Goal: Task Accomplishment & Management: Manage account settings

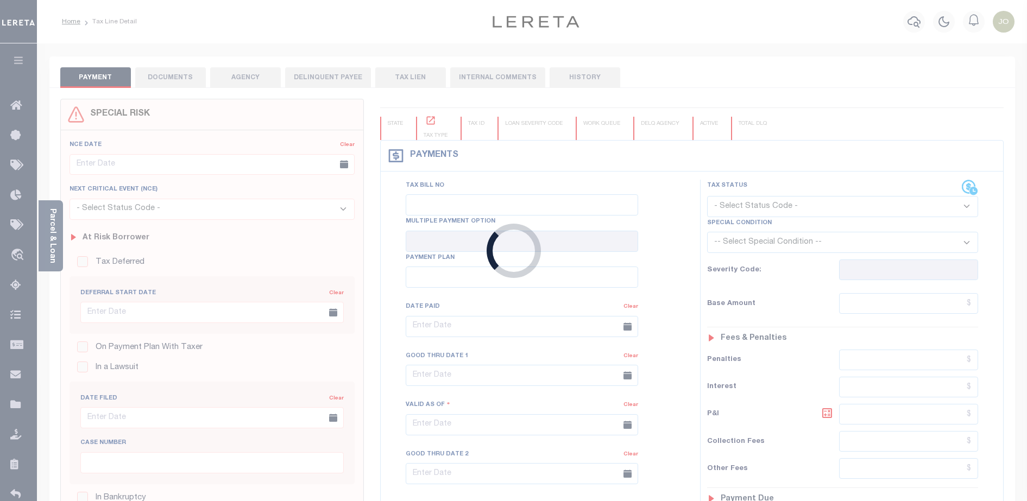
type input "[DATE]"
type input "$45.94"
type input "$50.08"
type input "$0"
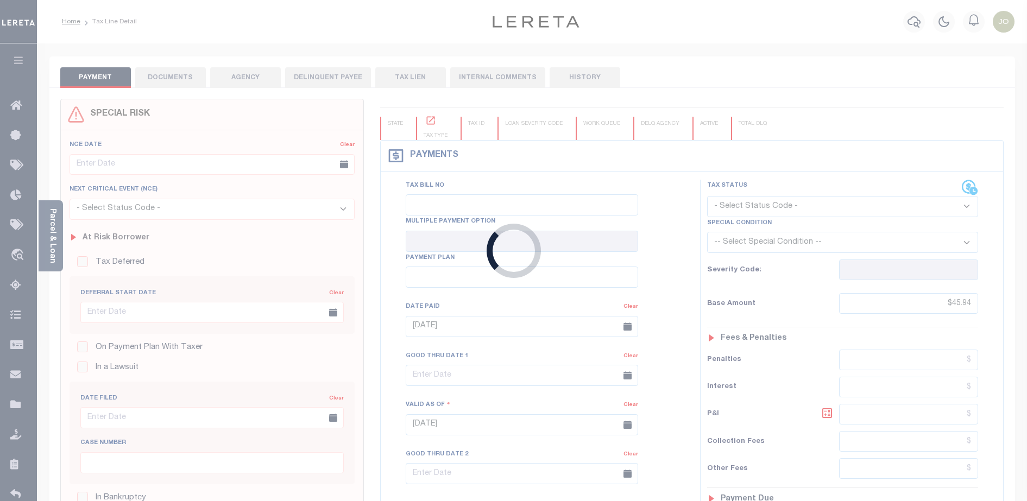
select select "PIF"
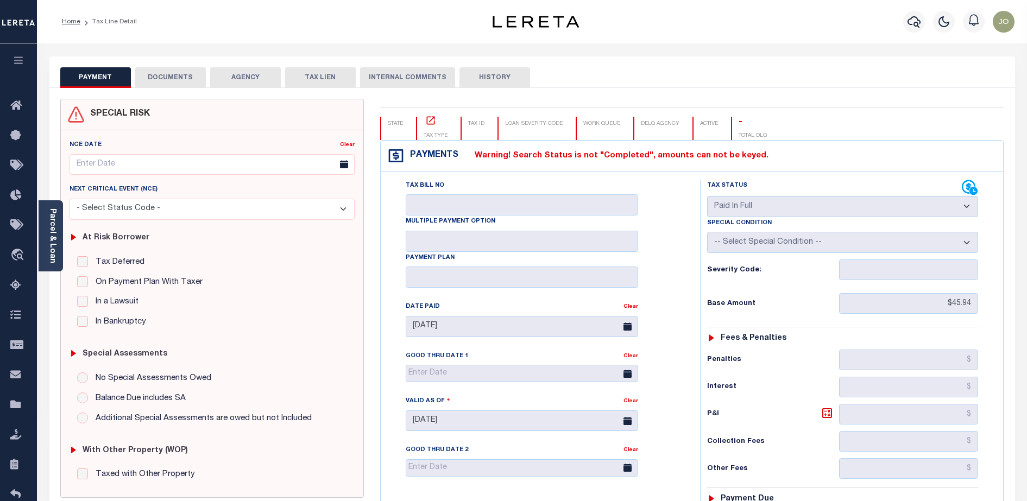
click at [179, 72] on button "DOCUMENTS" at bounding box center [170, 77] width 71 height 21
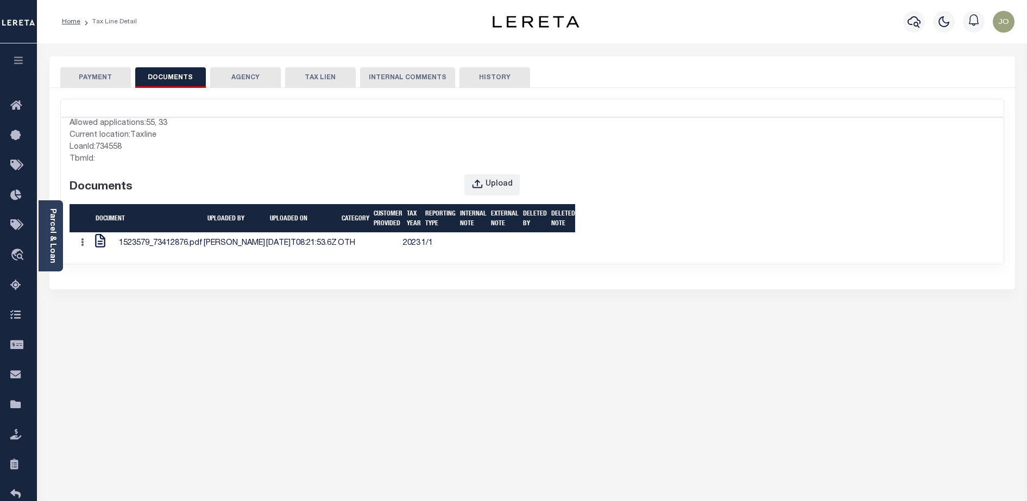
click at [178, 367] on div "PAYMENT DOCUMENTS AGENCY DELINQUENT PAYEE" at bounding box center [532, 401] width 982 height 690
click at [506, 181] on div "Upload" at bounding box center [499, 185] width 27 height 12
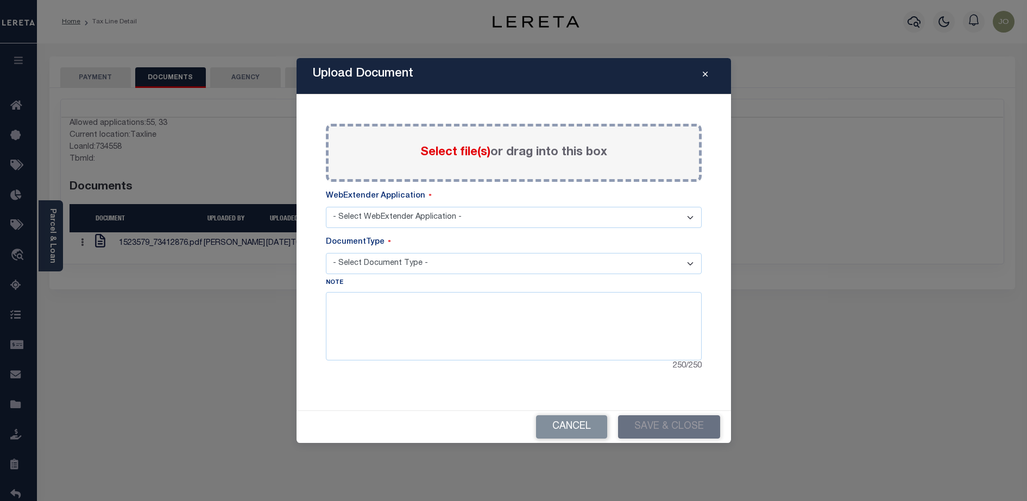
click at [463, 214] on select "- Select WebExtender Application - AGY_CORRESPONDENCE BORROWER_CORRESPONDENCE" at bounding box center [514, 217] width 376 height 21
select select "55"
click at [326, 207] on select "- Select WebExtender Application - AGY_CORRESPONDENCE BORROWER_CORRESPONDENCE" at bounding box center [514, 217] width 376 height 21
click at [424, 259] on select "- Select Document Type - POP APPRAISAL NOTICE ATTORNEY NOTICE CURRENT BILLS DEL…" at bounding box center [514, 263] width 376 height 21
select select "POP"
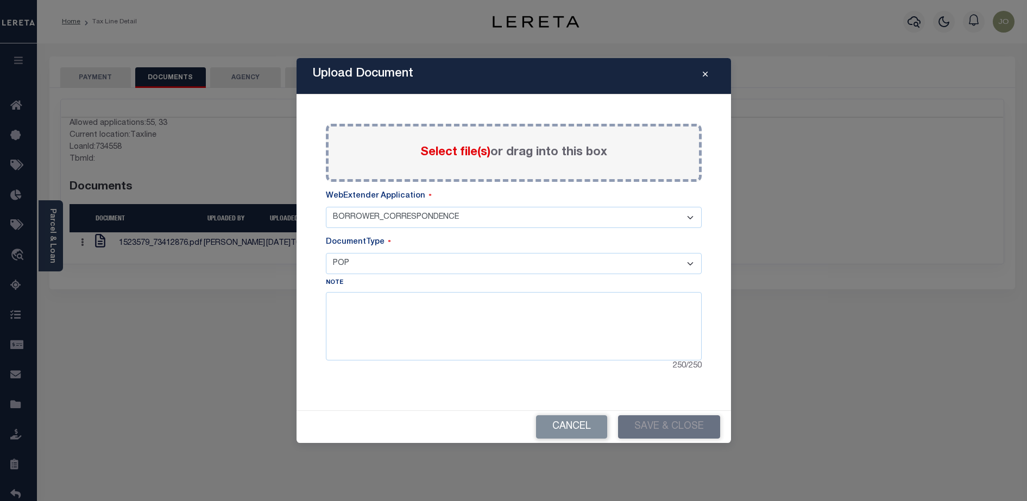
click at [326, 253] on select "- Select Document Type - POP APPRAISAL NOTICE ATTORNEY NOTICE CURRENT BILLS DEL…" at bounding box center [514, 263] width 376 height 21
click at [527, 334] on textarea at bounding box center [514, 326] width 376 height 68
type textarea "pop"
click at [437, 156] on span "Select file(s)" at bounding box center [455, 153] width 70 height 12
click at [0, 0] on input "Select file(s) or drag into this box" at bounding box center [0, 0] width 0 height 0
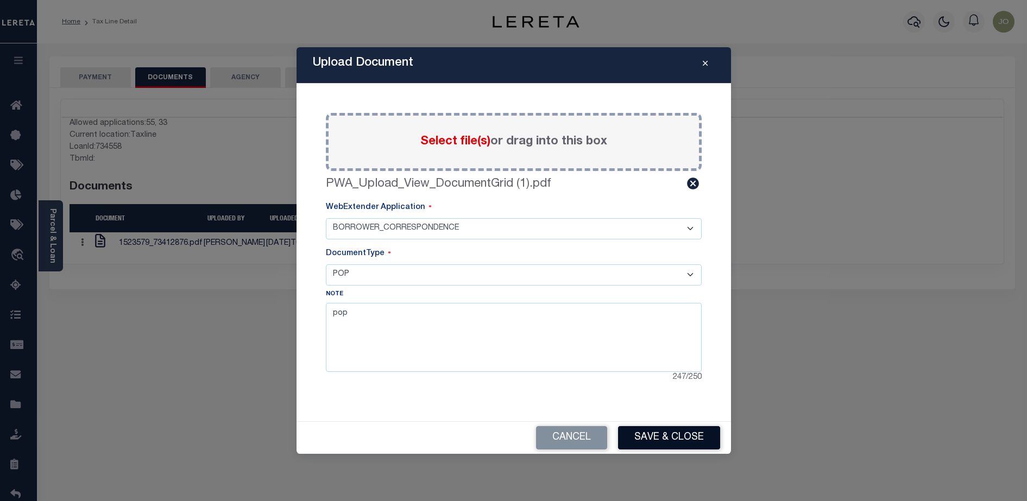
click at [658, 433] on button "Save & Close" at bounding box center [669, 437] width 102 height 23
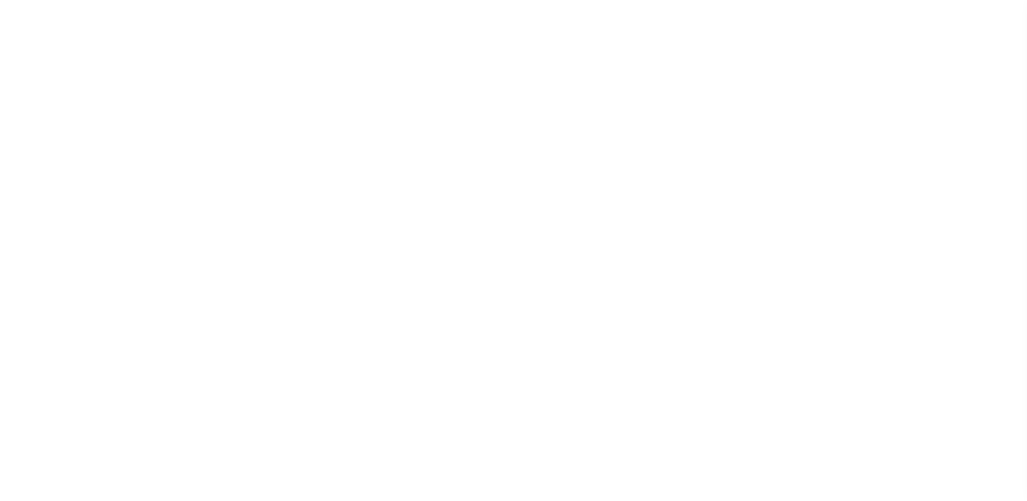
type input "03/01/2024"
type input "03/30/2024"
type input "$45.94"
type input "$50.08"
type input "$0"
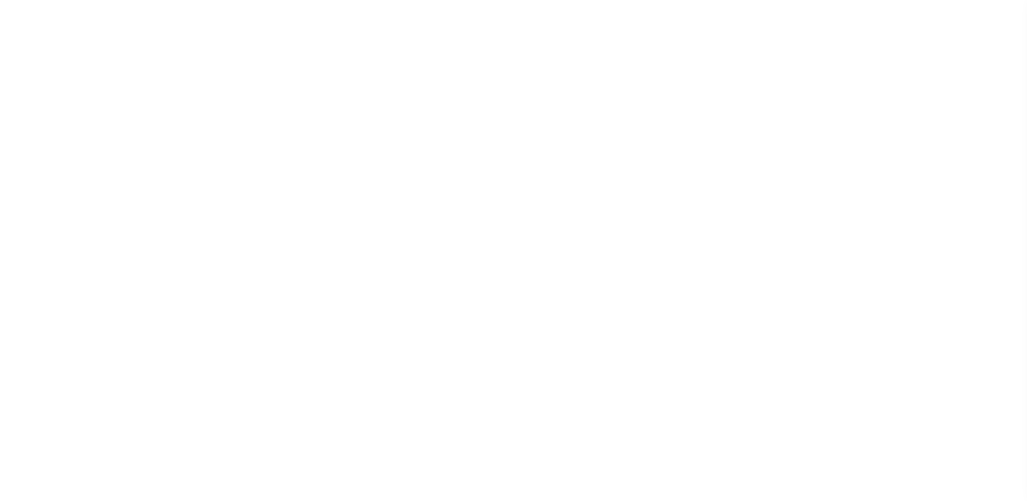
select select "PIF"
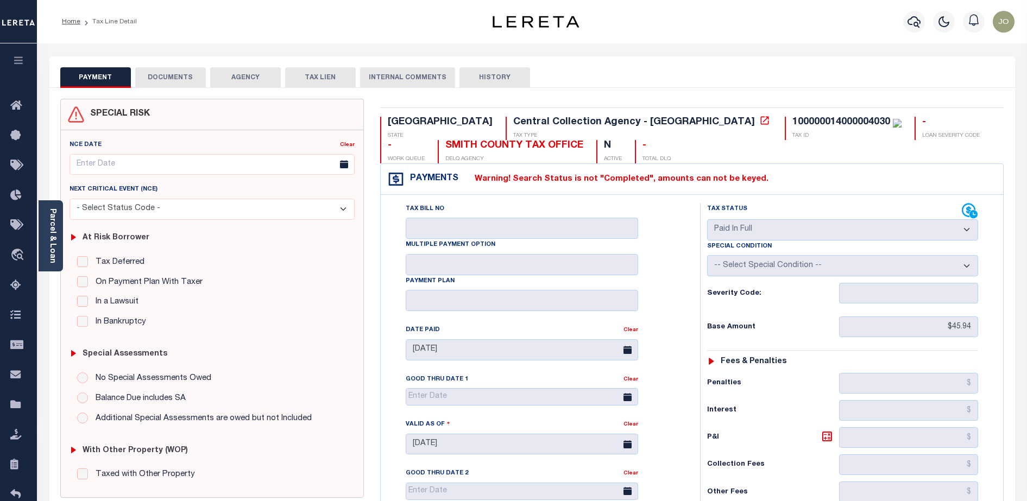
click at [167, 76] on button "DOCUMENTS" at bounding box center [170, 77] width 71 height 21
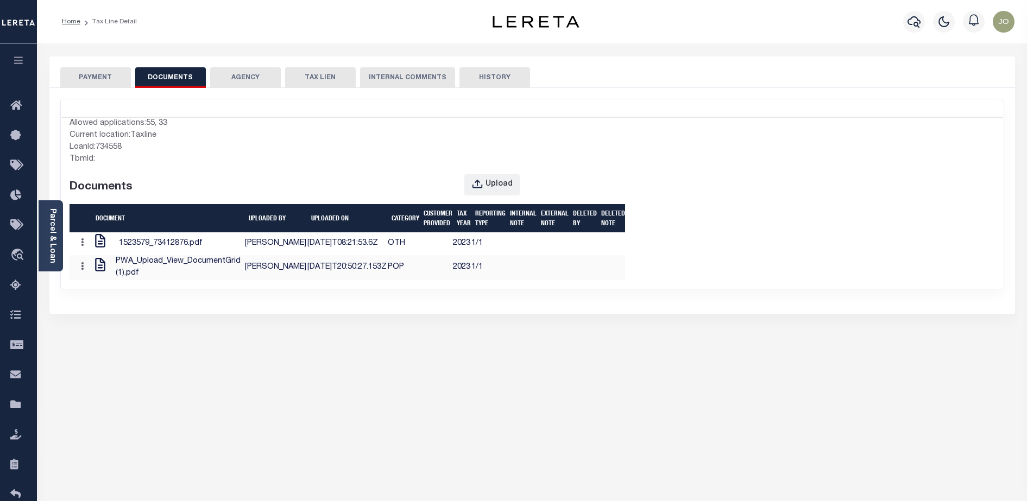
click at [675, 280] on div "Allowed applications: 55, 33 Current location: Taxline LoanId: 734558 TbmId: Do…" at bounding box center [532, 198] width 942 height 163
click at [493, 179] on div "Upload" at bounding box center [499, 185] width 27 height 12
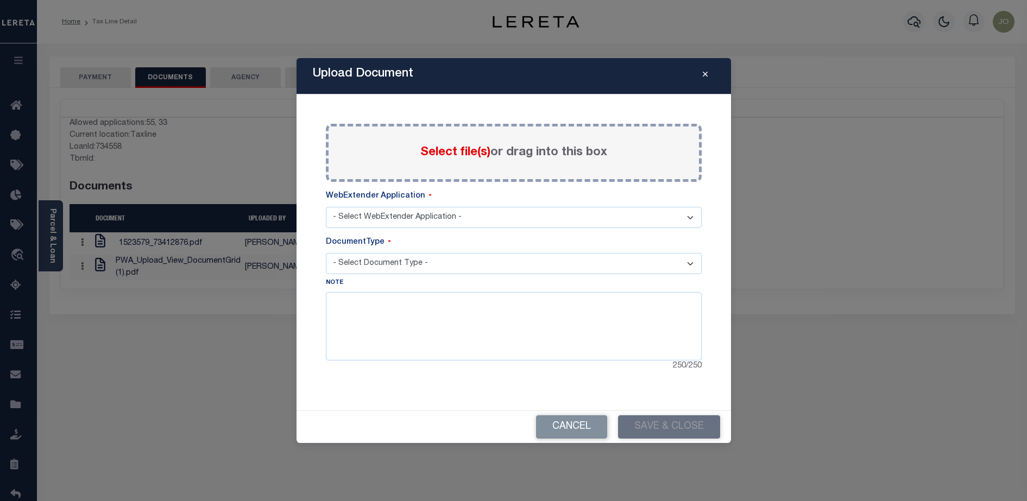
click at [446, 150] on span "Select file(s)" at bounding box center [455, 153] width 70 height 12
click at [0, 0] on input "Select file(s) or drag into this box" at bounding box center [0, 0] width 0 height 0
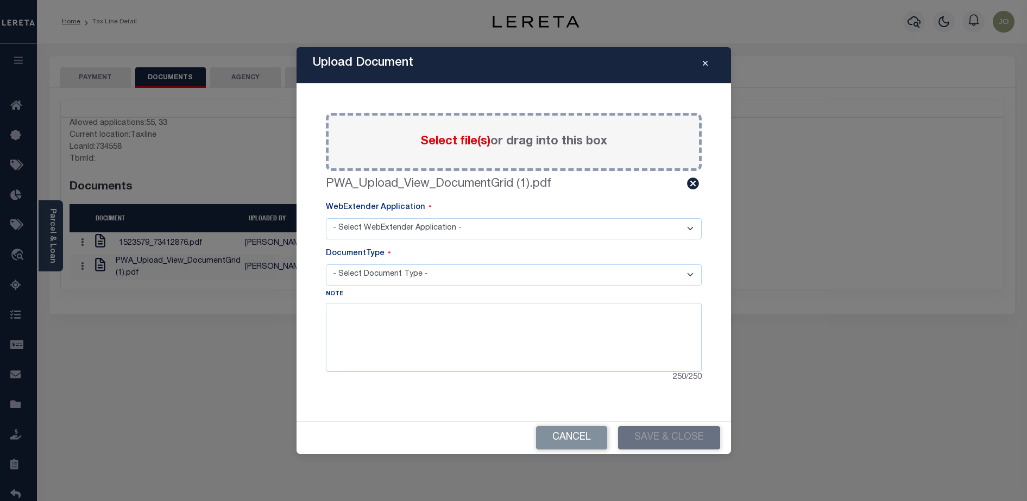
click at [435, 224] on select "- Select WebExtender Application - AGY_CORRESPONDENCE BORROWER_CORRESPONDENCE" at bounding box center [514, 228] width 376 height 21
select select "55"
click at [326, 218] on select "- Select WebExtender Application - AGY_CORRESPONDENCE BORROWER_CORRESPONDENCE" at bounding box center [514, 228] width 376 height 21
click at [411, 273] on select "- Select Document Type - POP APPRAISAL NOTICE ATTORNEY NOTICE CURRENT BILLS DEL…" at bounding box center [514, 274] width 376 height 21
select select "APPRAISAL NOTICE"
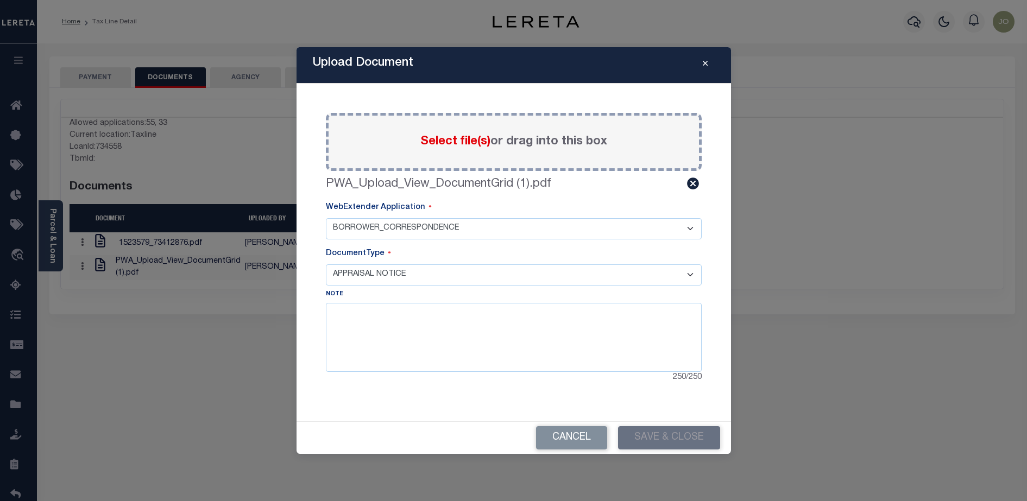
click at [326, 264] on select "- Select Document Type - POP APPRAISAL NOTICE ATTORNEY NOTICE CURRENT BILLS DEL…" at bounding box center [514, 274] width 376 height 21
click at [648, 434] on button "Save & Close" at bounding box center [669, 437] width 102 height 23
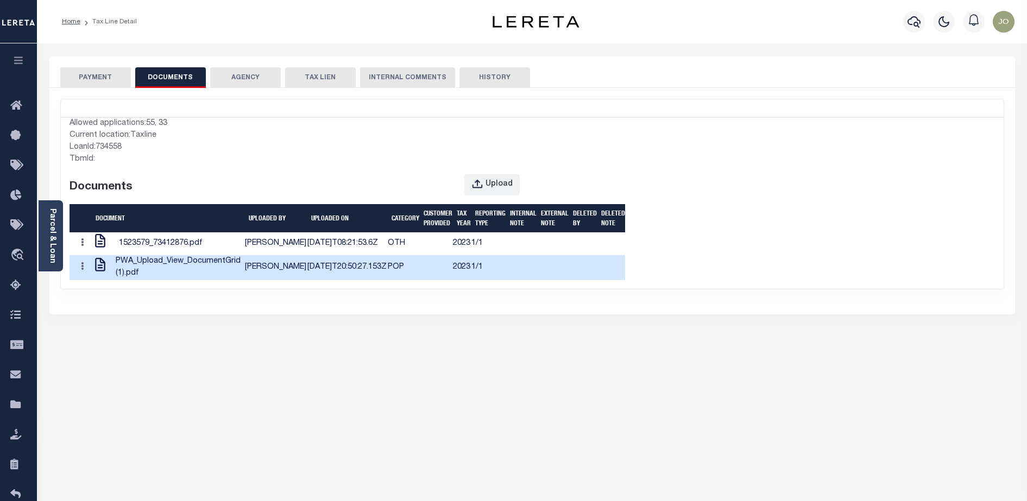
click at [307, 280] on td "2025-10-13T20:50:27.153Z" at bounding box center [347, 267] width 80 height 25
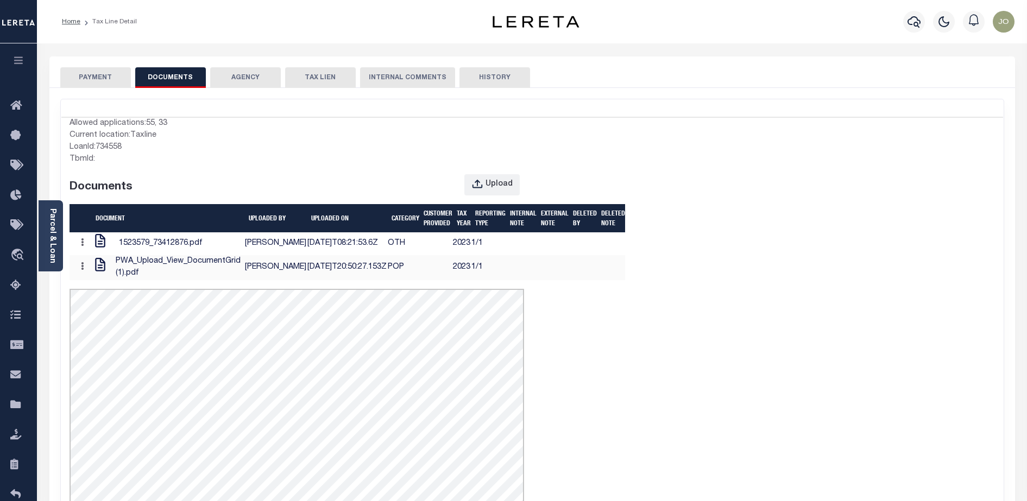
click at [669, 292] on div "Allowed applications: 55, 33 Current location: Taxline LoanId: 734558 TbmId: Do…" at bounding box center [532, 368] width 942 height 503
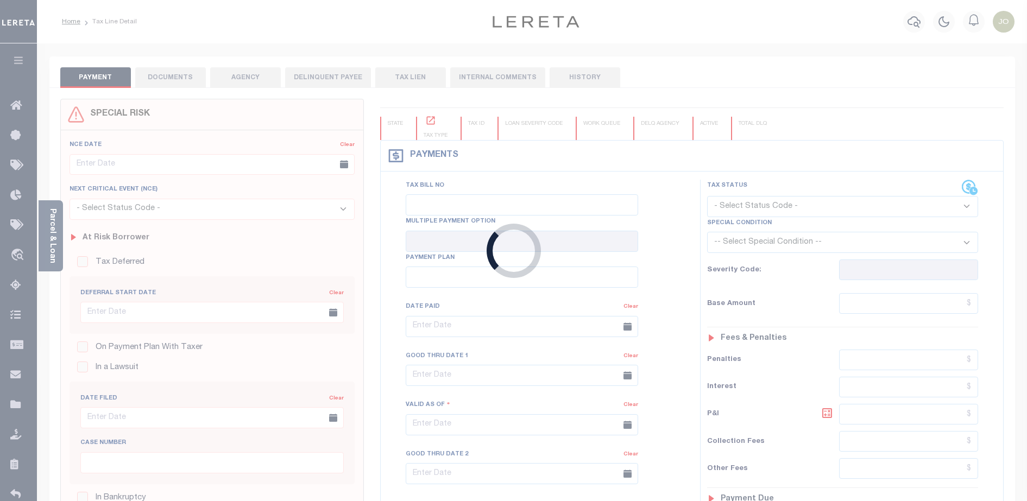
click at [503, 343] on div "Loading..." at bounding box center [513, 250] width 1027 height 501
click at [295, 211] on div "Loading..." at bounding box center [513, 250] width 1027 height 501
click at [235, 146] on div "Loading..." at bounding box center [513, 250] width 1027 height 501
click at [220, 87] on div "Loading..." at bounding box center [513, 250] width 1027 height 501
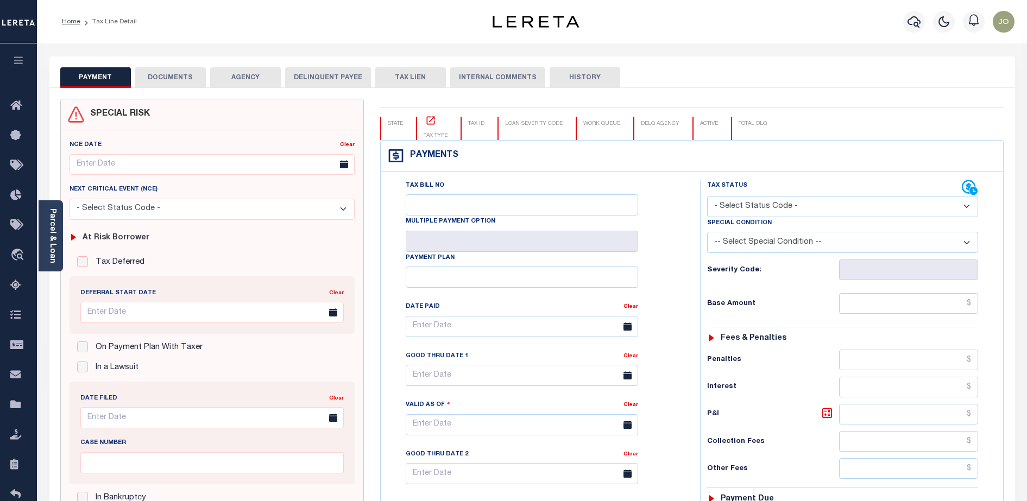
click at [176, 198] on div "Next Critical Event (NCE)" at bounding box center [212, 191] width 285 height 15
click at [179, 75] on button "DOCUMENTS" at bounding box center [170, 77] width 71 height 21
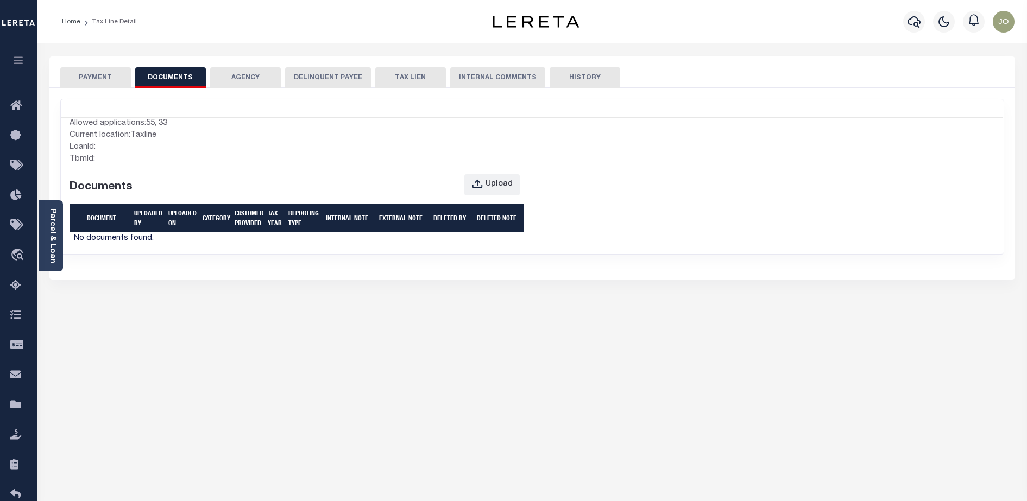
click at [175, 77] on button "DOCUMENTS" at bounding box center [170, 77] width 71 height 21
click at [161, 79] on button "DOCUMENTS" at bounding box center [170, 77] width 71 height 21
click at [410, 367] on div "PAYMENT DOCUMENTS AGENCY DELINQUENT PAYEE" at bounding box center [532, 341] width 982 height 570
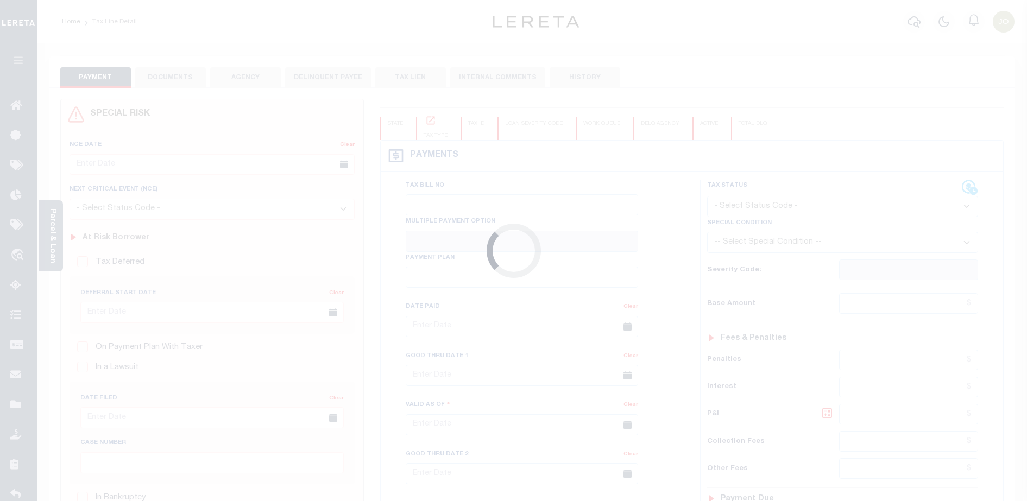
type input "[DATE]"
type input "$45.94"
type input "$50.08"
type input "$0"
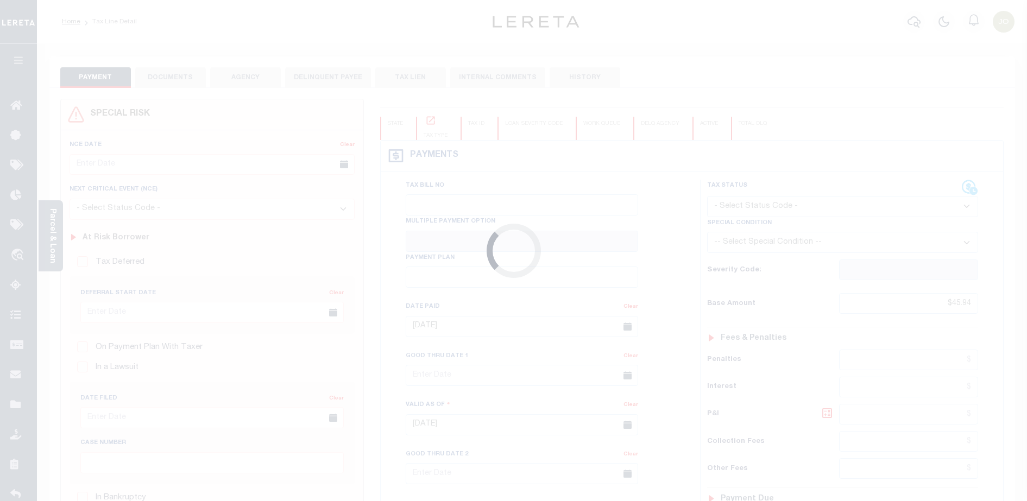
select select "PIF"
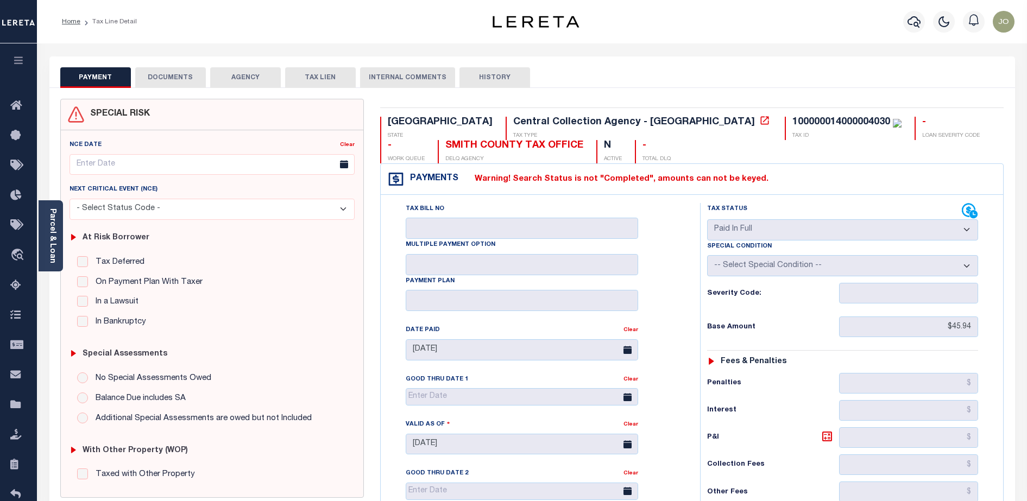
click at [181, 81] on button "DOCUMENTS" at bounding box center [170, 77] width 71 height 21
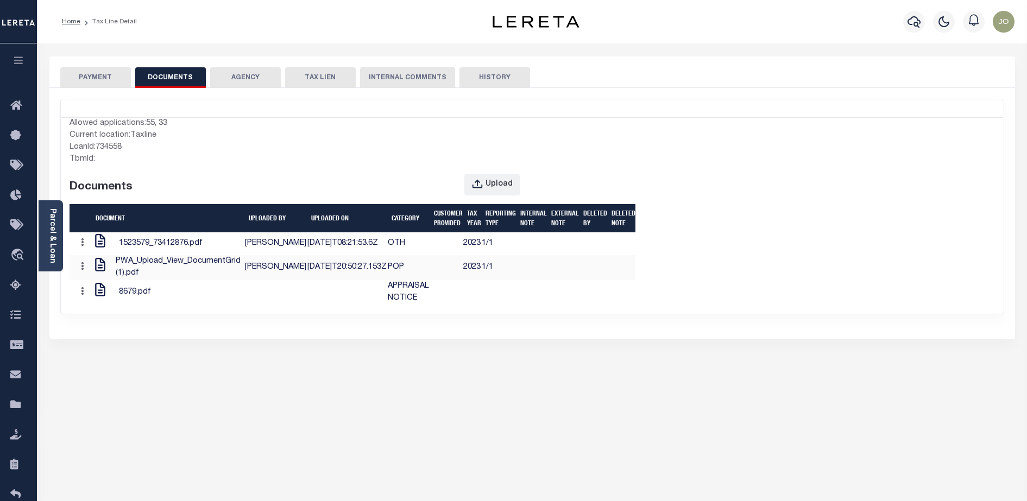
click at [691, 305] on div "Allowed applications: 55, 33 Current location: Taxline LoanId: 734558 TbmId: Do…" at bounding box center [532, 211] width 942 height 188
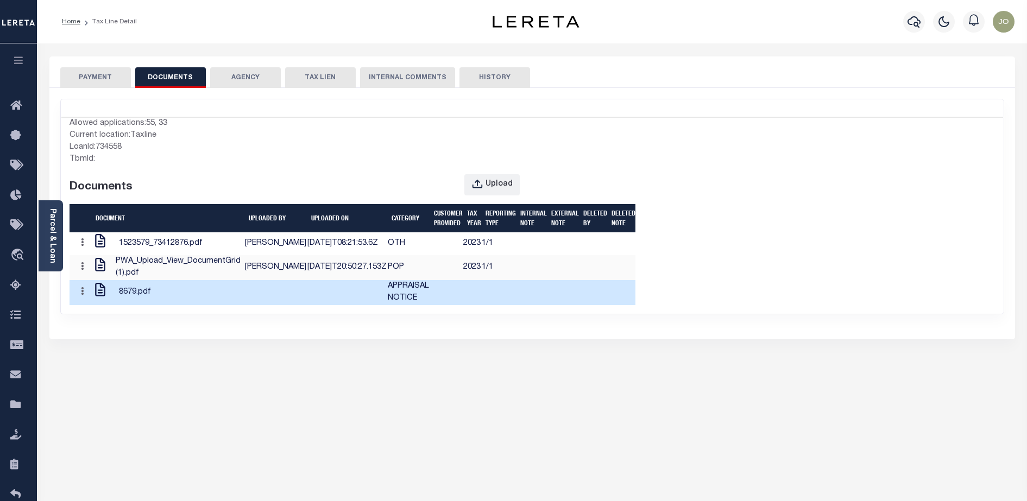
click at [463, 305] on td at bounding box center [472, 292] width 18 height 25
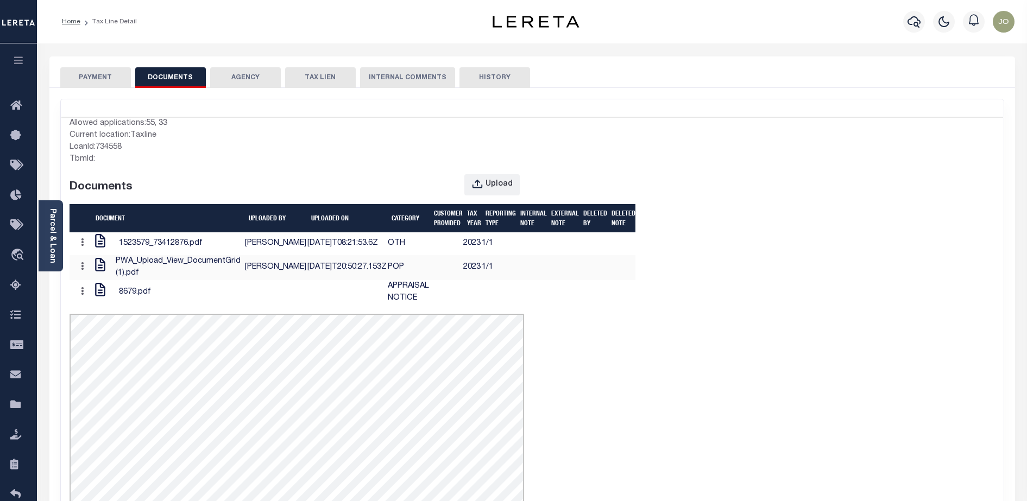
scroll to position [68, 0]
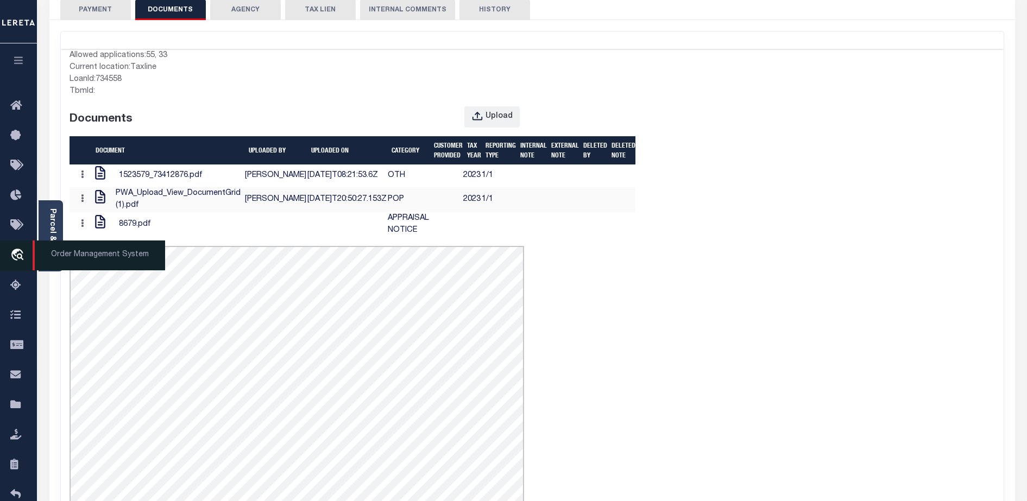
click at [11, 255] on icon "travel_explore" at bounding box center [18, 256] width 17 height 14
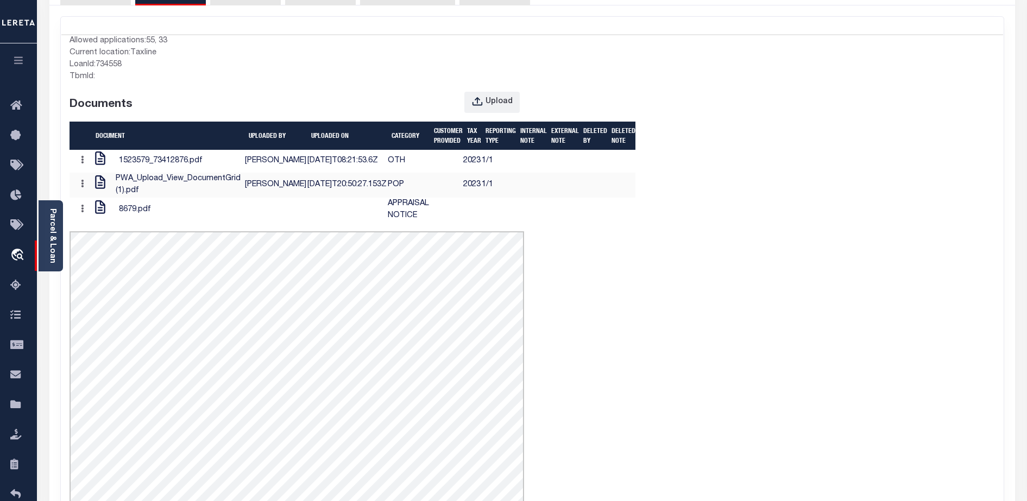
scroll to position [0, 0]
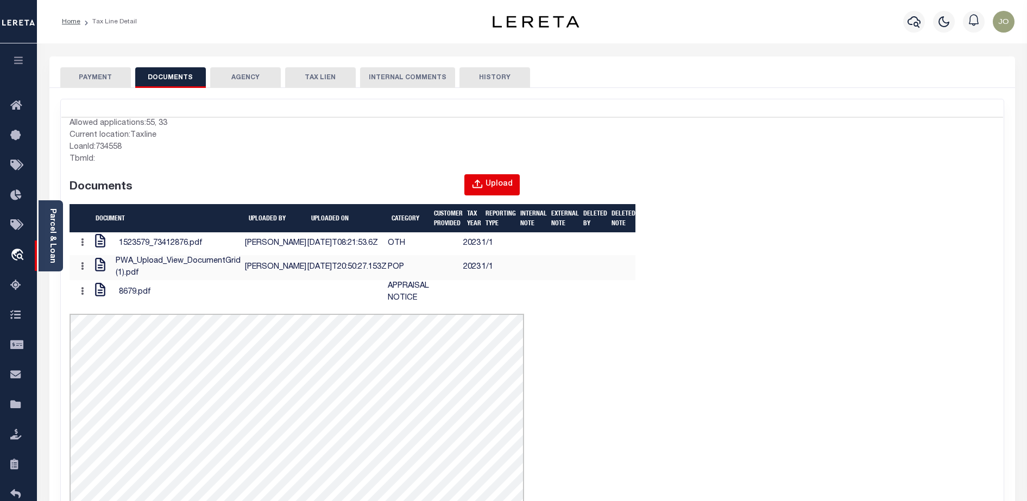
click at [492, 177] on button "Upload" at bounding box center [491, 184] width 55 height 21
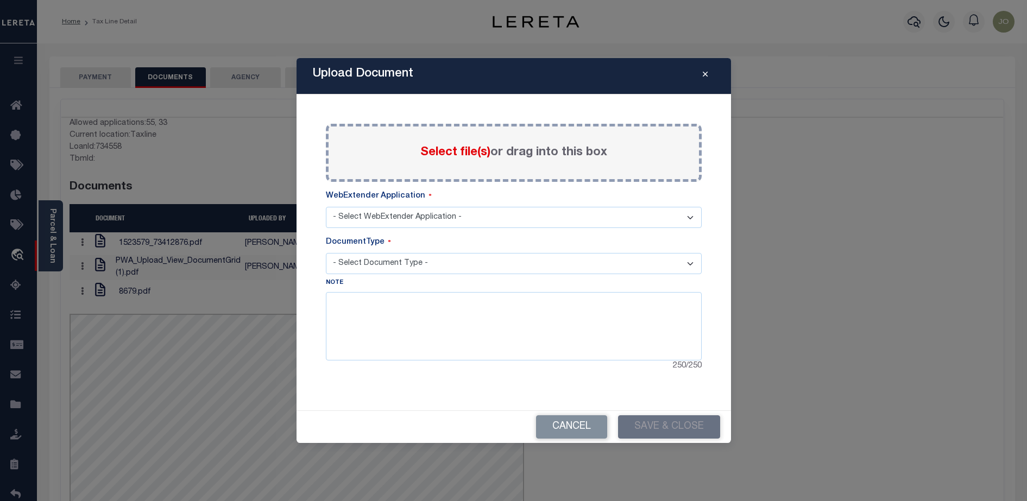
click at [466, 153] on span "Select file(s)" at bounding box center [455, 153] width 70 height 12
click at [0, 0] on input "Select file(s) or drag into this box" at bounding box center [0, 0] width 0 height 0
click at [390, 217] on select "- Select WebExtender Application - AGY_CORRESPONDENCE BORROWER_CORRESPONDENCE" at bounding box center [514, 217] width 376 height 21
click at [408, 330] on textarea at bounding box center [514, 326] width 376 height 68
click at [416, 272] on select "- Select Document Type -" at bounding box center [514, 263] width 376 height 21
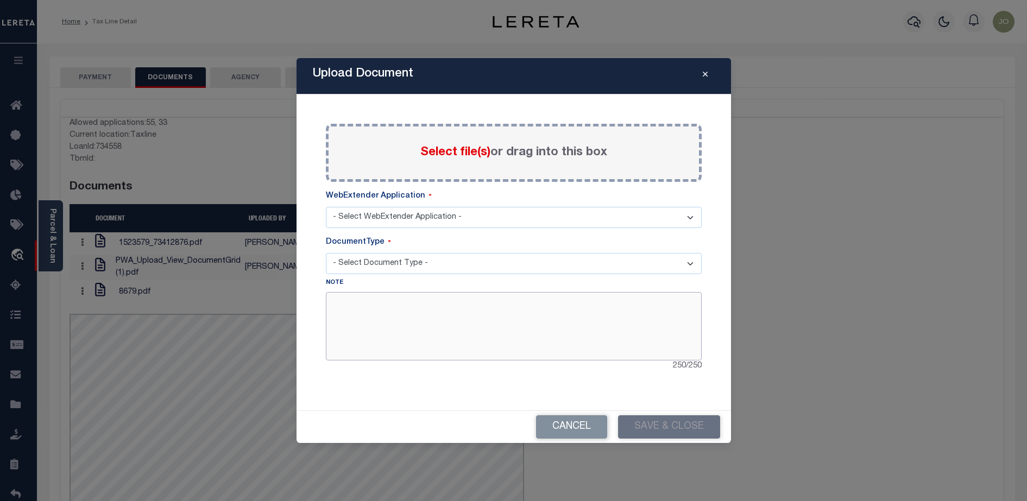
click at [404, 303] on textarea at bounding box center [514, 326] width 376 height 68
click at [420, 226] on select "- Select WebExtender Application - AGY_CORRESPONDENCE BORROWER_CORRESPONDENCE" at bounding box center [514, 217] width 376 height 21
select select "33"
click at [326, 207] on select "- Select WebExtender Application - AGY_CORRESPONDENCE BORROWER_CORRESPONDENCE" at bounding box center [514, 217] width 376 height 21
click at [401, 277] on div "Note 250 / 250" at bounding box center [514, 325] width 376 height 96
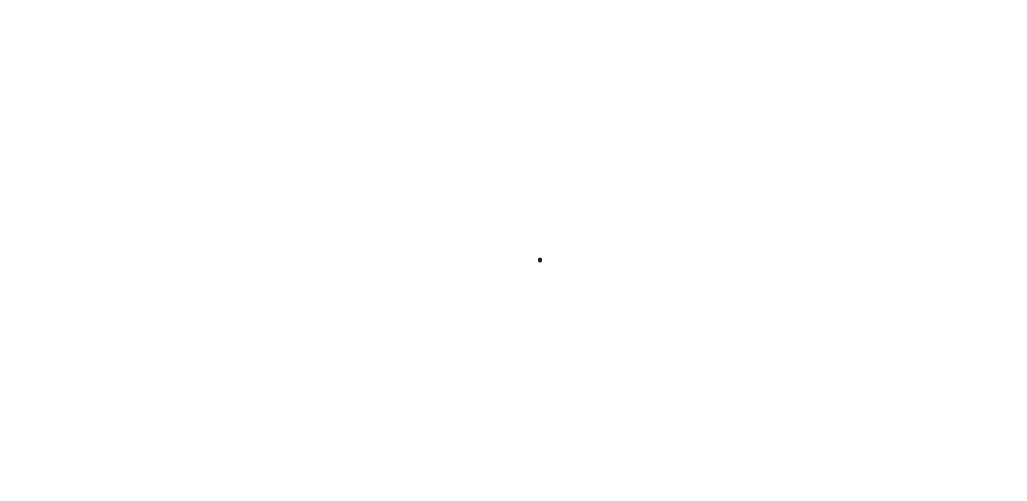
click at [394, 273] on div at bounding box center [513, 250] width 1027 height 501
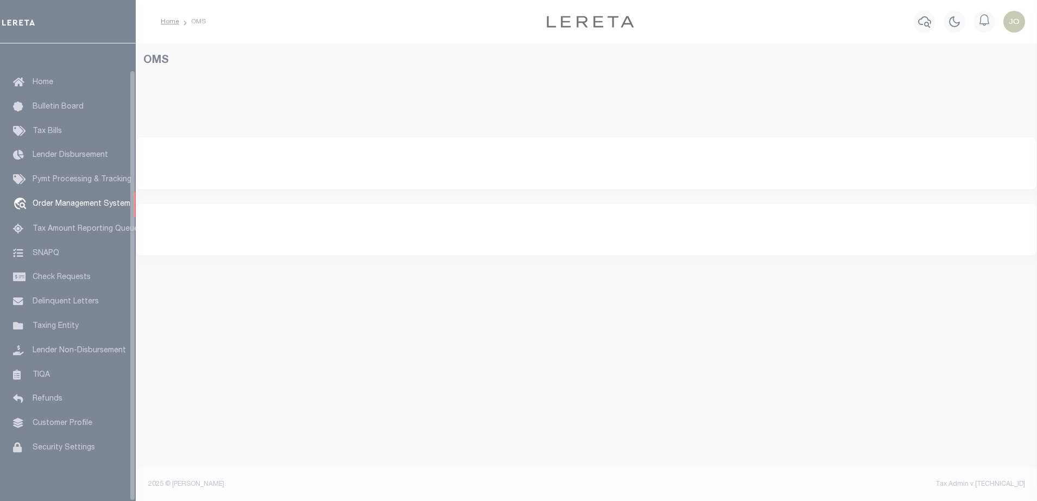
select select "200"
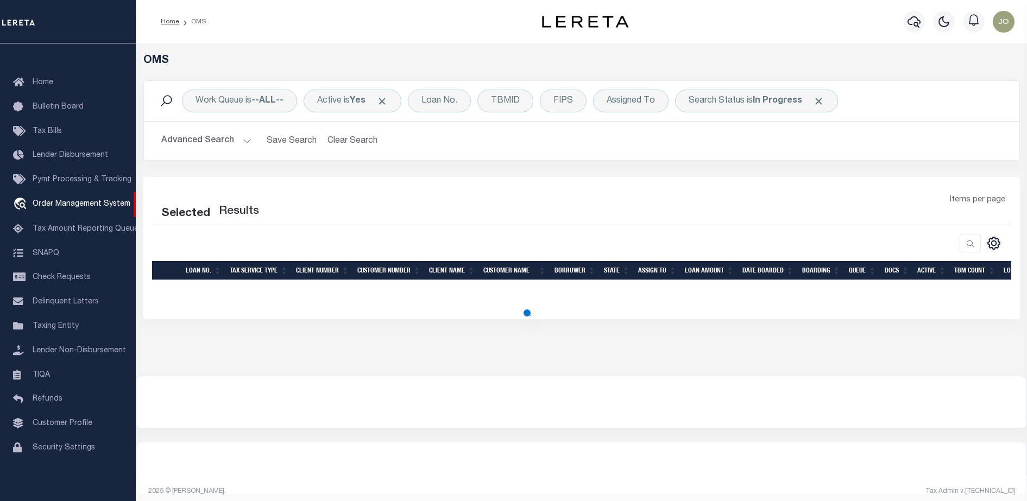
select select "200"
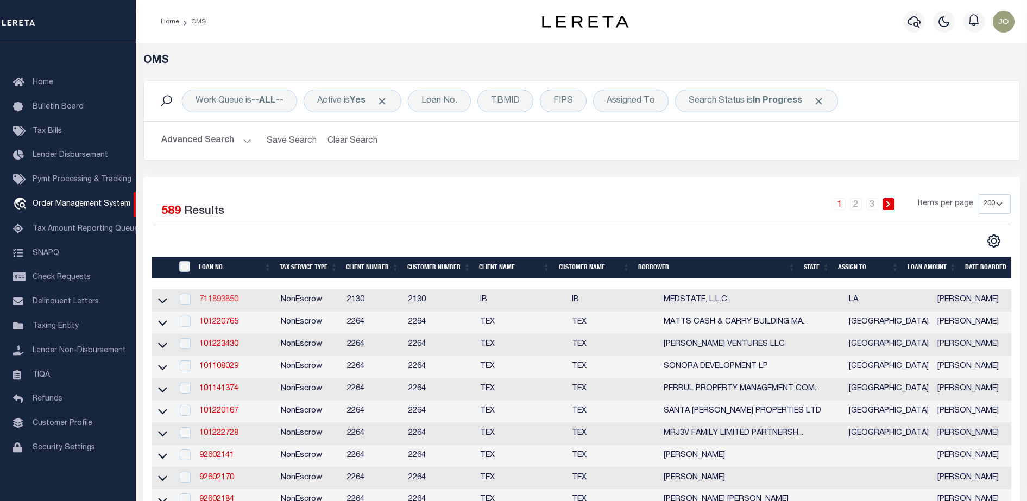
click at [221, 304] on link "711893850" at bounding box center [218, 300] width 39 height 8
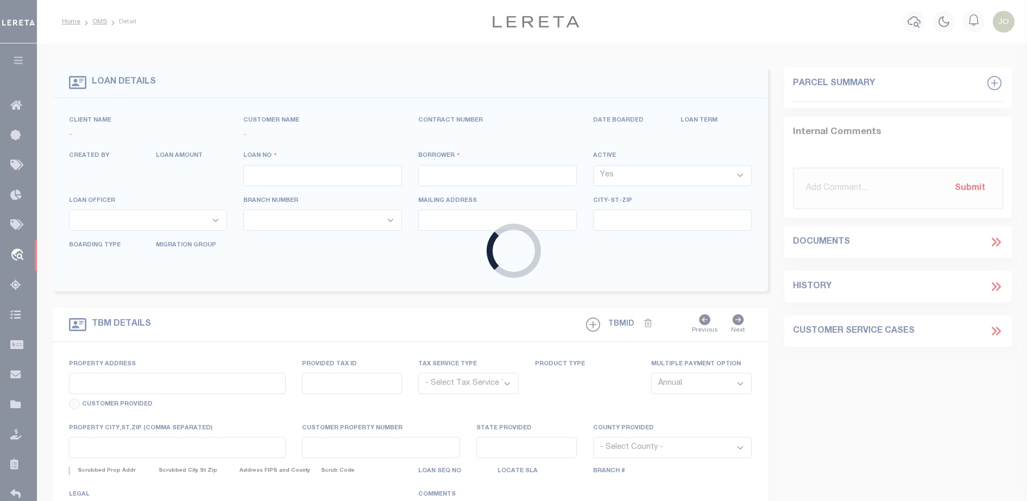
type input "711893850"
type input "MEDSTATE, L.L.C."
select select
type input "[STREET_ADDRESS][PERSON_NAME] AND 2-X"
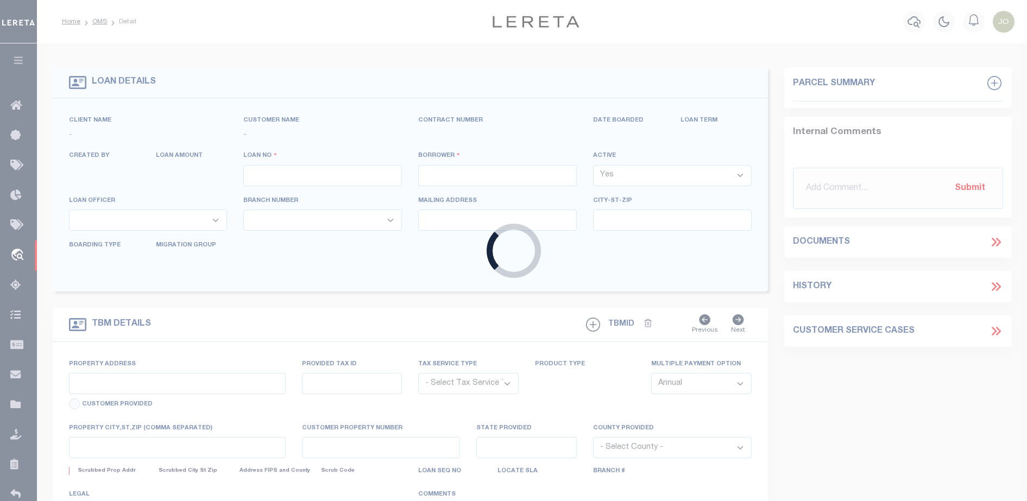
type input "[PERSON_NAME] LA 70433"
select select "NonEscrow"
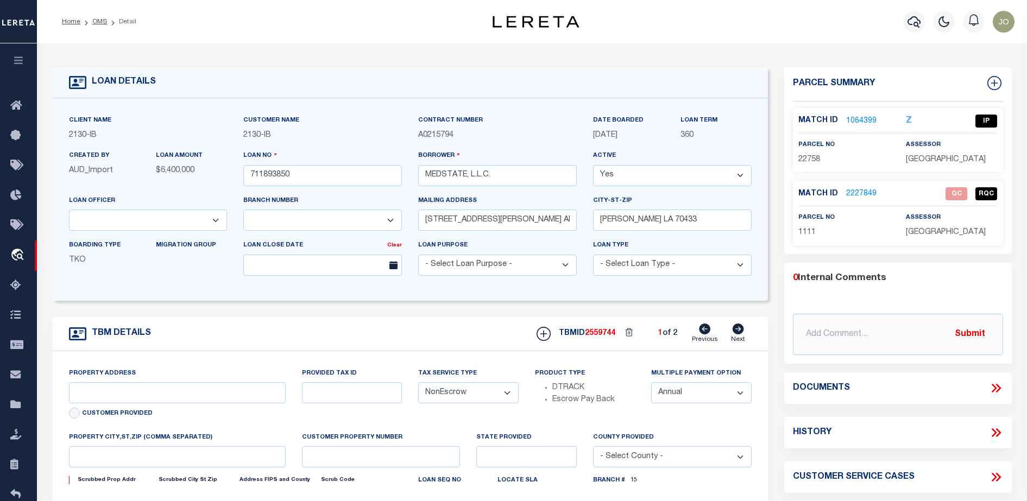
type input "[STREET_ADDRESS][PERSON_NAME] AND 2-X"
type input "1068111276"
select select
type input "[PERSON_NAME] LA 70433"
type input "Eastern"
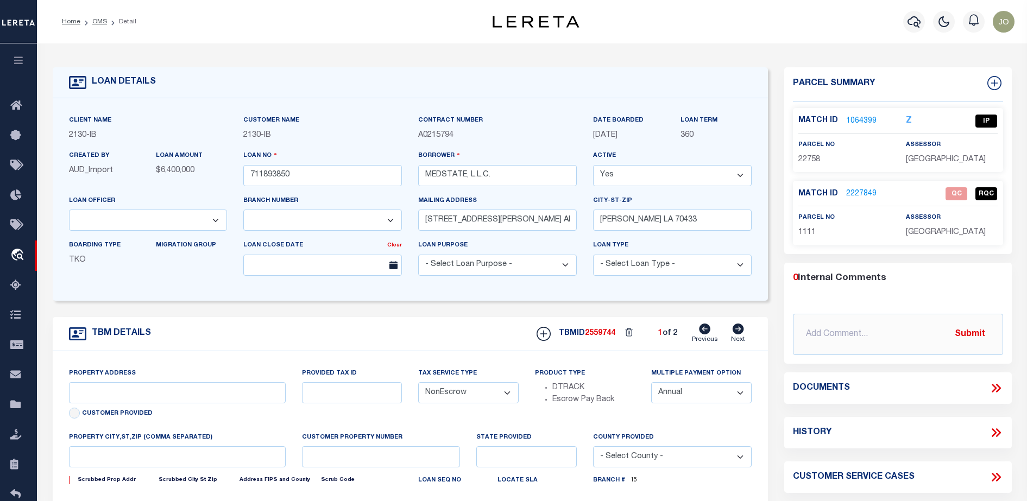
type input "LA"
click at [998, 391] on icon at bounding box center [996, 388] width 14 height 14
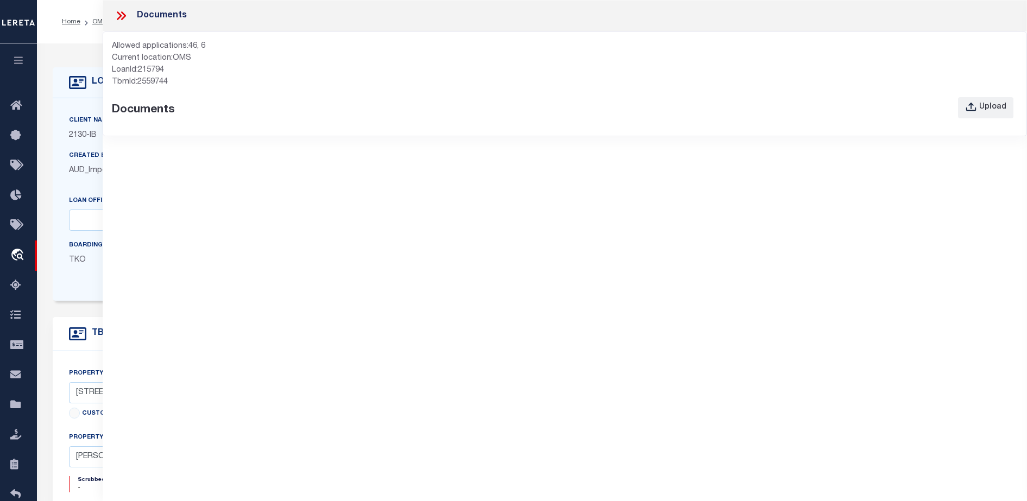
select select "2464"
select select "4950"
click at [565, 323] on div "Documents Allowed applications: 46, 6 Current location: OMS LoanId: 215794 TbmI…" at bounding box center [565, 235] width 924 height 471
click at [603, 236] on div "Documents Allowed applications: 46, 6 Current location: OMS LoanId: 215794 TbmI…" at bounding box center [565, 235] width 924 height 471
click at [610, 306] on div "Documents Allowed applications: 46, 6 Current location: OMS LoanId: 215794 TbmI…" at bounding box center [565, 235] width 924 height 471
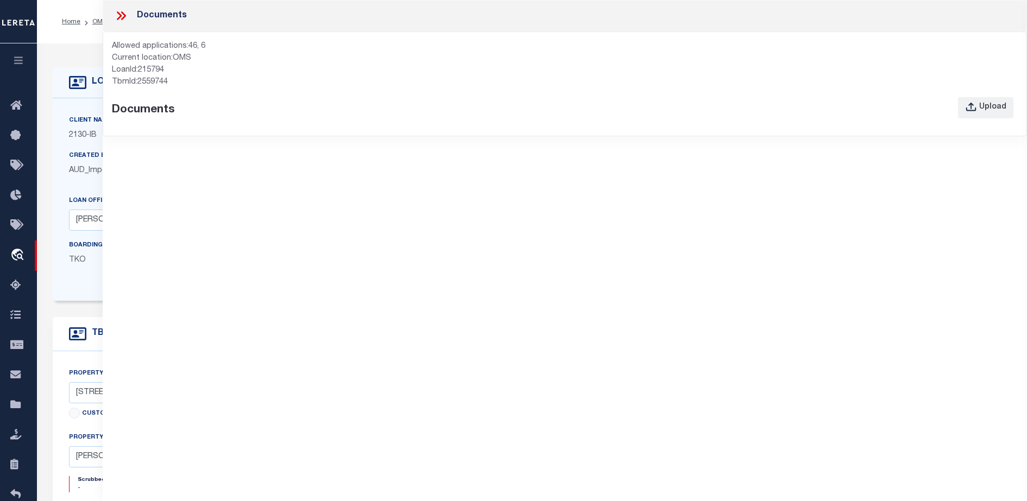
click at [546, 276] on div "Documents Allowed applications: 46, 6 Current location: OMS LoanId: 215794 TbmI…" at bounding box center [565, 235] width 924 height 471
click at [499, 357] on div "Documents Allowed applications: 46, 6 Current location: OMS LoanId: 215794 TbmI…" at bounding box center [565, 235] width 924 height 471
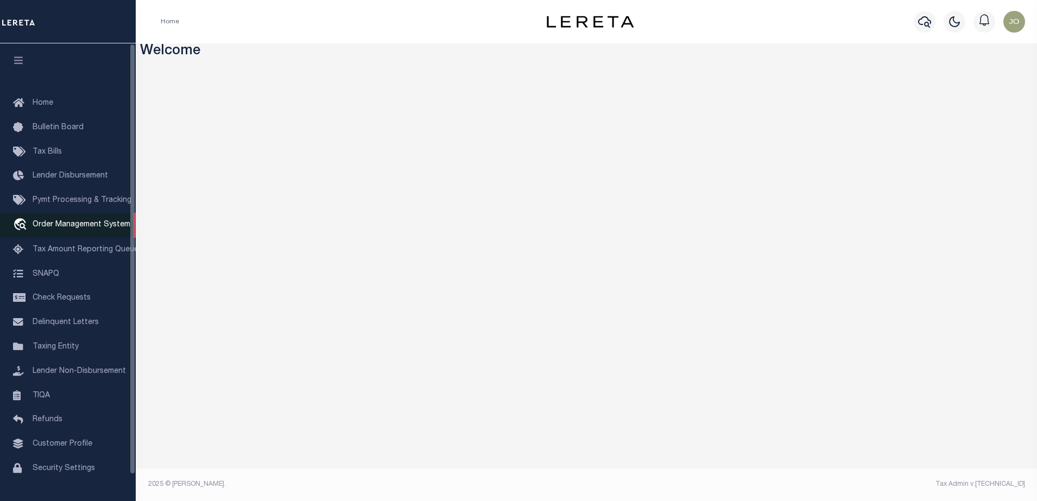
click at [80, 228] on span "Order Management System" at bounding box center [82, 225] width 98 height 8
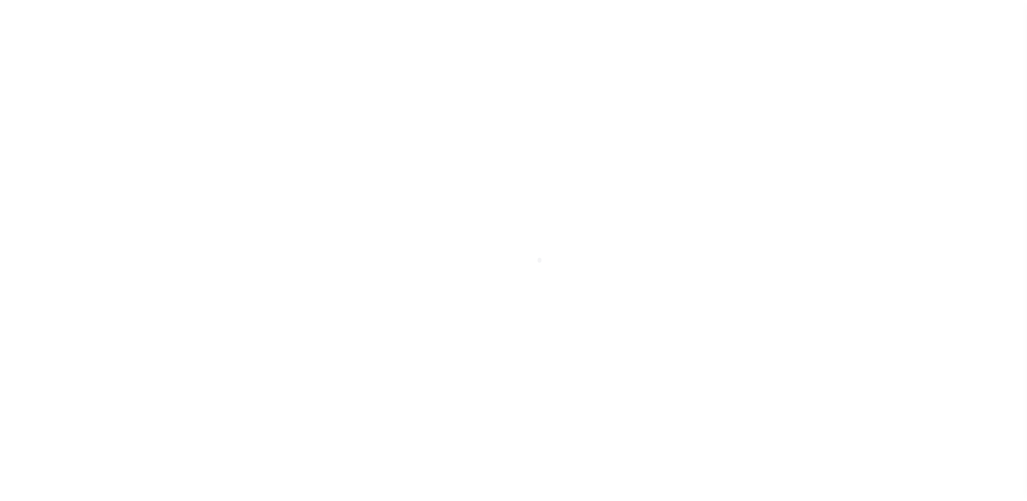
scroll to position [28, 0]
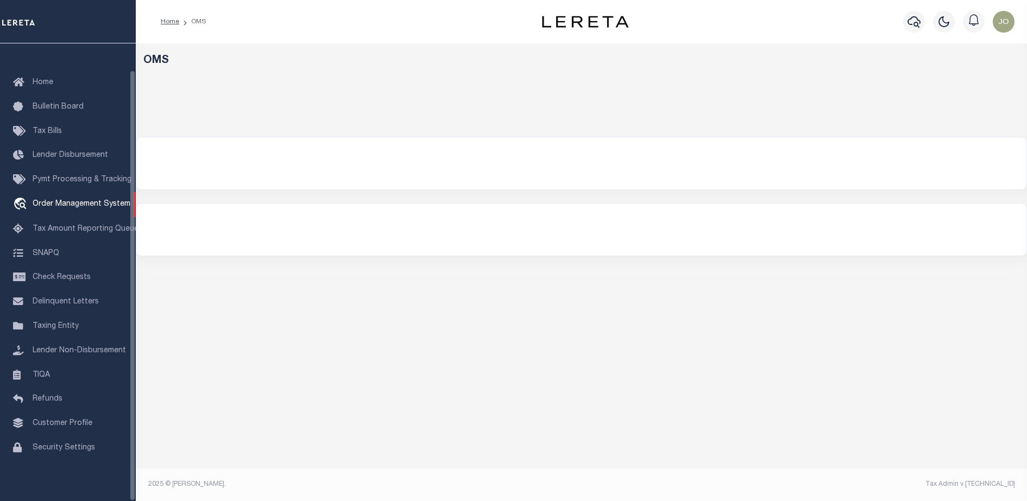
select select "200"
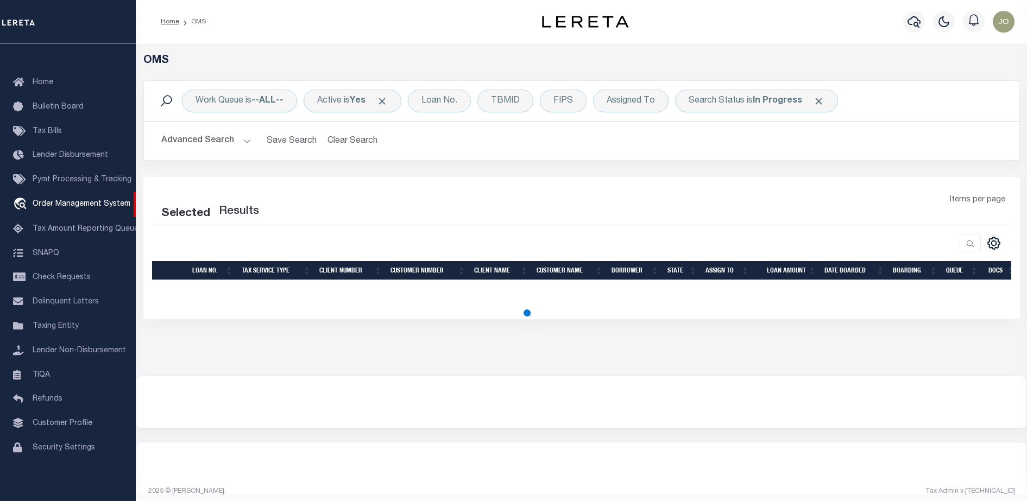
select select "200"
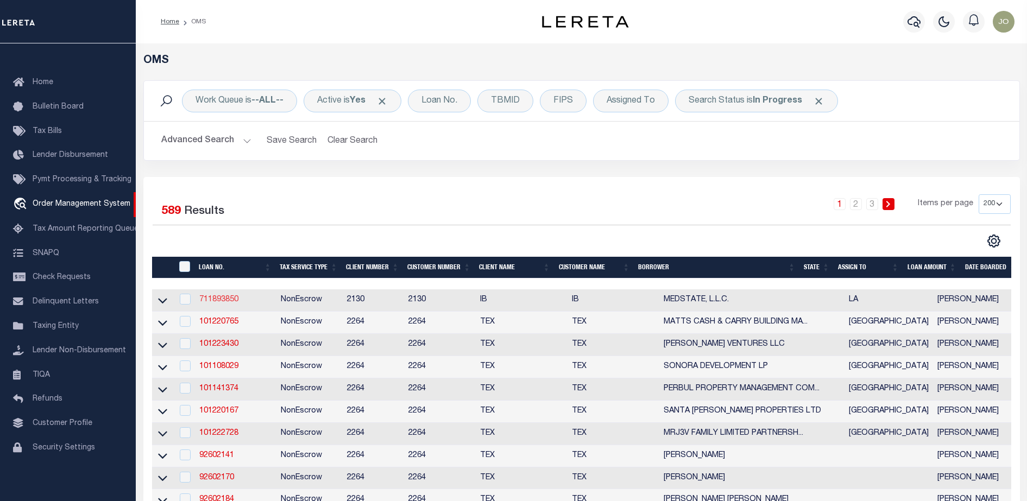
click at [223, 303] on link "711893850" at bounding box center [218, 300] width 39 height 8
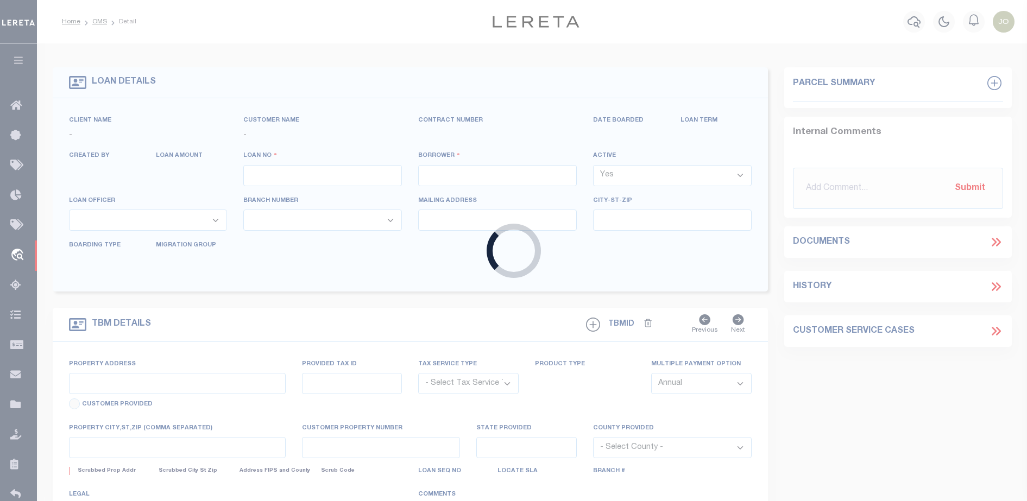
type input "711893850"
type input "MEDSTATE, L.L.C."
select select
type input "[STREET_ADDRESS][PERSON_NAME] AND 2-X"
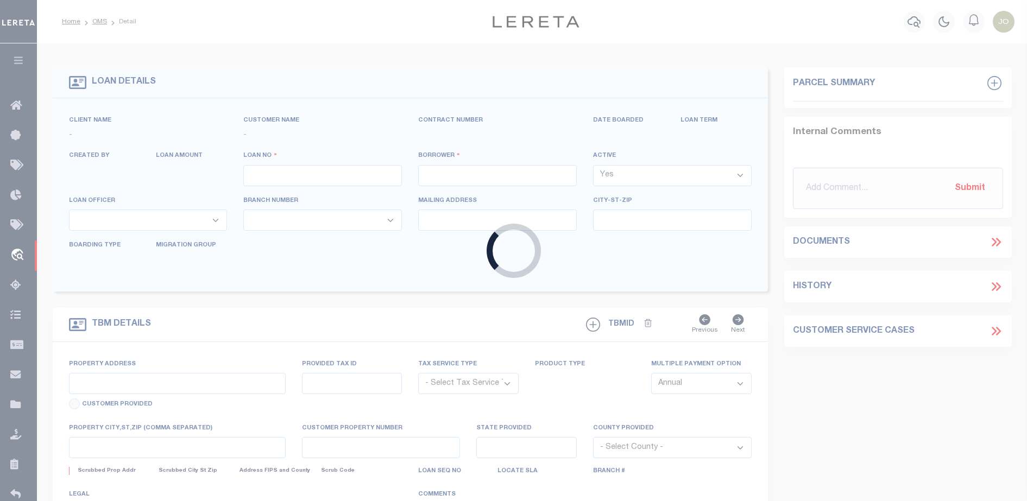
type input "[PERSON_NAME] LA 70433"
select select "NonEscrow"
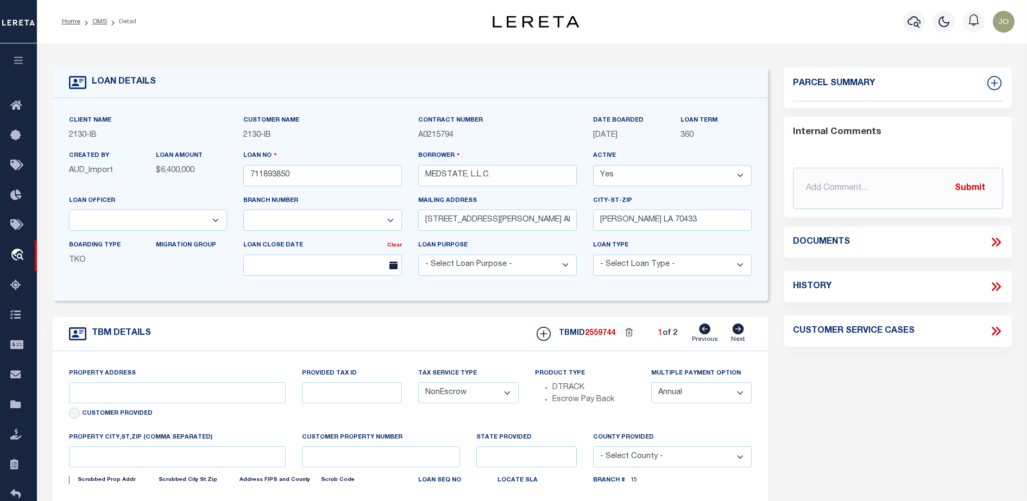
click at [992, 248] on div "Documents" at bounding box center [898, 241] width 228 height 31
select select "2464"
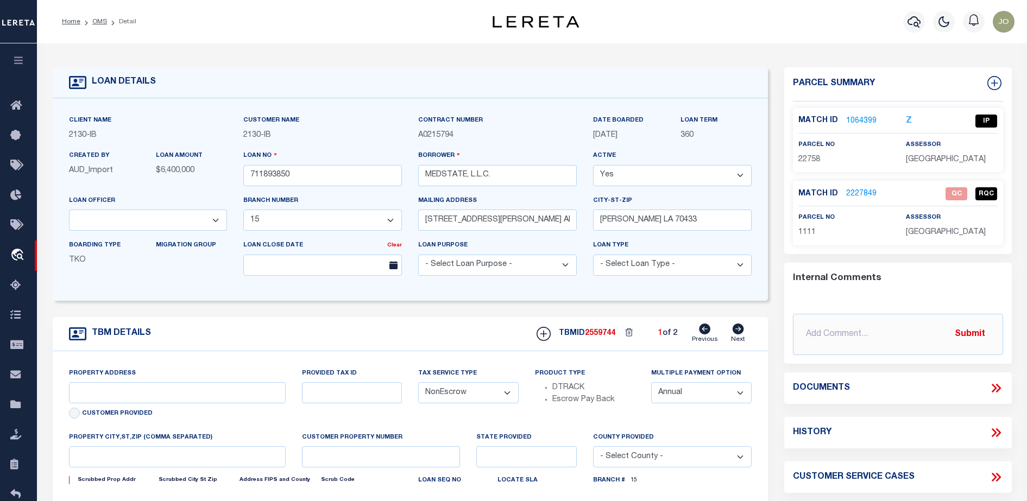
type input "[STREET_ADDRESS][PERSON_NAME] AND 2-X"
type input "1068111276"
select select
type input "[PERSON_NAME] LA 70433"
type input "Eastern"
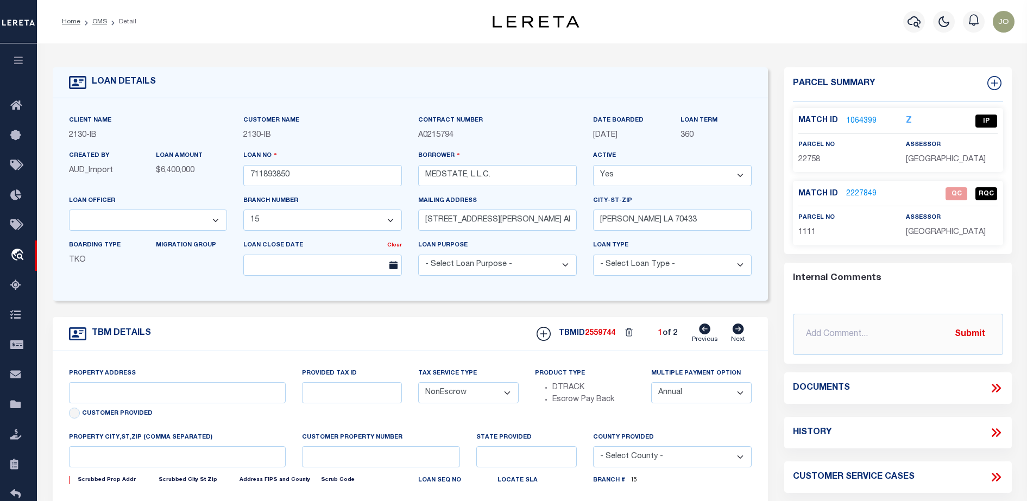
type input "LA"
select select "4950"
click at [993, 389] on icon at bounding box center [996, 388] width 14 height 14
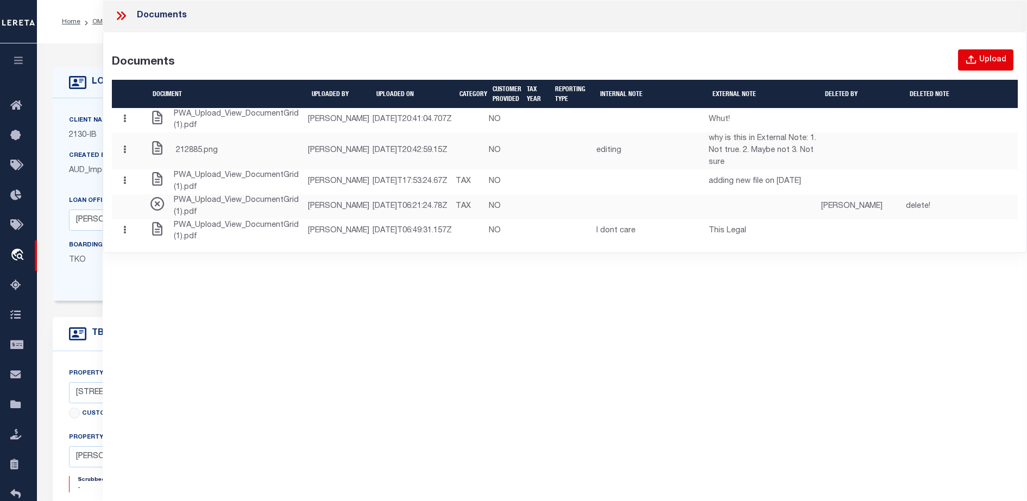
click at [991, 55] on div "Upload" at bounding box center [992, 60] width 27 height 12
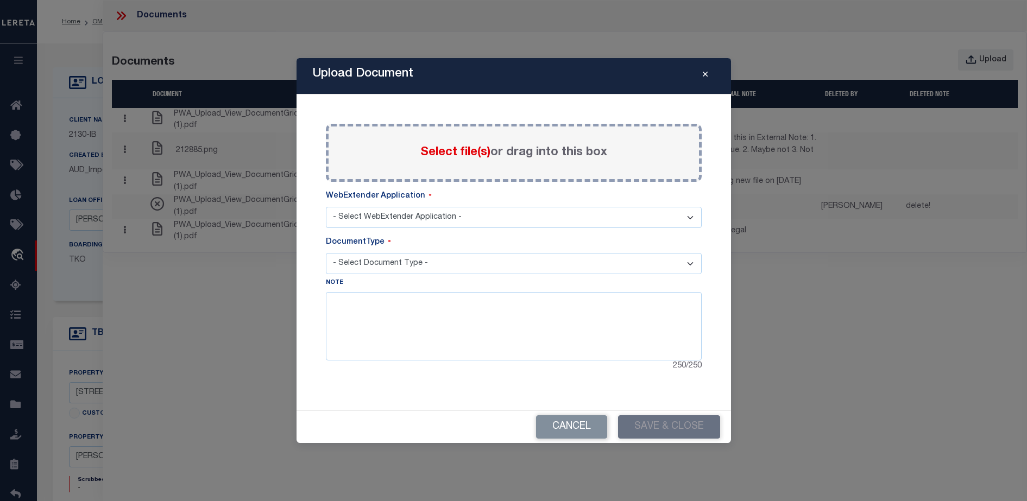
click at [463, 152] on span "Select file(s)" at bounding box center [455, 153] width 70 height 12
click at [0, 0] on input "Select file(s) or drag into this box" at bounding box center [0, 0] width 0 height 0
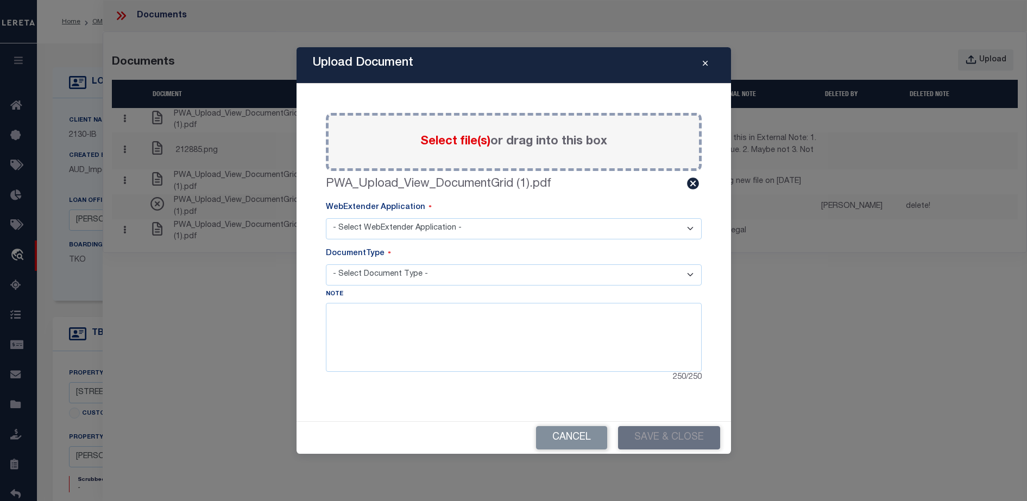
click at [622, 231] on select "- Select WebExtender Application - SERVICES TAX_BILLS" at bounding box center [514, 228] width 376 height 21
click at [326, 218] on select "- Select WebExtender Application - SERVICES TAX_BILLS" at bounding box center [514, 228] width 376 height 21
click at [489, 226] on select "- Select WebExtender Application - SERVICES TAX_BILLS" at bounding box center [514, 228] width 376 height 21
click at [326, 218] on select "- Select WebExtender Application - SERVICES TAX_BILLS" at bounding box center [514, 228] width 376 height 21
drag, startPoint x: 457, startPoint y: 221, endPoint x: 452, endPoint y: 226, distance: 7.3
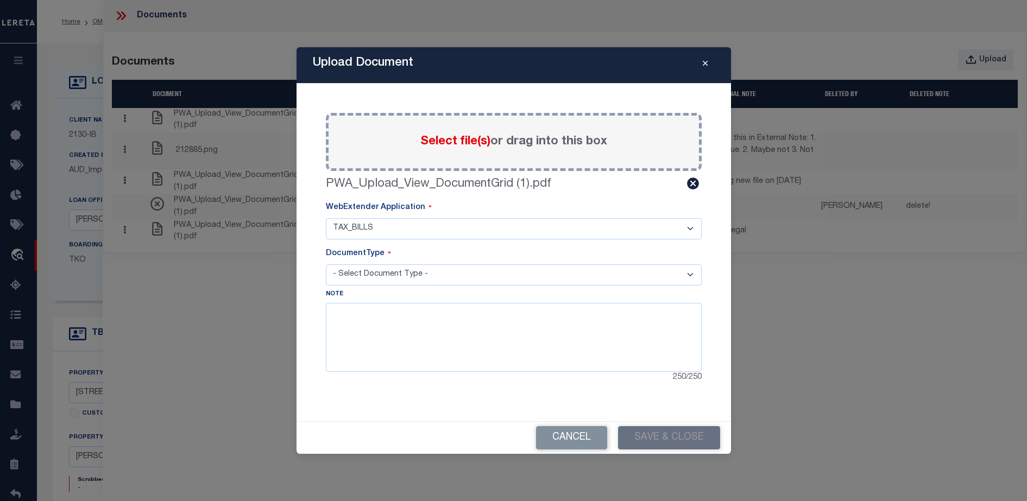
click at [457, 221] on select "- Select WebExtender Application - SERVICES TAX_BILLS" at bounding box center [514, 228] width 376 height 21
select select "6"
click at [326, 218] on select "- Select WebExtender Application - SERVICES TAX_BILLS" at bounding box center [514, 228] width 376 height 21
click at [410, 270] on select "- Select Document Type - BILL" at bounding box center [514, 274] width 376 height 21
select select "TAX"
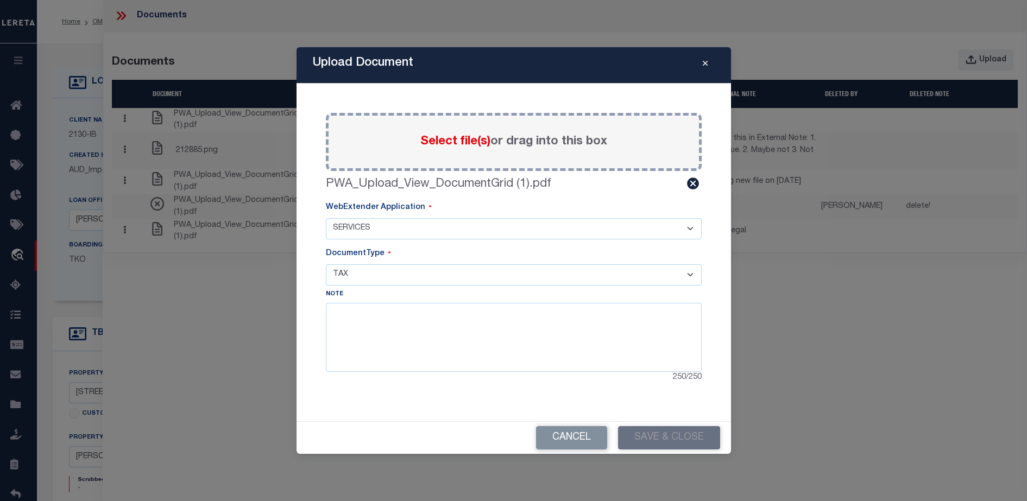
click at [326, 264] on select "- Select Document Type - TAX LEGAL" at bounding box center [514, 274] width 376 height 21
click at [439, 322] on textarea at bounding box center [514, 337] width 376 height 68
type textarea "taxxxxx"
click at [648, 436] on button "Save & Close" at bounding box center [669, 437] width 102 height 23
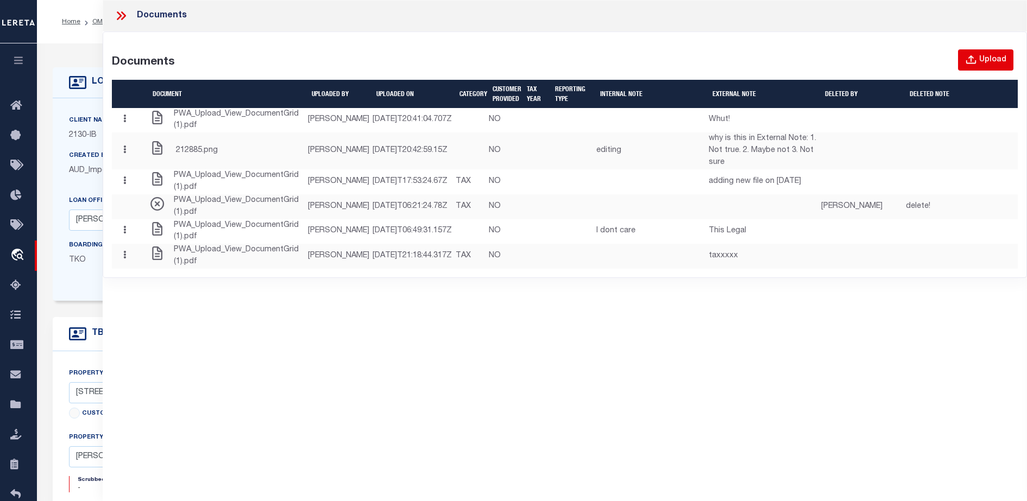
click at [1009, 66] on button "Upload" at bounding box center [985, 59] width 55 height 21
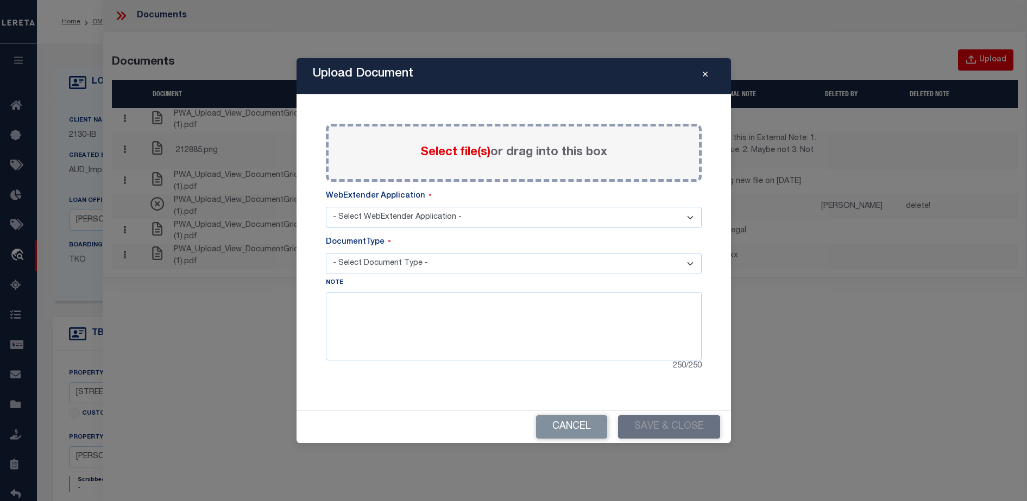
select select "6"
click at [439, 284] on div "Note 250 / 250" at bounding box center [514, 325] width 376 height 96
click at [439, 271] on select "- Select Document Type - TAX LEGAL" at bounding box center [514, 263] width 376 height 21
select select "LEGAL"
click at [326, 253] on select "- Select Document Type - TAX LEGAL" at bounding box center [514, 263] width 376 height 21
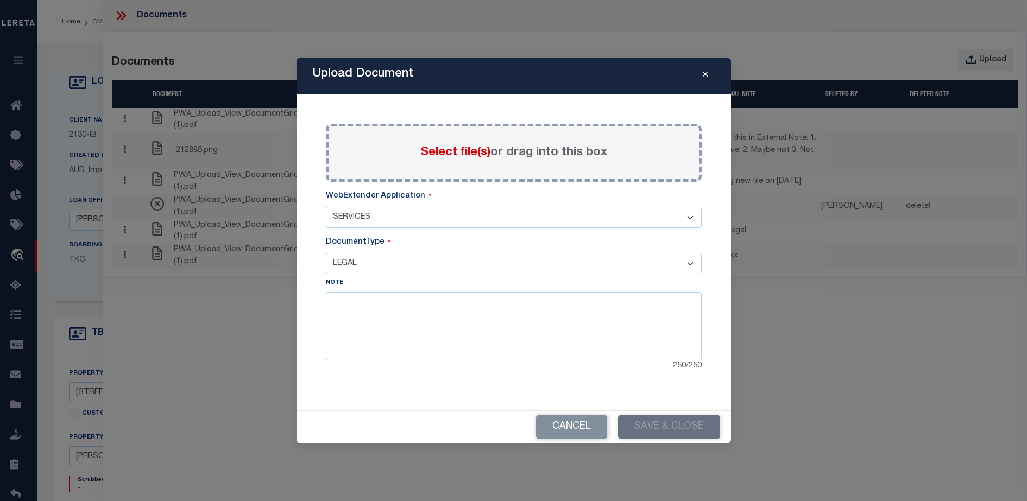
click at [438, 149] on span "Select file(s)" at bounding box center [455, 153] width 70 height 12
click at [0, 0] on input "Select file(s) or drag into this box" at bounding box center [0, 0] width 0 height 0
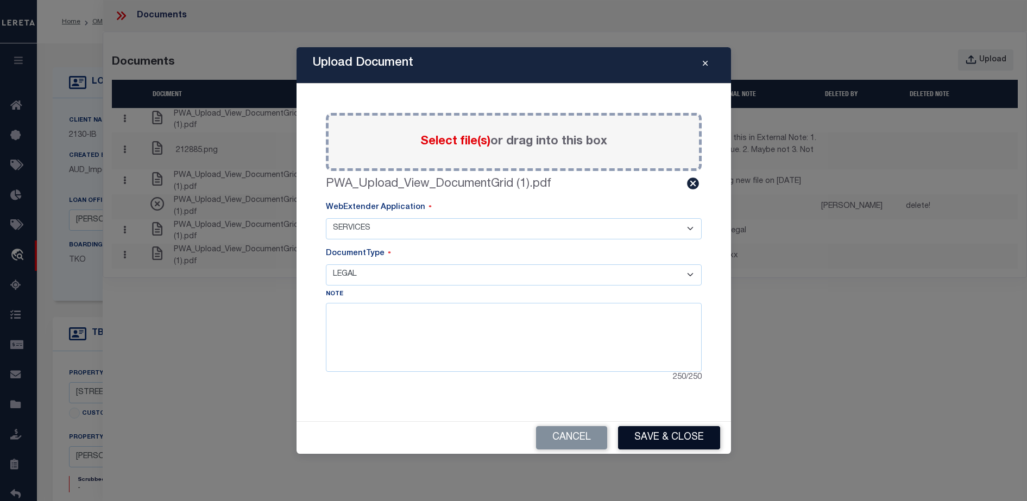
click at [671, 432] on button "Save & Close" at bounding box center [669, 437] width 102 height 23
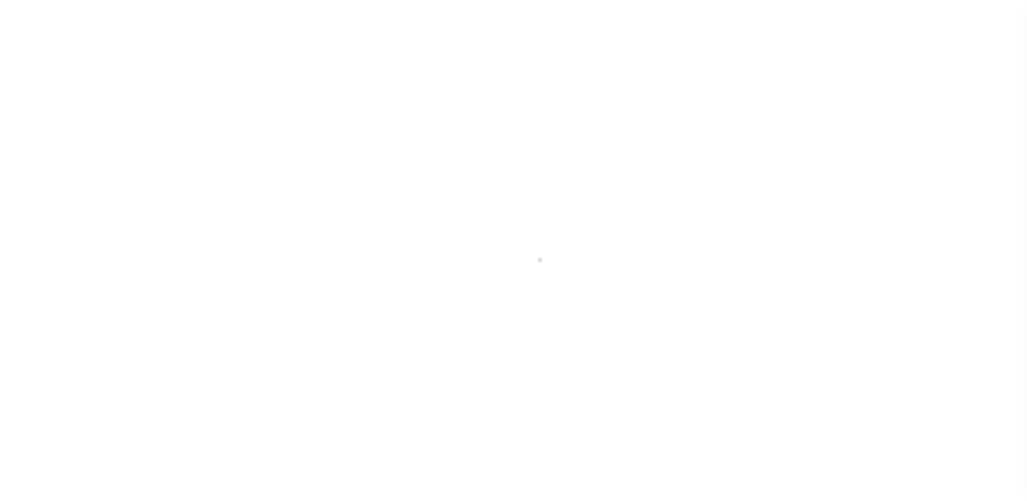
select select "NonEscrow"
select select "2464"
type input "[STREET_ADDRESS][PERSON_NAME] AND 2-X"
type input "1068111276"
select select
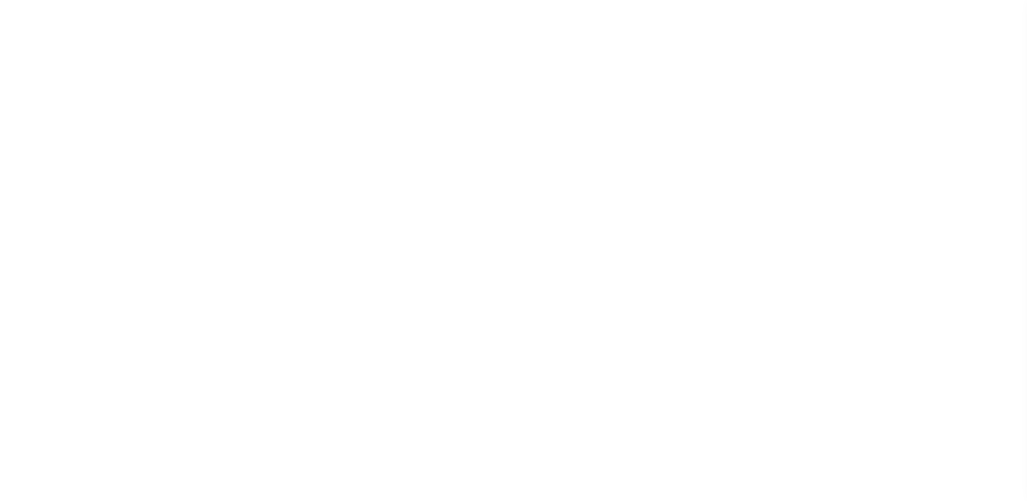
type input "[PERSON_NAME] LA 70433"
type input "Eastern"
type input "LA"
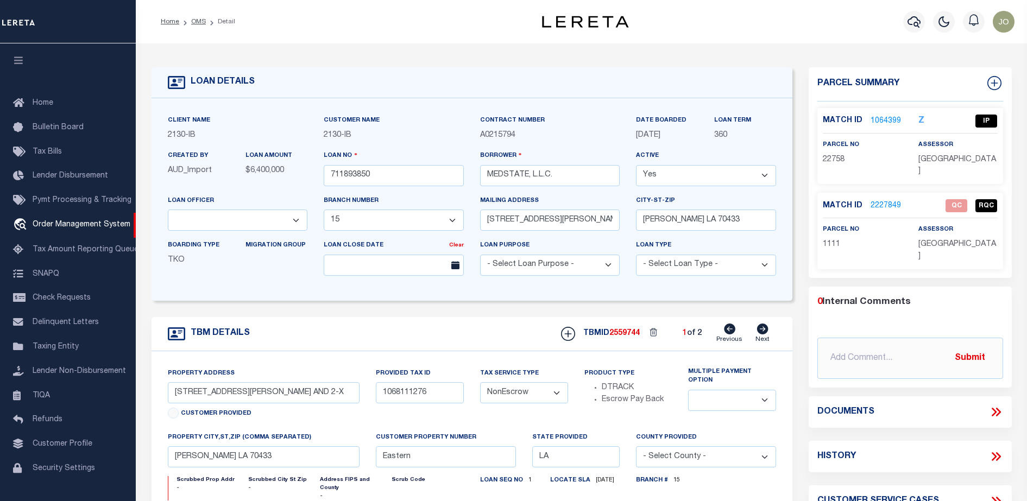
select select "4950"
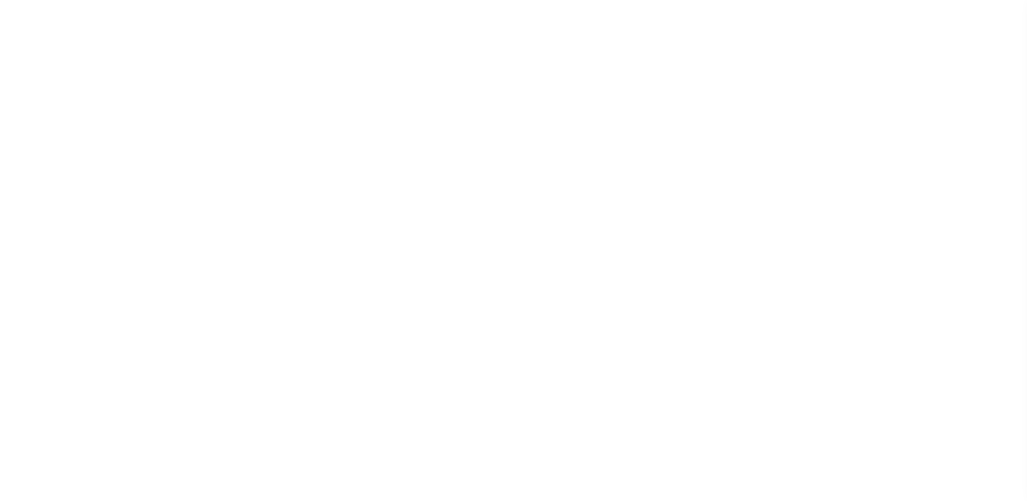
select select "NonEscrow"
select select "2464"
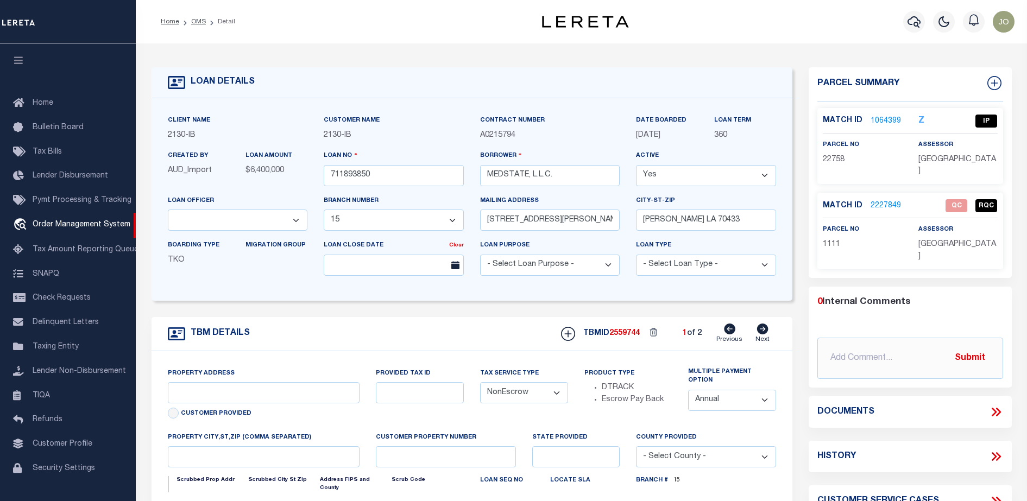
type input "[STREET_ADDRESS][PERSON_NAME] AND 2-X"
type input "1068111276"
select select
type input "[PERSON_NAME] LA 70433"
type input "Eastern"
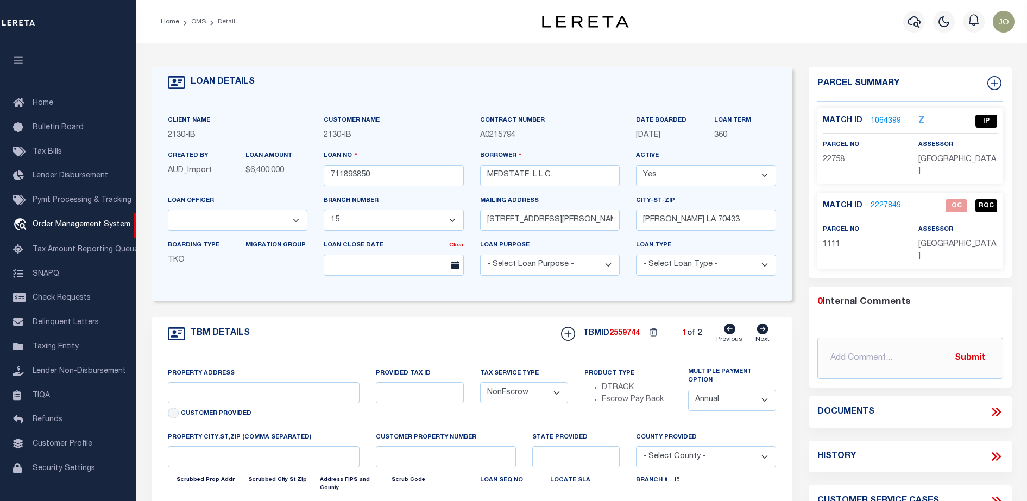
type input "LA"
select select "4950"
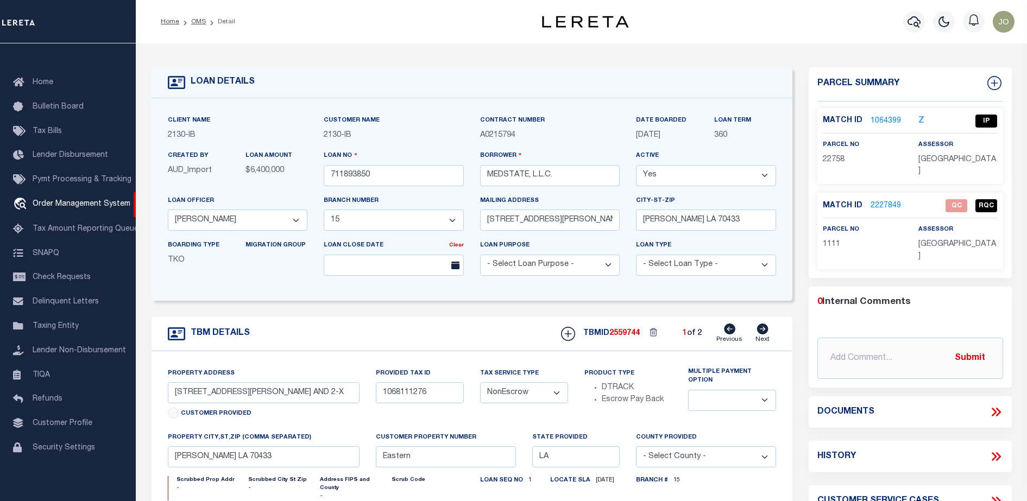
click at [395, 312] on form "LOAN DETAILS Client Name 2130 - IB Customer Name" at bounding box center [472, 368] width 641 height 602
click at [997, 405] on icon at bounding box center [996, 412] width 14 height 14
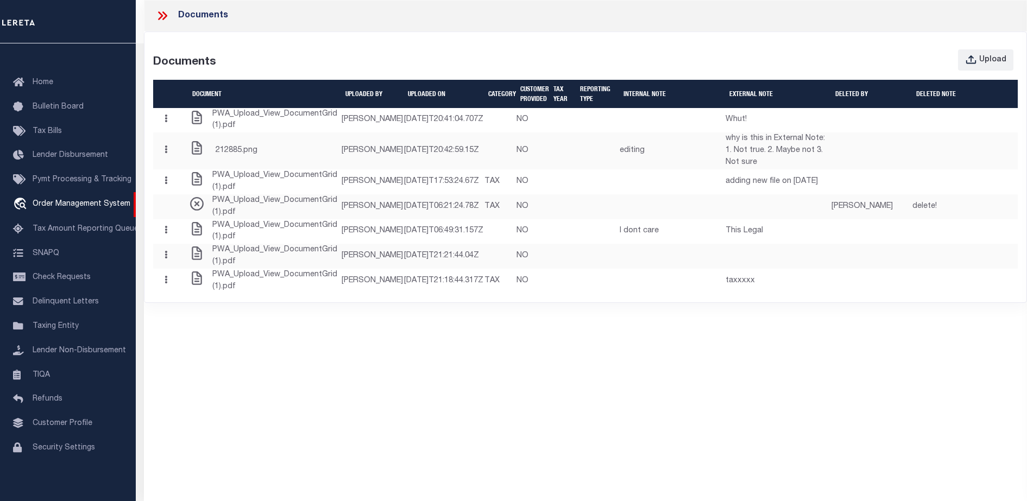
click at [501, 469] on div "Documents Documents Upload Document UPLOADED BY UPLOADED ON Category CUSTOMER P…" at bounding box center [585, 235] width 883 height 471
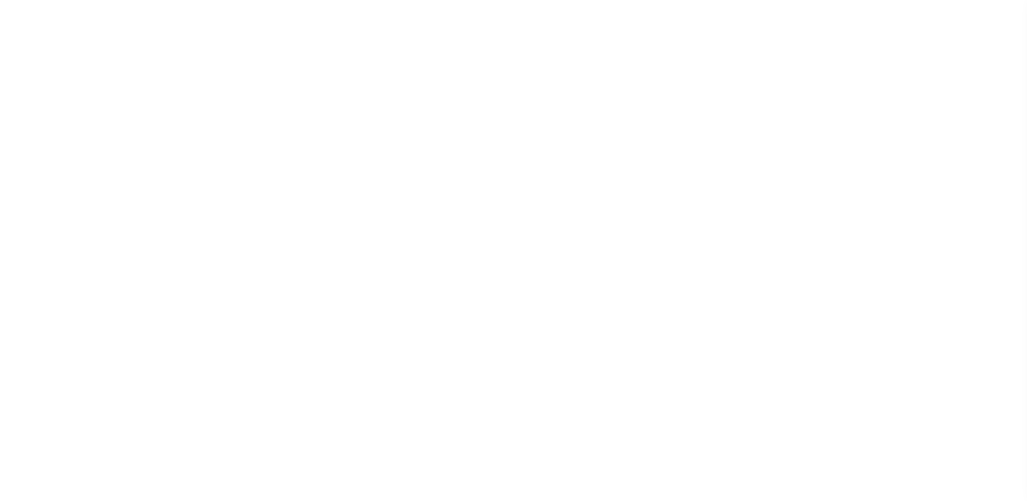
select select "NonEscrow"
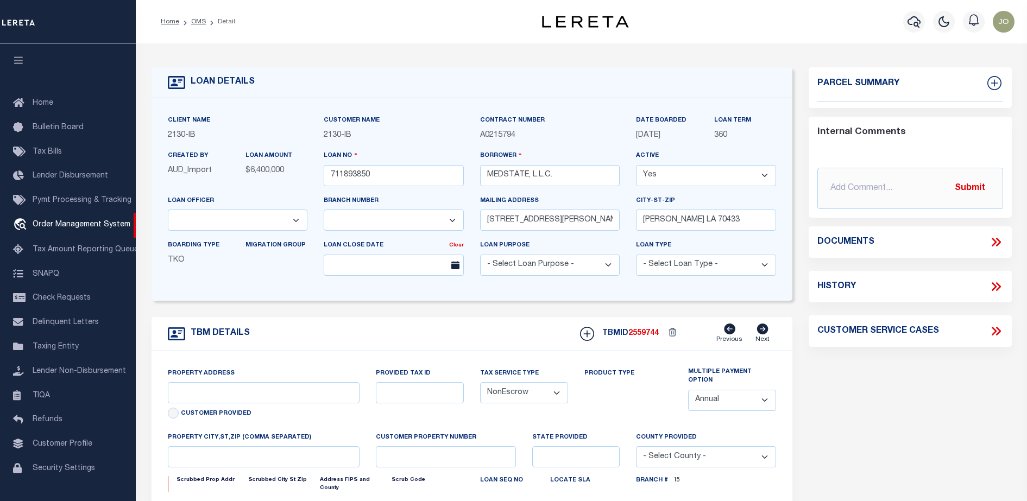
select select "2464"
type input "[STREET_ADDRESS][PERSON_NAME] AND 2-X"
type input "1068111276"
select select
type input "COVINGTON LA 70433"
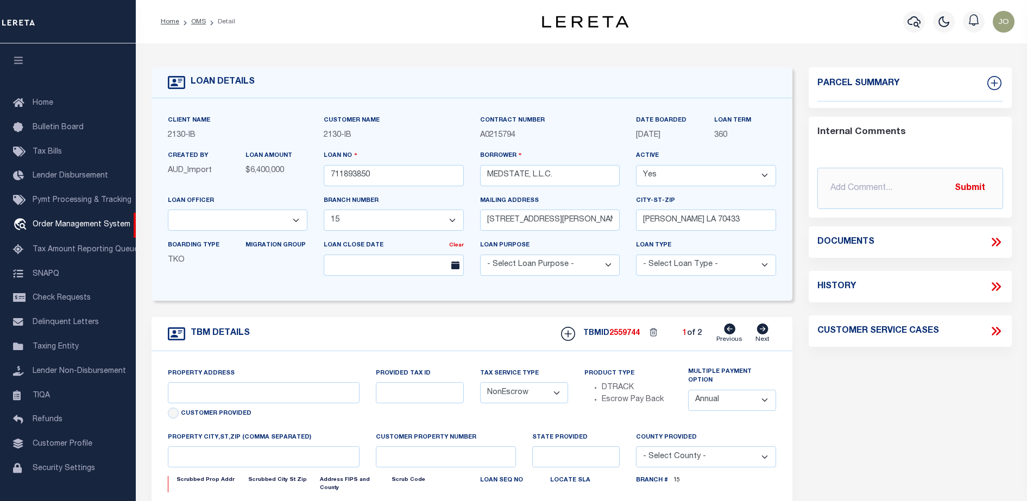
type input "Eastern"
type input "LA"
select select "4950"
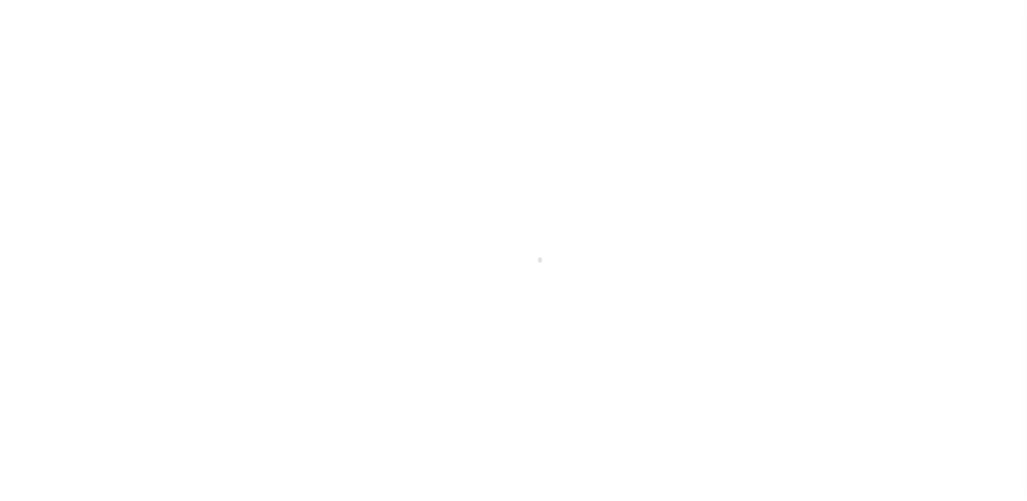
select select "NonEscrow"
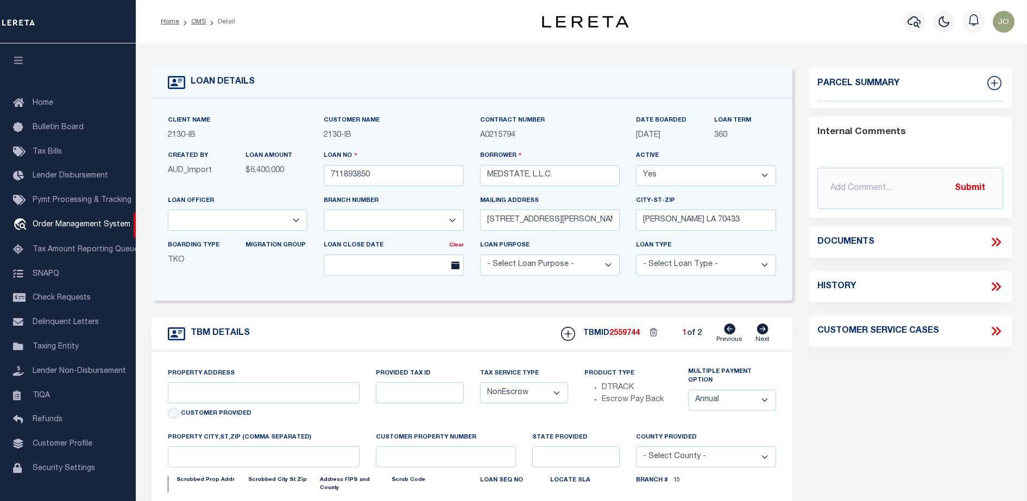
type input "[STREET_ADDRESS][PERSON_NAME] AND 2-X"
type input "1068111276"
select select
type input "[PERSON_NAME] LA 70433"
type input "Eastern"
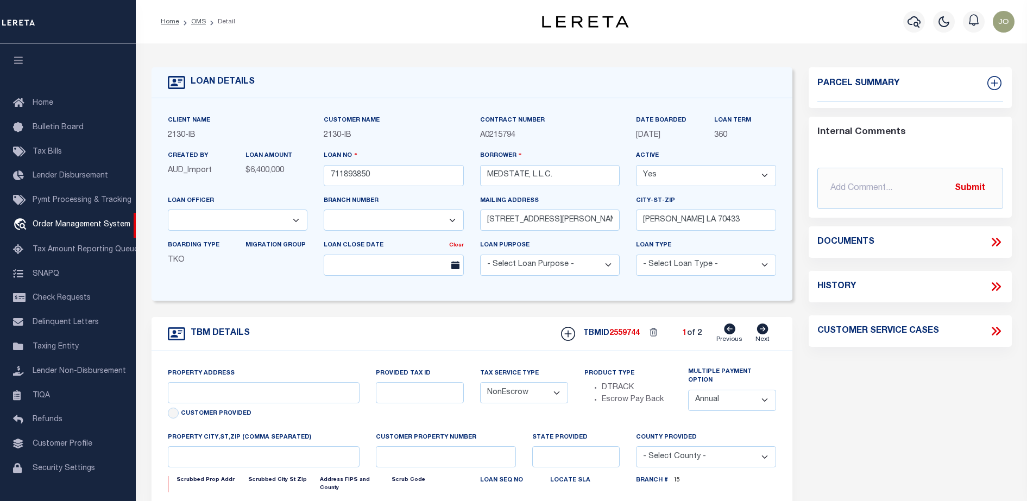
type input "LA"
select select "4950"
select select "2464"
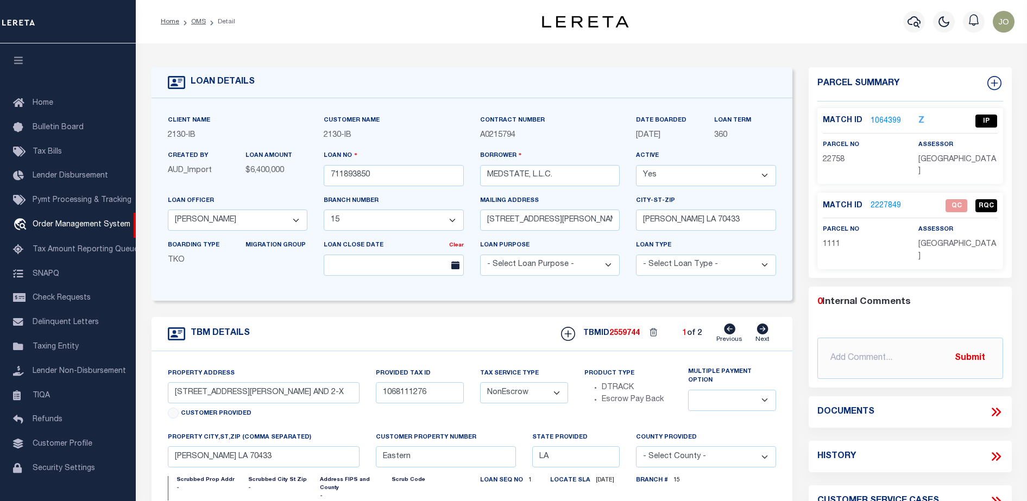
scroll to position [28, 0]
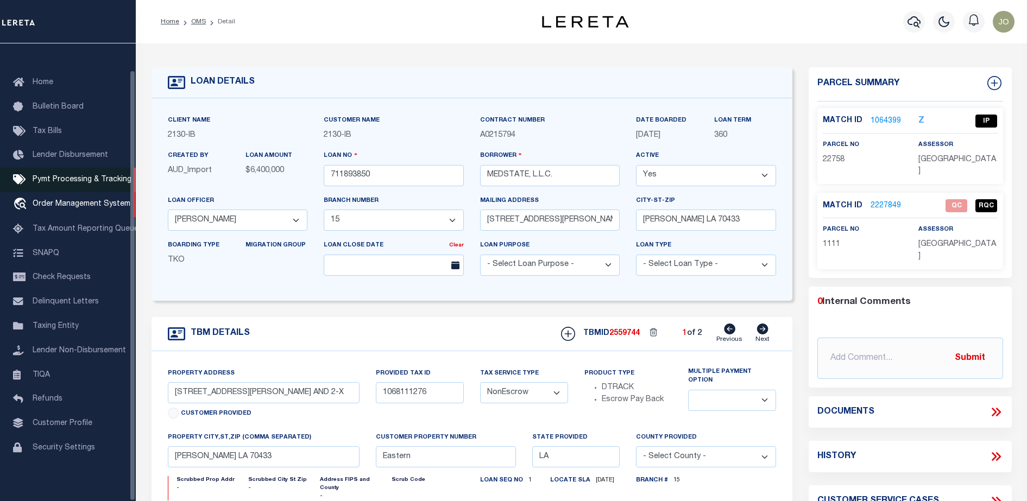
click at [59, 176] on span "Pymt Processing & Tracking" at bounding box center [82, 180] width 99 height 8
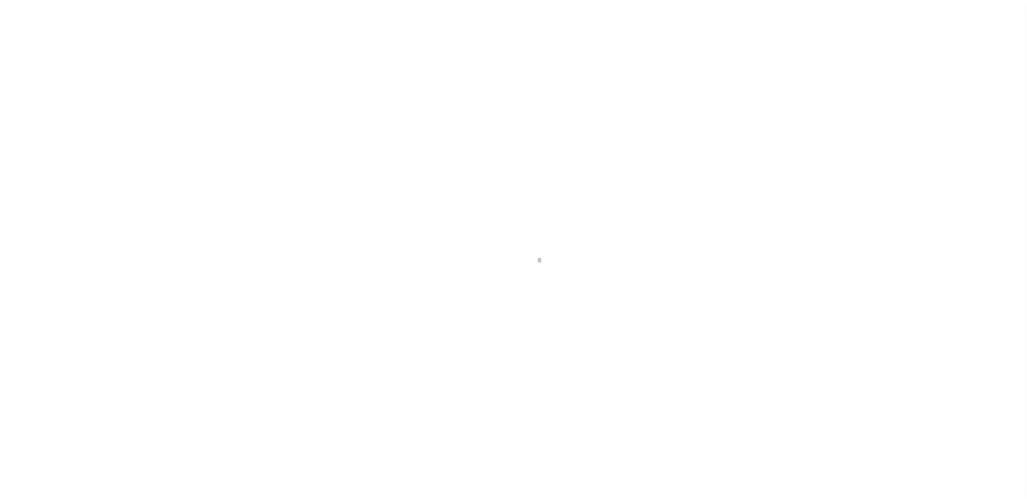
scroll to position [28, 0]
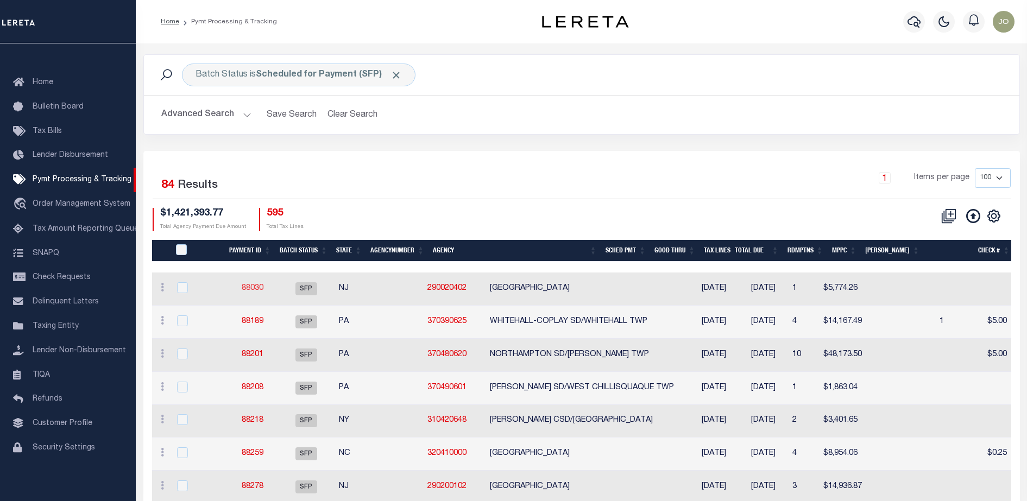
click at [249, 286] on link "88030" at bounding box center [253, 289] width 22 height 8
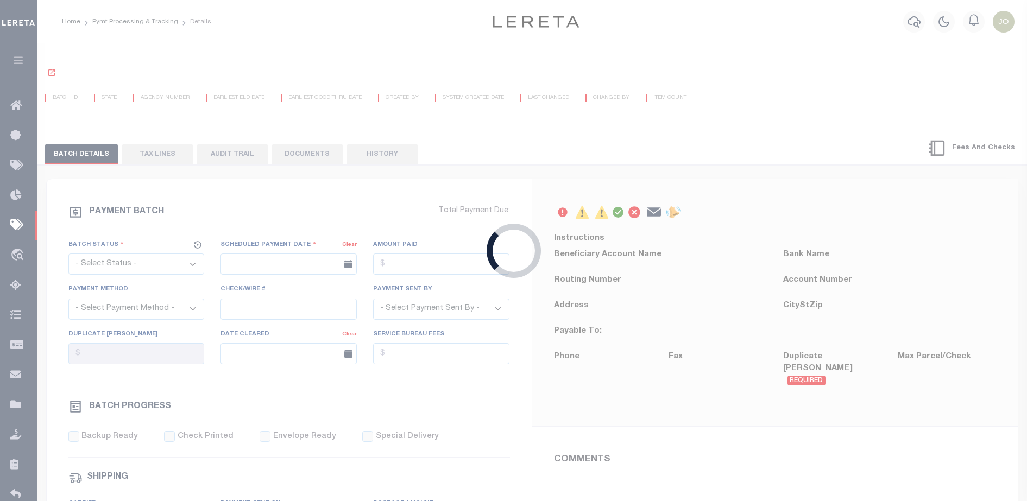
select select "SFP"
type input "08/21/2025"
select select
type input "2"
type input "[PERSON_NAME]"
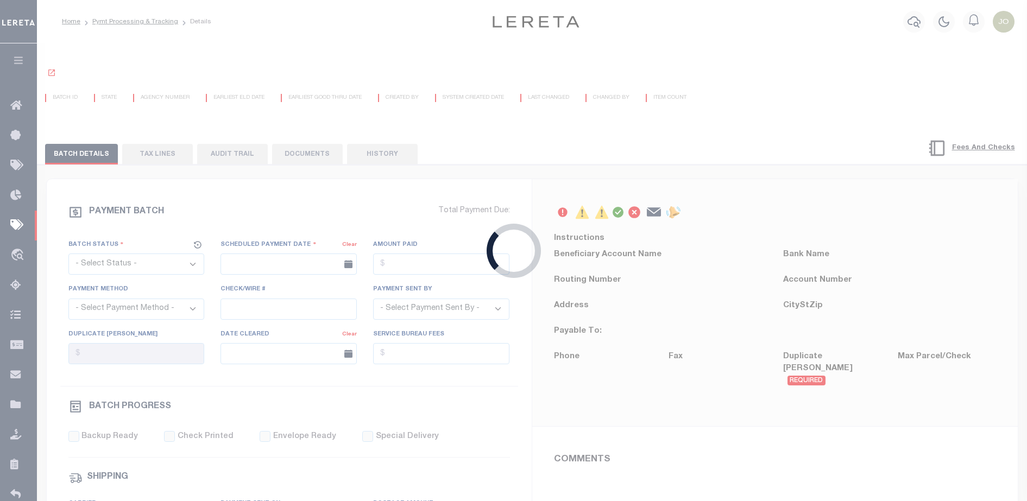
radio input "true"
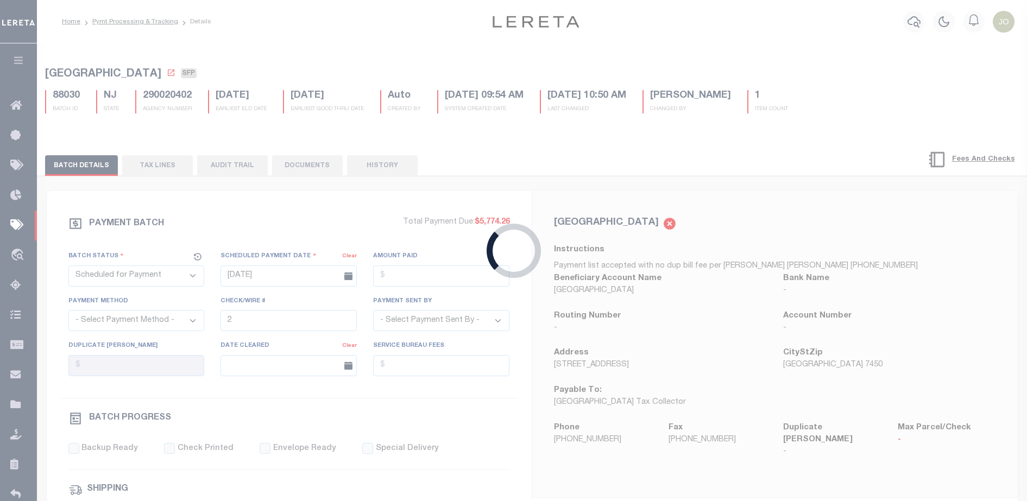
type input "[DATE]"
type input "36 - no wire option"
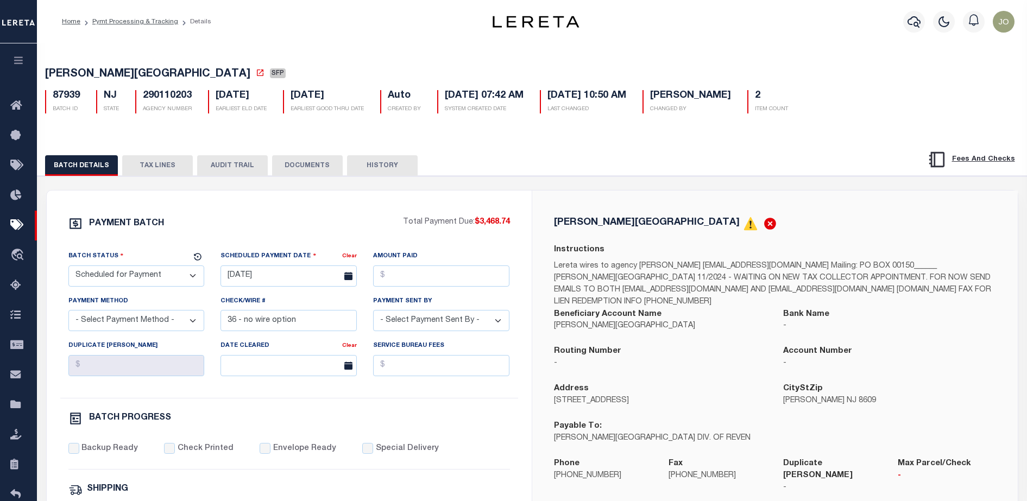
click at [318, 164] on button "DOCUMENTS" at bounding box center [307, 165] width 71 height 21
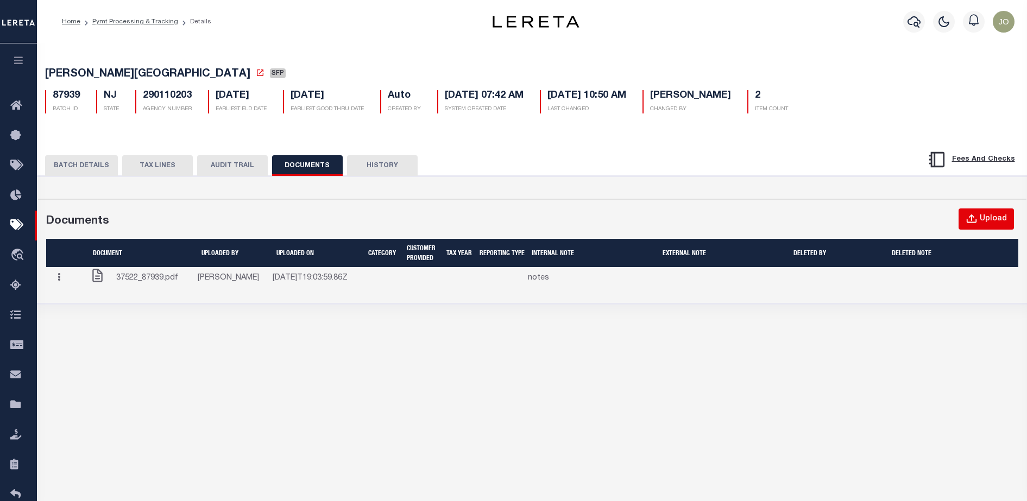
click at [997, 222] on div "Upload" at bounding box center [993, 219] width 27 height 12
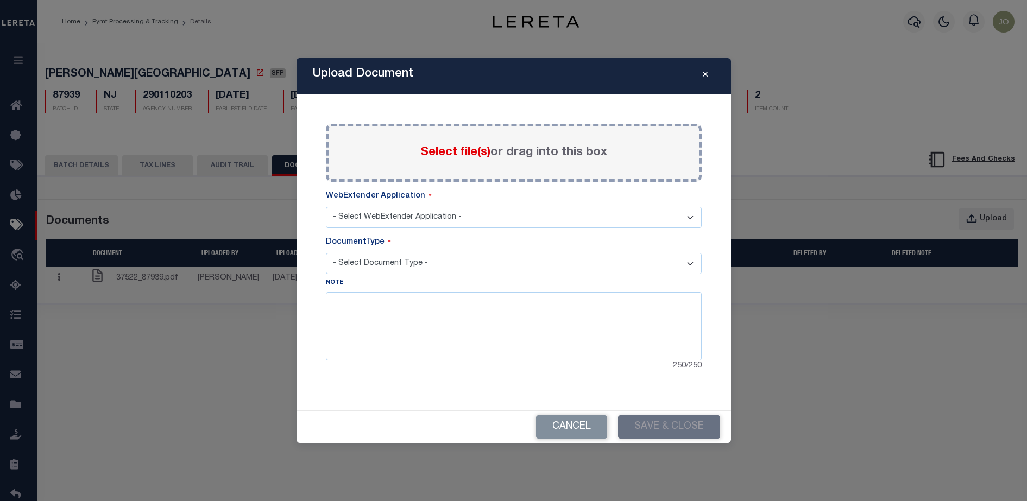
click at [464, 152] on span "Select file(s)" at bounding box center [455, 153] width 70 height 12
click at [0, 0] on input "Select file(s) or drag into this box" at bounding box center [0, 0] width 0 height 0
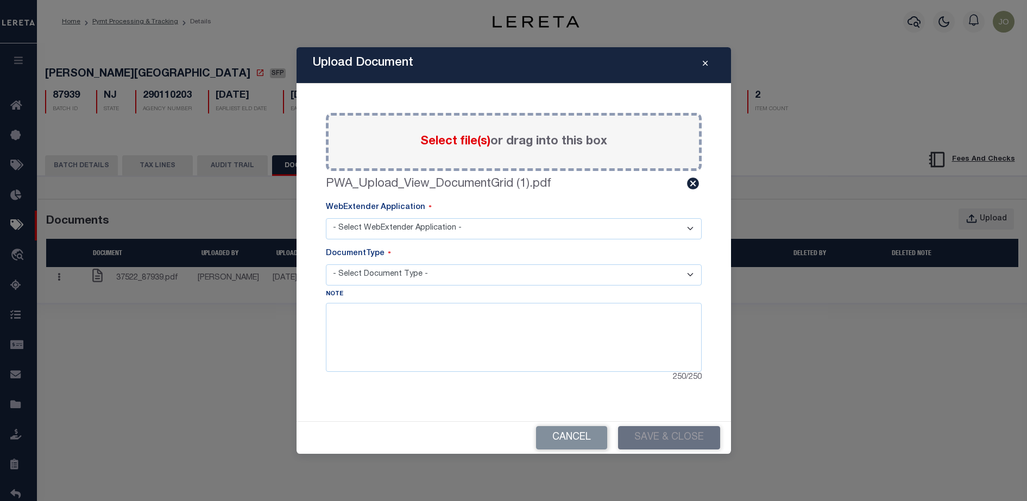
click at [463, 232] on select "- Select WebExtender Application - TDT_PMT_BKUP" at bounding box center [514, 228] width 376 height 21
select select "42"
click at [326, 218] on select "- Select WebExtender Application - TDT_PMT_BKUP" at bounding box center [514, 228] width 376 height 21
click at [446, 269] on select "- Select Document Type -" at bounding box center [514, 274] width 376 height 21
select select "TDT PAYMENT BACKUP"
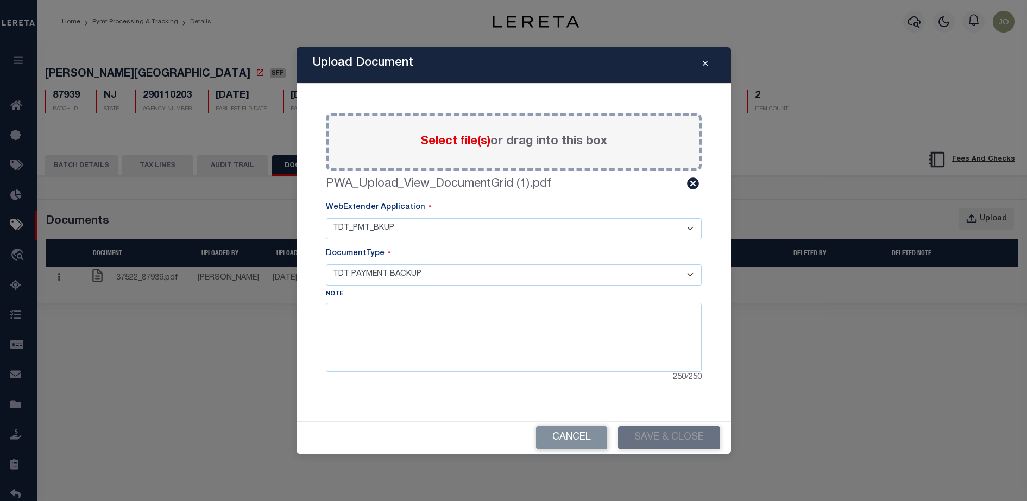
click at [326, 264] on select "- Select Document Type - TDT PAYMENT BACKUP" at bounding box center [514, 274] width 376 height 21
click at [440, 340] on textarea at bounding box center [514, 337] width 376 height 68
drag, startPoint x: 495, startPoint y: 331, endPoint x: 262, endPoint y: 322, distance: 232.6
click at [262, 322] on div "Upload Document Paste copied image or file into this box Select file(s) or drag…" at bounding box center [513, 250] width 1027 height 501
click at [598, 342] on textarea "bkup" at bounding box center [514, 337] width 376 height 68
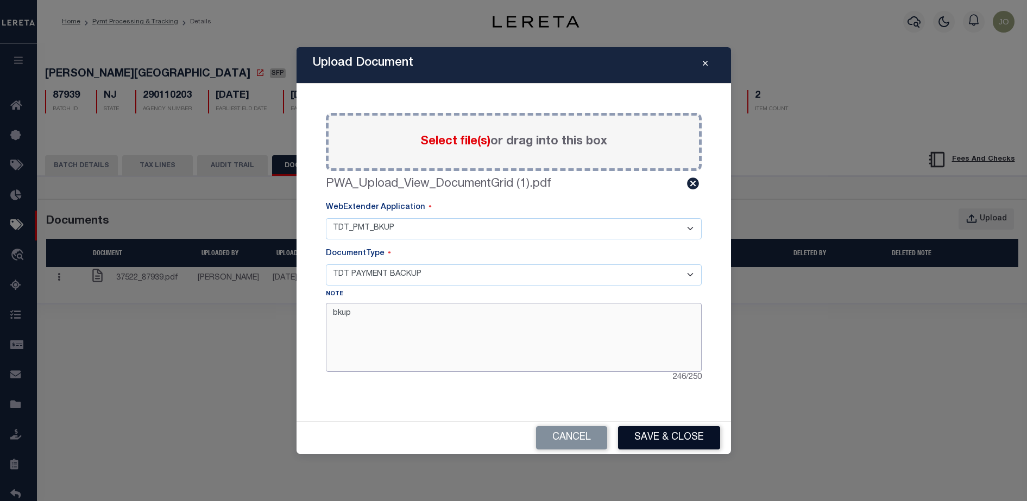
type textarea "bkup"
click at [692, 439] on button "Save & Close" at bounding box center [669, 437] width 102 height 23
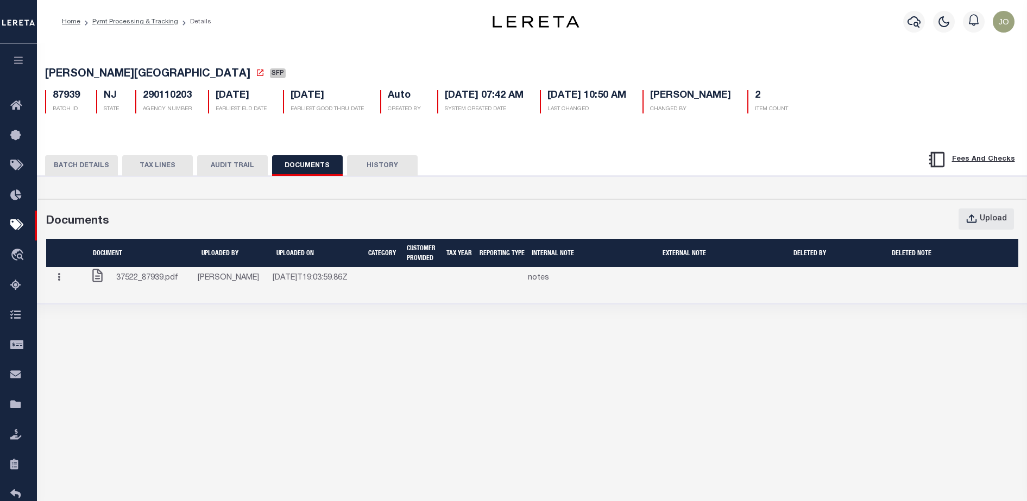
click at [615, 388] on div "Batch Status is Scheduled for Payment (SFP) Search Advanced Search Save Search …" at bounding box center [532, 268] width 990 height 451
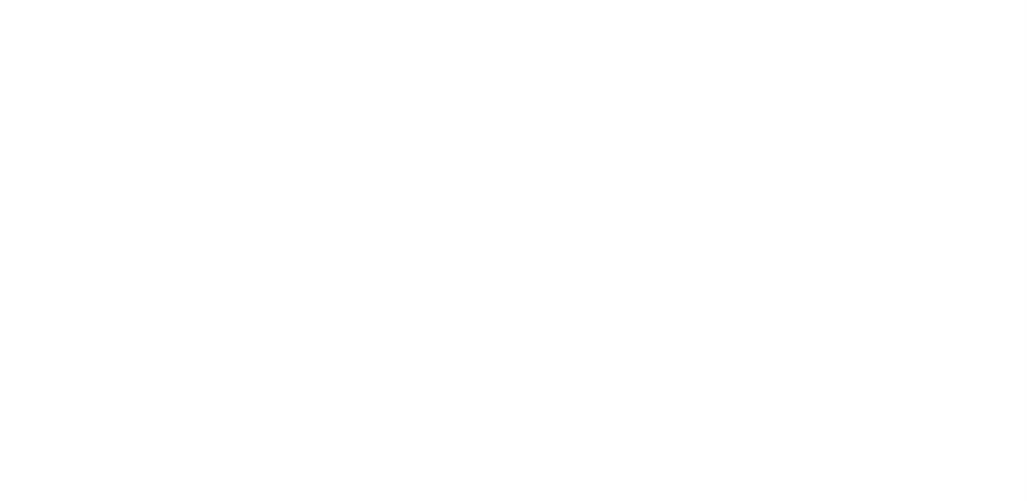
select select "SFP"
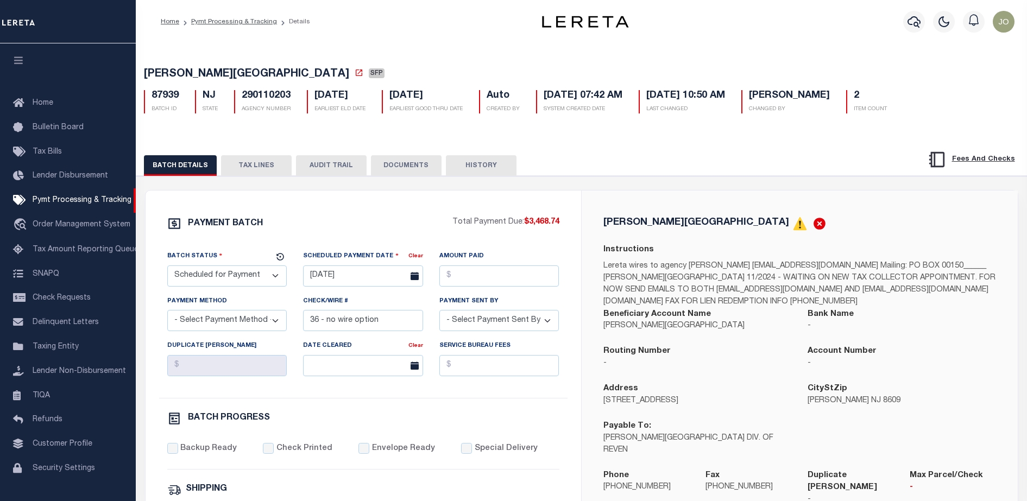
scroll to position [28, 0]
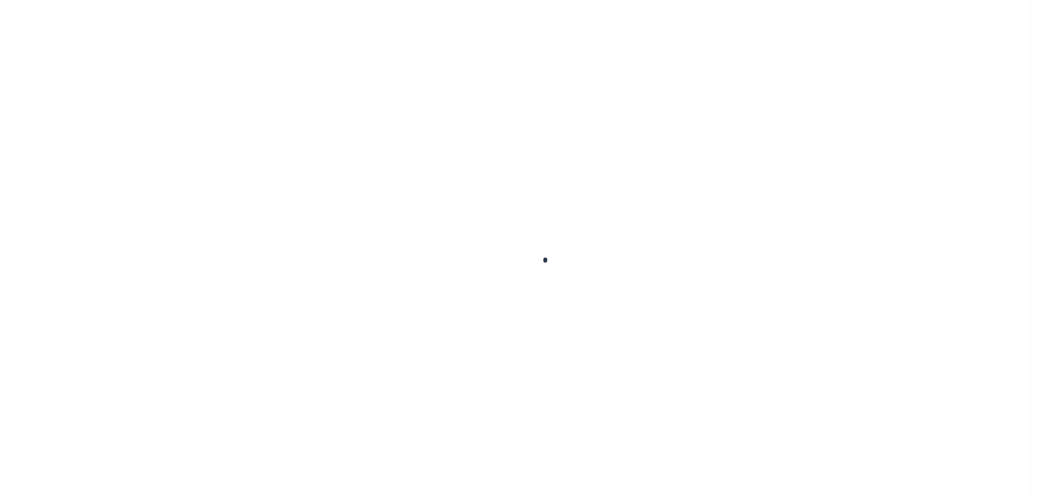
scroll to position [28, 0]
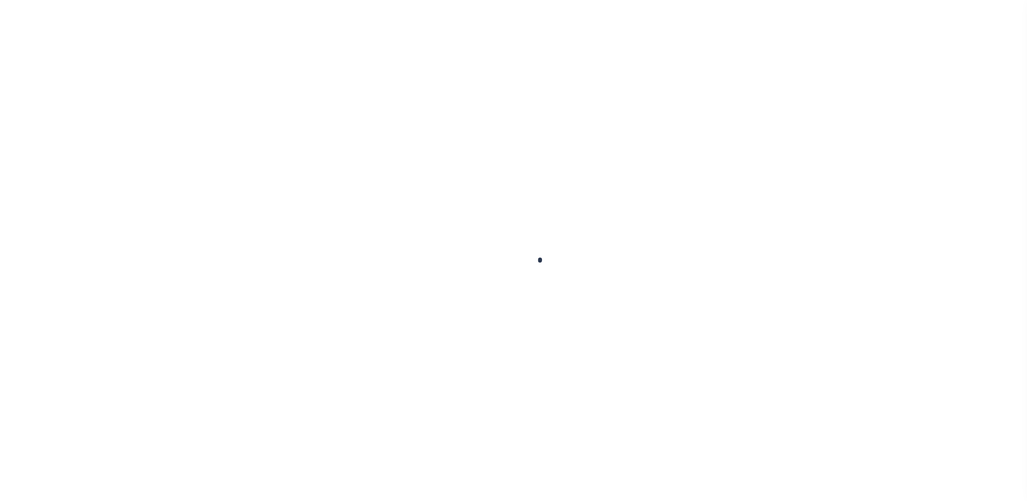
select select "SFP"
type input "[DATE]"
type input "36 - no wire option"
type input "[PERSON_NAME]"
radio input "true"
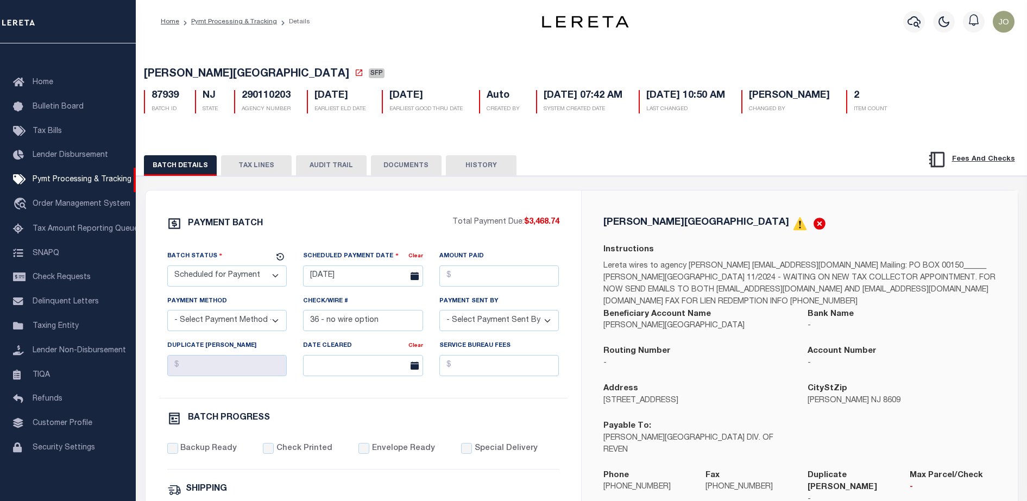
click at [396, 166] on button "DOCUMENTS" at bounding box center [406, 165] width 71 height 21
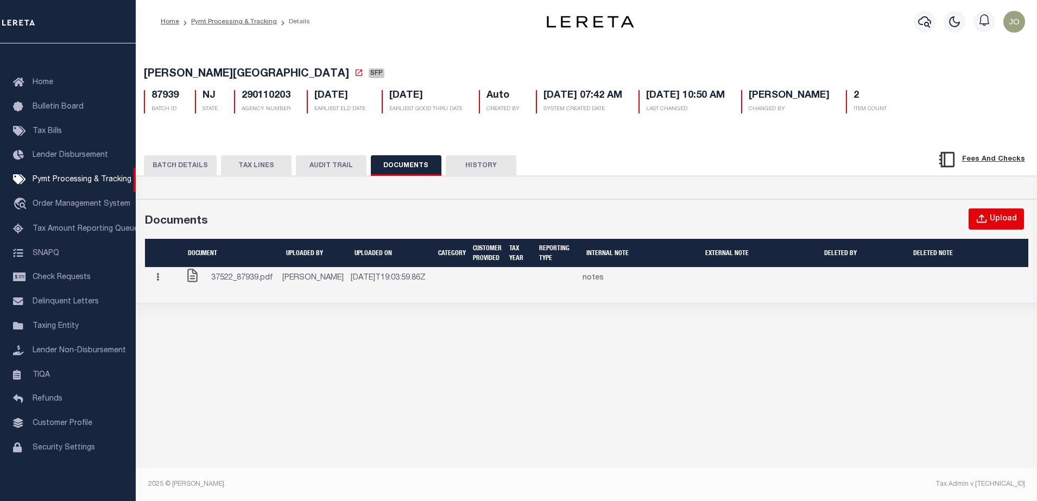
click at [991, 225] on div "Upload" at bounding box center [1003, 219] width 27 height 12
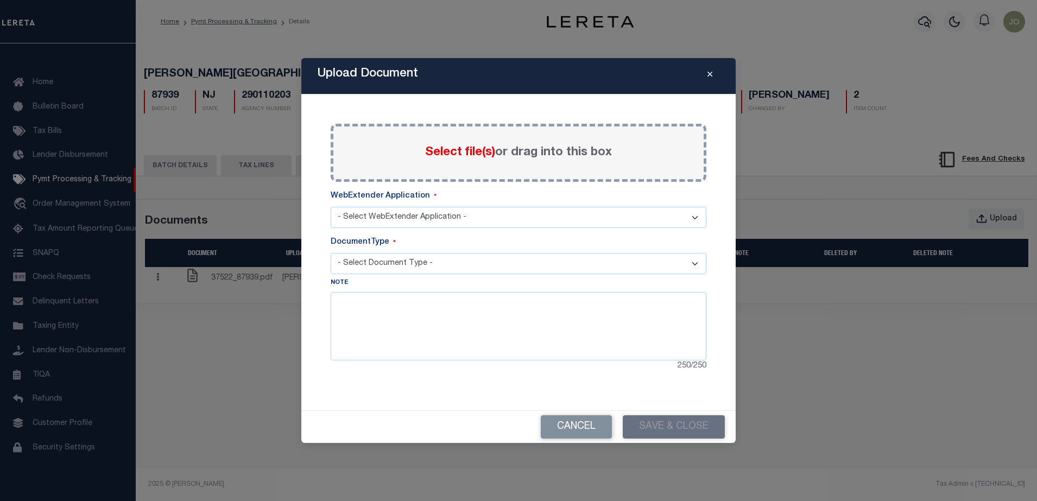
click at [451, 150] on span "Select file(s)" at bounding box center [460, 153] width 70 height 12
click at [0, 0] on input "Select file(s) or drag into this box" at bounding box center [0, 0] width 0 height 0
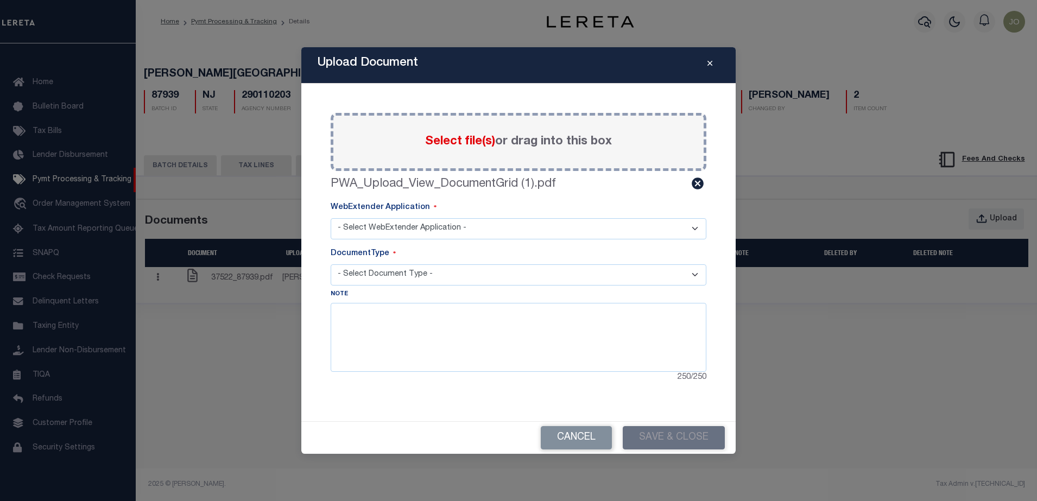
click at [398, 227] on select "- Select WebExtender Application - TDT_PMT_BKUP" at bounding box center [519, 228] width 376 height 21
select select "42"
click at [331, 218] on select "- Select WebExtender Application - TDT_PMT_BKUP" at bounding box center [519, 228] width 376 height 21
click at [375, 276] on select "- Select Document Type -" at bounding box center [519, 274] width 376 height 21
select select "TDT PAYMENT BACKUP"
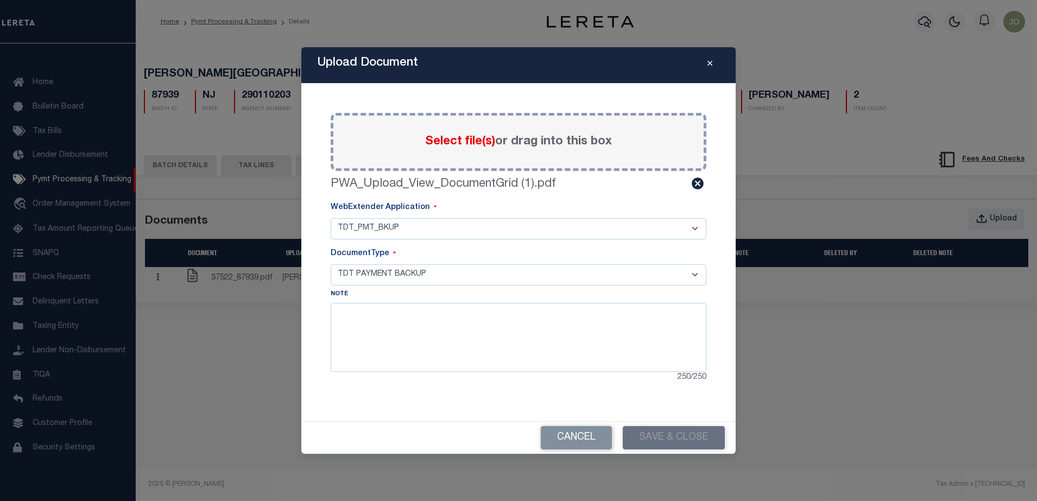
click at [331, 264] on select "- Select Document Type - TDT PAYMENT BACKUP" at bounding box center [519, 274] width 376 height 21
click at [412, 330] on textarea at bounding box center [519, 337] width 376 height 68
type textarea "tdt"
click at [656, 444] on button "Save & Close" at bounding box center [674, 437] width 102 height 23
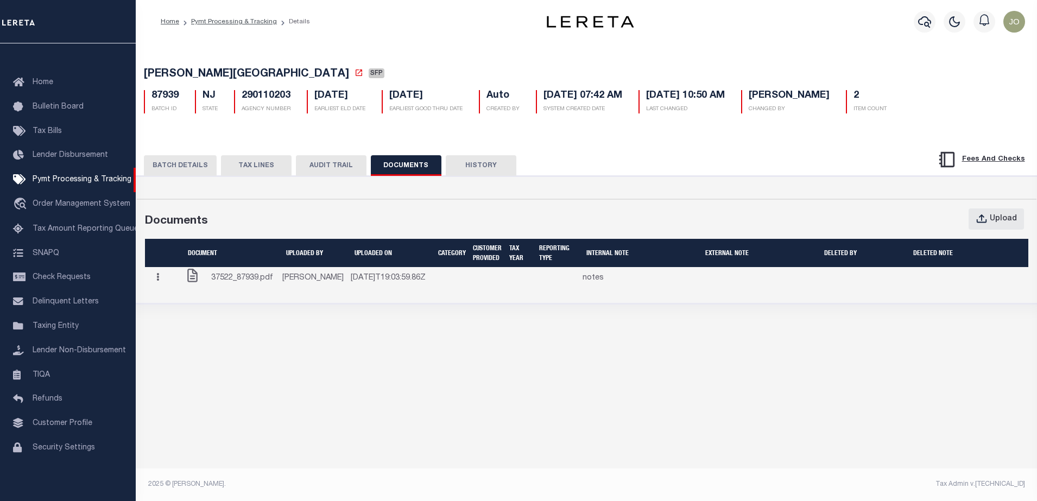
drag, startPoint x: 218, startPoint y: 386, endPoint x: 228, endPoint y: 388, distance: 9.6
click at [218, 386] on div "HAMILTON TOWNSHIP SFP 87939 BATCH ID NJ STATE 290110203 Auto 2" at bounding box center [587, 268] width 902 height 451
click at [981, 219] on icon "button" at bounding box center [981, 219] width 10 height 9
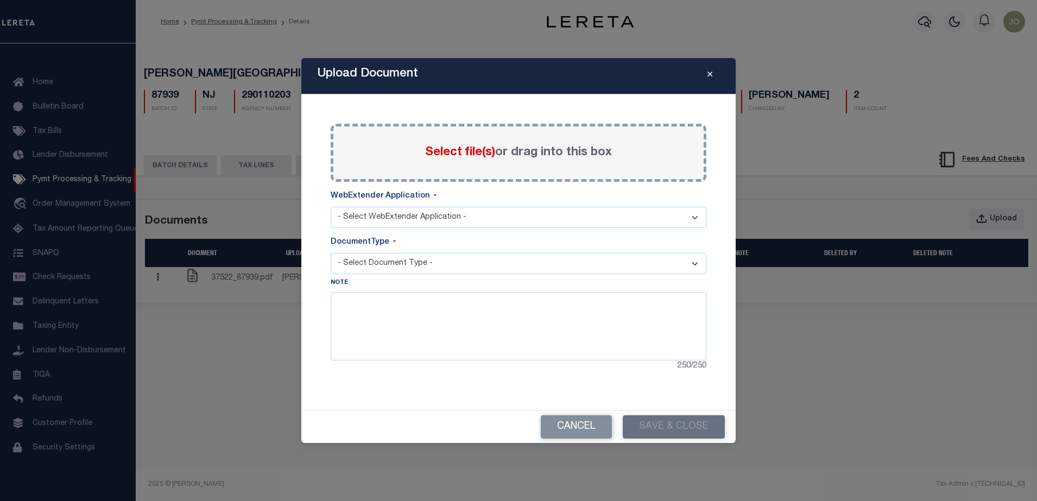
select select "42"
select select "TDT PAYMENT BACKUP"
click at [591, 431] on button "Cancel" at bounding box center [576, 426] width 71 height 23
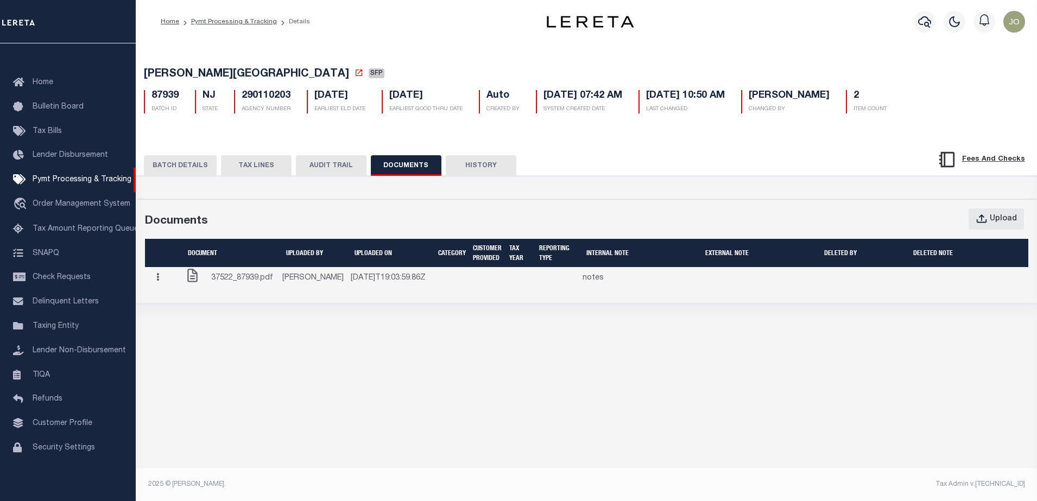
click at [669, 366] on div "HAMILTON TOWNSHIP SFP 87939 BATCH ID NJ STATE 290110203 Auto 2" at bounding box center [587, 268] width 902 height 451
click at [211, 368] on div "HAMILTON TOWNSHIP SFP 87939 BATCH ID NJ STATE 290110203 Auto 2" at bounding box center [587, 268] width 902 height 451
click at [979, 219] on icon "button" at bounding box center [982, 219] width 12 height 12
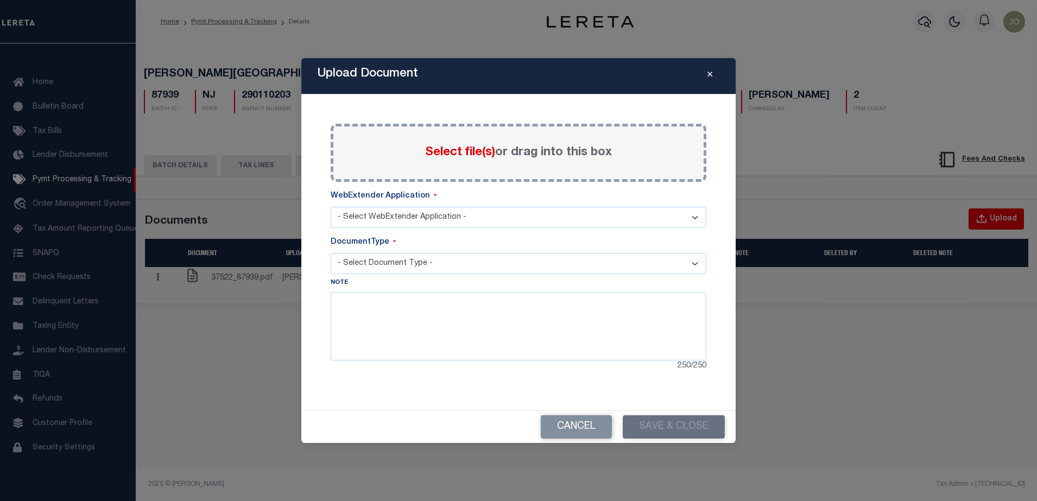
select select "42"
select select "TDT PAYMENT BACKUP"
click at [476, 148] on span "Select file(s)" at bounding box center [460, 153] width 70 height 12
click at [0, 0] on input "Select file(s) or drag into this box" at bounding box center [0, 0] width 0 height 0
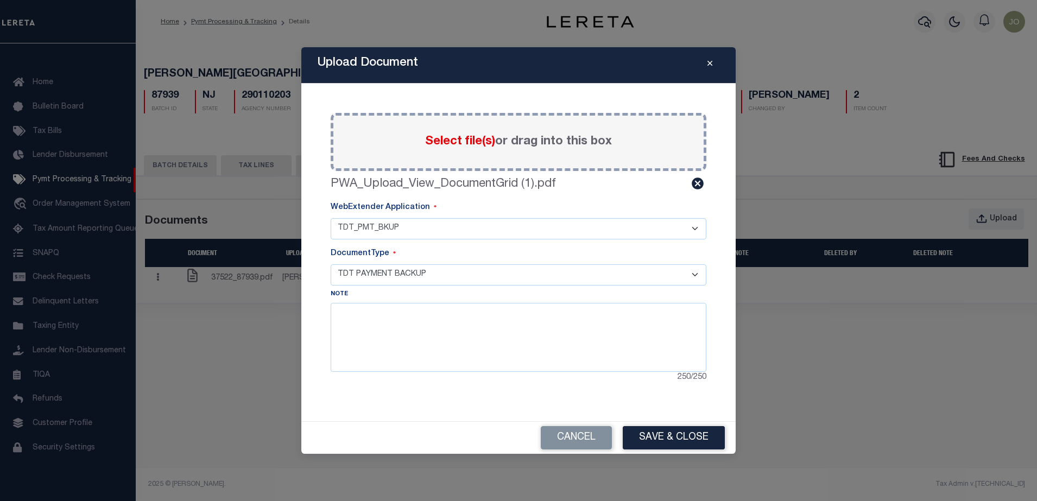
click at [480, 385] on div "Paste copied image or file into this box Select file(s) or drag into this box P…" at bounding box center [518, 253] width 408 height 312
click at [483, 363] on textarea at bounding box center [519, 337] width 376 height 68
type textarea "asdsadsadsad"
click at [667, 435] on button "Save & Close" at bounding box center [674, 437] width 102 height 23
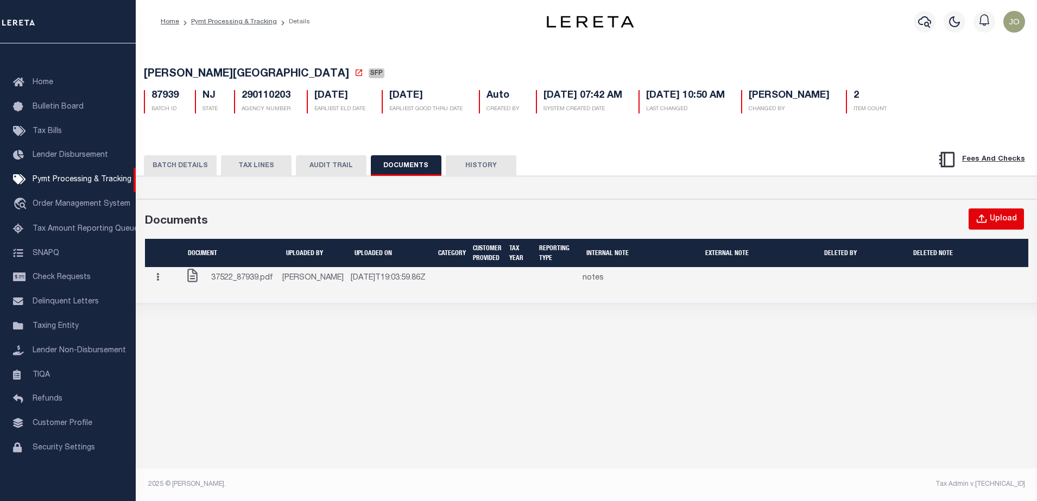
click at [996, 225] on div "Upload" at bounding box center [1003, 219] width 27 height 12
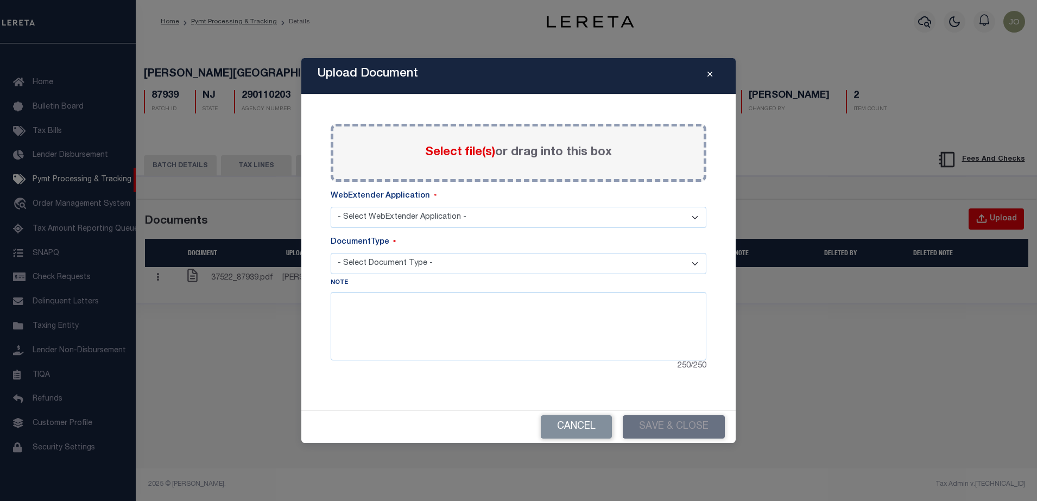
select select "42"
select select "TDT PAYMENT BACKUP"
click at [506, 314] on textarea at bounding box center [519, 326] width 376 height 68
type textarea "scs"
click at [461, 152] on span "Select file(s)" at bounding box center [460, 153] width 70 height 12
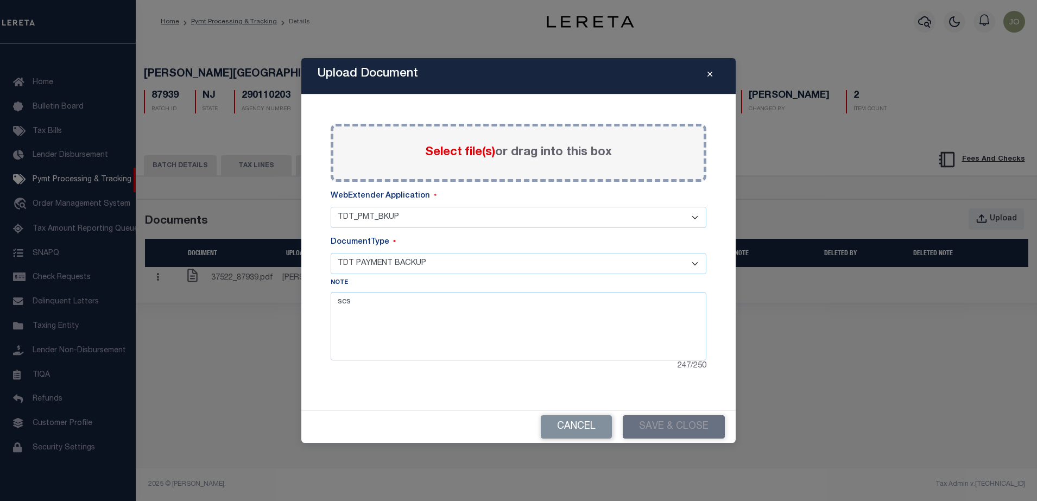
click at [0, 0] on input "Select file(s) or drag into this box" at bounding box center [0, 0] width 0 height 0
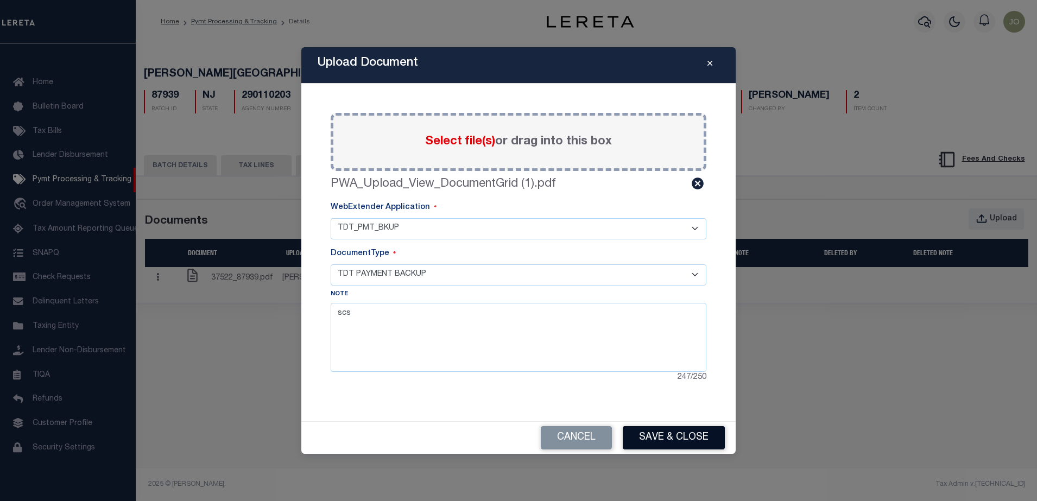
click at [659, 434] on button "Save & Close" at bounding box center [674, 437] width 102 height 23
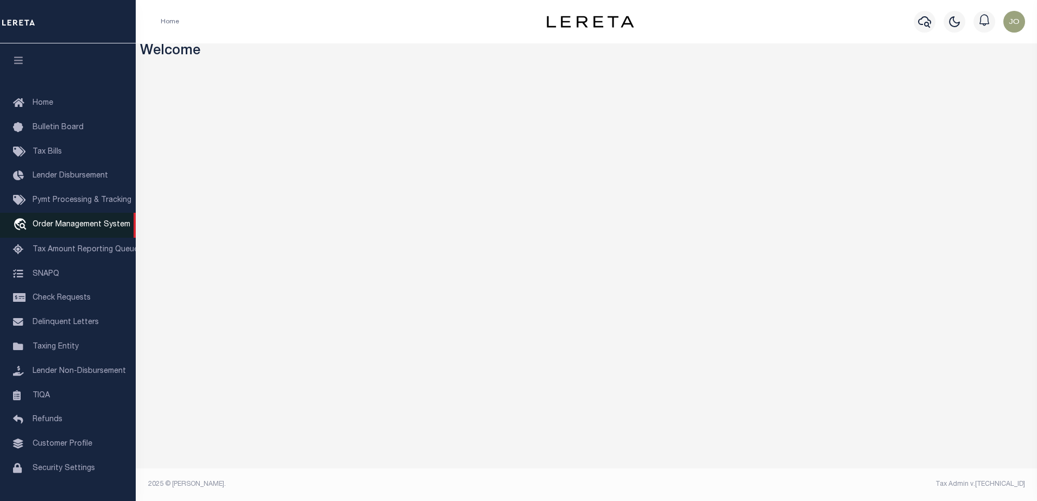
click at [48, 229] on span "Order Management System" at bounding box center [82, 225] width 98 height 8
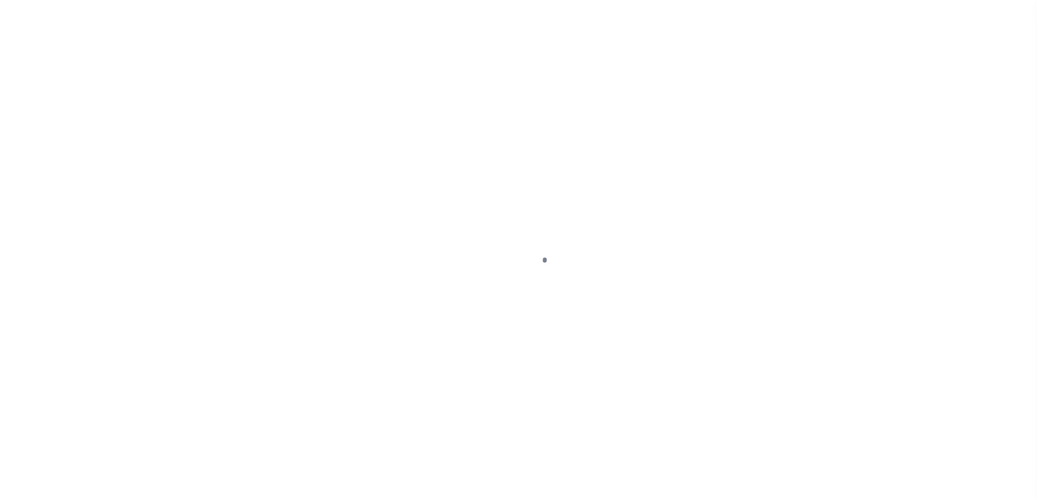
select select "200"
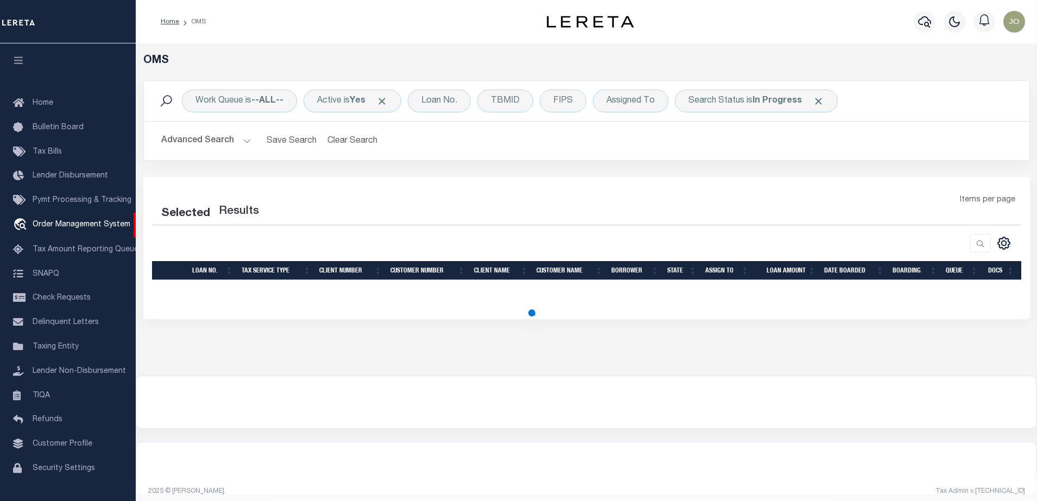
select select "200"
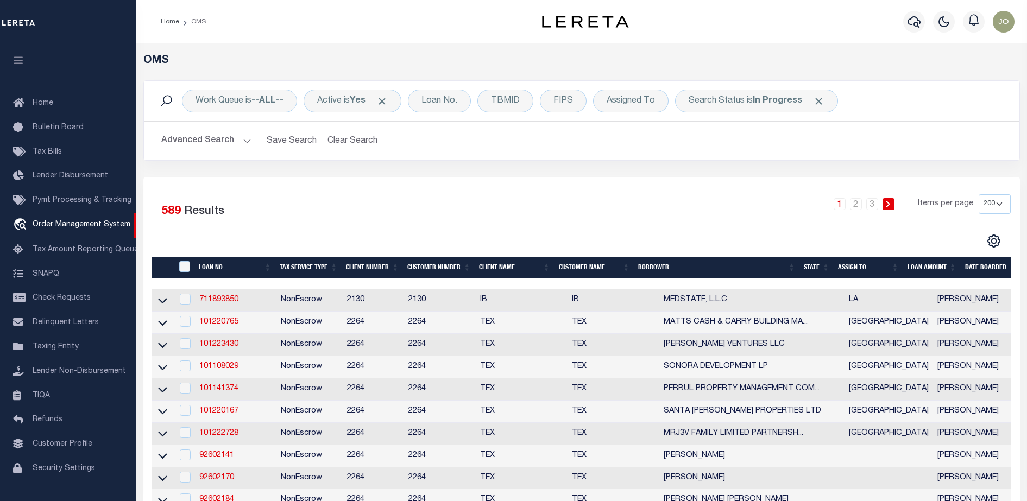
scroll to position [28, 0]
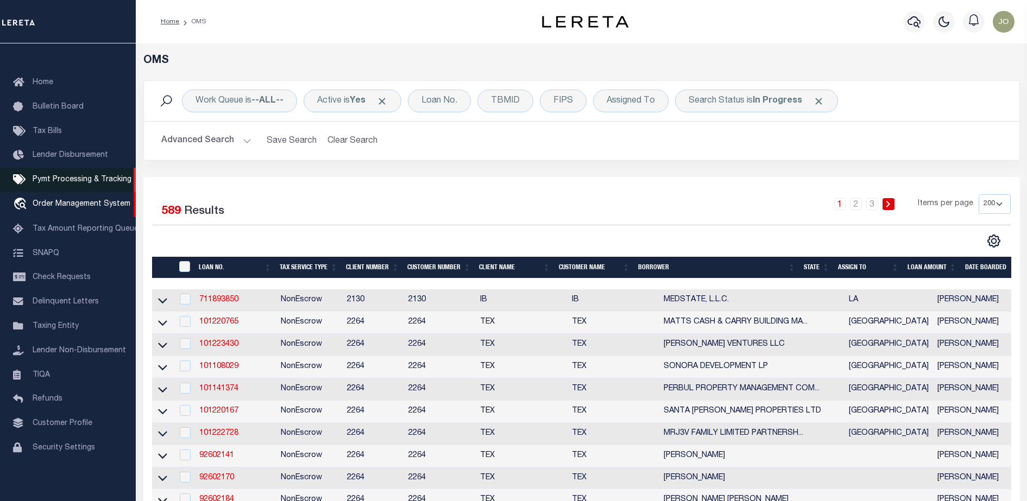
click at [66, 176] on span "Pymt Processing & Tracking" at bounding box center [82, 180] width 99 height 8
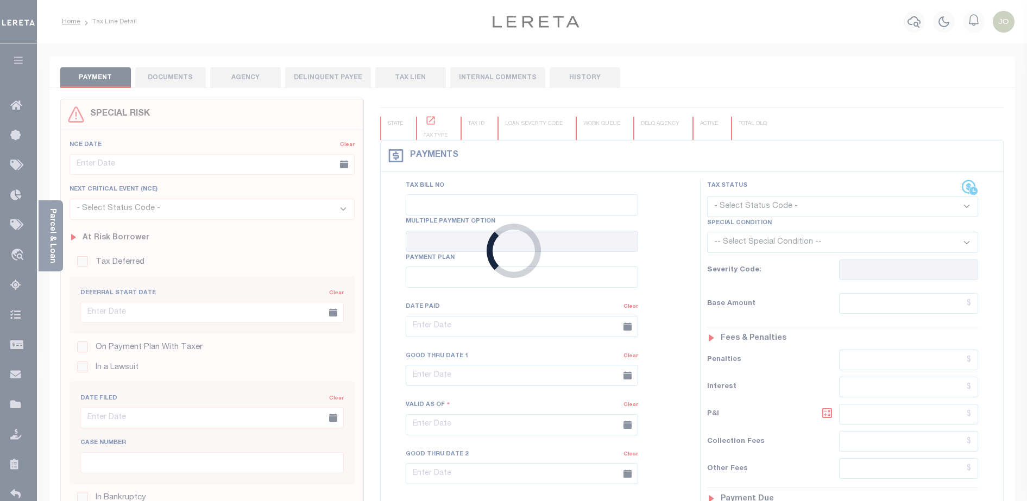
type input "[DATE]"
type input "$45.94"
type input "$50.08"
type input "$0"
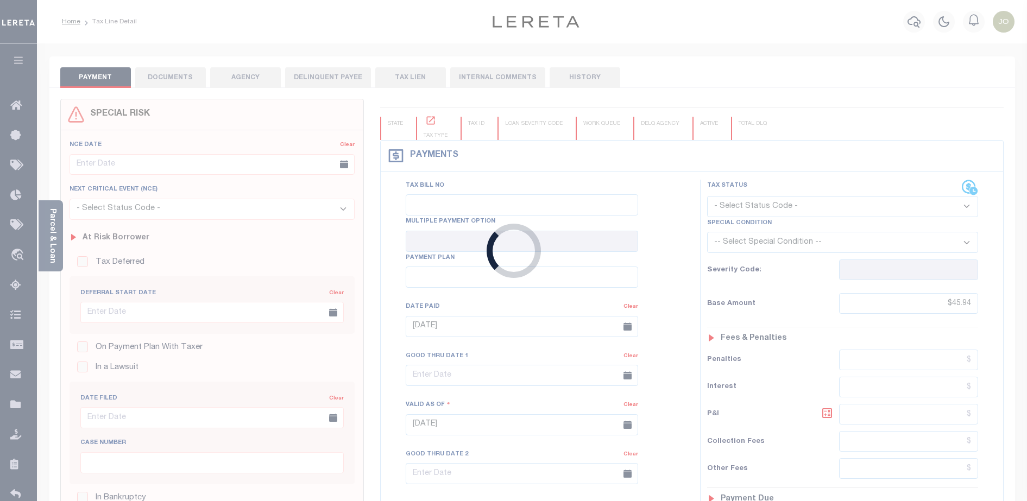
select select "PIF"
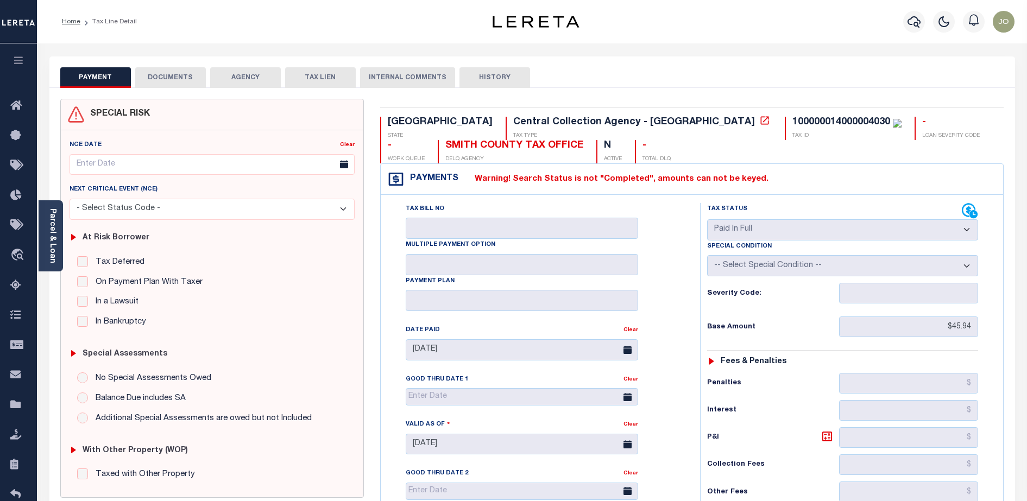
click at [173, 69] on button "DOCUMENTS" at bounding box center [170, 77] width 71 height 21
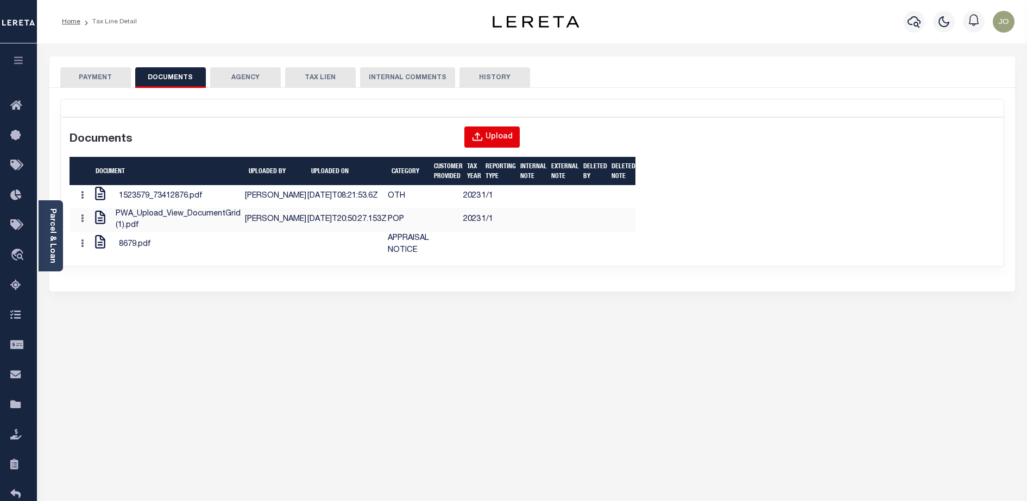
click at [498, 144] on button "Upload" at bounding box center [491, 137] width 55 height 21
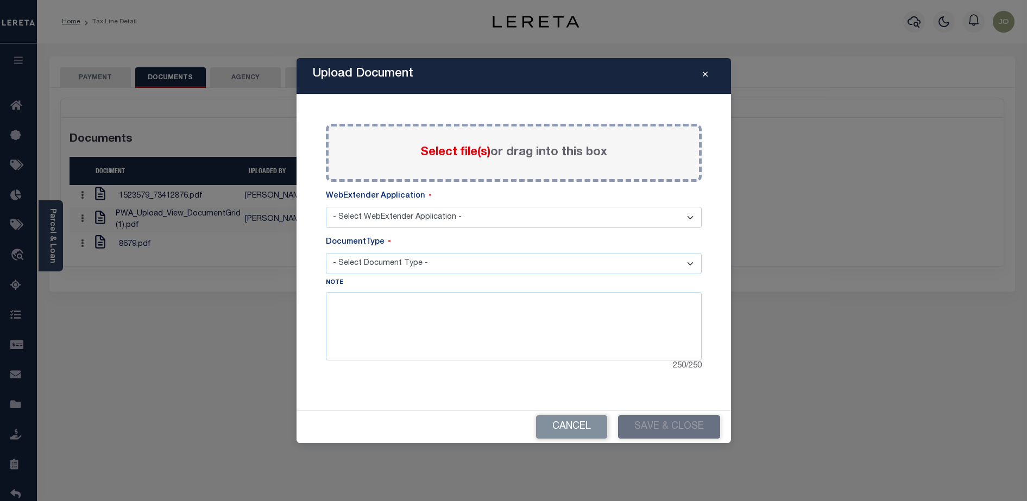
click at [550, 218] on select "- Select WebExtender Application - AGY_CORRESPONDENCE BORROWER_CORRESPONDENCE" at bounding box center [514, 217] width 376 height 21
click at [326, 207] on select "- Select WebExtender Application - AGY_CORRESPONDENCE BORROWER_CORRESPONDENCE" at bounding box center [514, 217] width 376 height 21
click at [469, 259] on select "- Select Document Type - POP APPRAISAL NOTICE ATTORNEY NOTICE CURRENT BILLS DEL…" at bounding box center [514, 263] width 376 height 21
click at [442, 218] on select "- Select WebExtender Application - AGY_CORRESPONDENCE BORROWER_CORRESPONDENCE" at bounding box center [514, 217] width 376 height 21
select select "33"
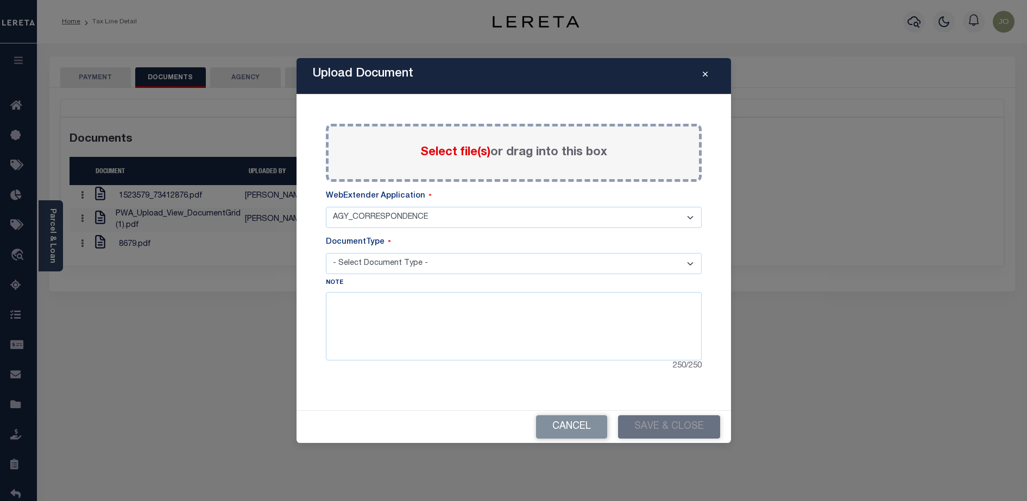
click at [326, 207] on select "- Select WebExtender Application - AGY_CORRESPONDENCE BORROWER_CORRESPONDENCE" at bounding box center [514, 217] width 376 height 21
click at [483, 263] on select "- Select Document Type - AGENCY DISCREPANCIES CERTIFICATES OF SALE CURRENT BILL…" at bounding box center [514, 263] width 376 height 21
select select "AGENCY DISCREPANCIES"
click at [326, 253] on select "- Select Document Type - AGENCY DISCREPANCIES CERTIFICATES OF SALE CURRENT BILL…" at bounding box center [514, 263] width 376 height 21
click at [565, 348] on textarea at bounding box center [514, 326] width 376 height 68
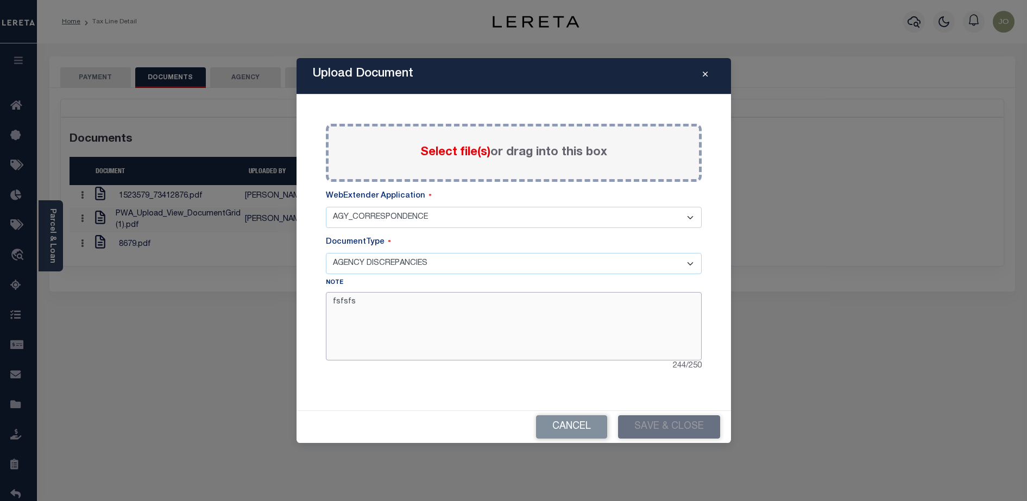
type textarea "fsfsfs"
click at [439, 149] on span "Select file(s)" at bounding box center [455, 153] width 70 height 12
click at [0, 0] on input "Select file(s) or drag into this box" at bounding box center [0, 0] width 0 height 0
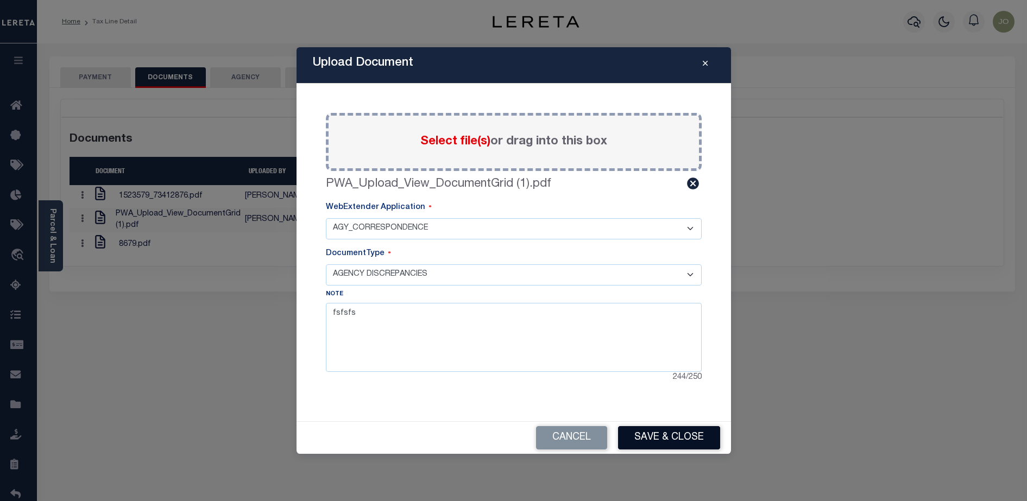
click at [659, 434] on button "Save & Close" at bounding box center [669, 437] width 102 height 23
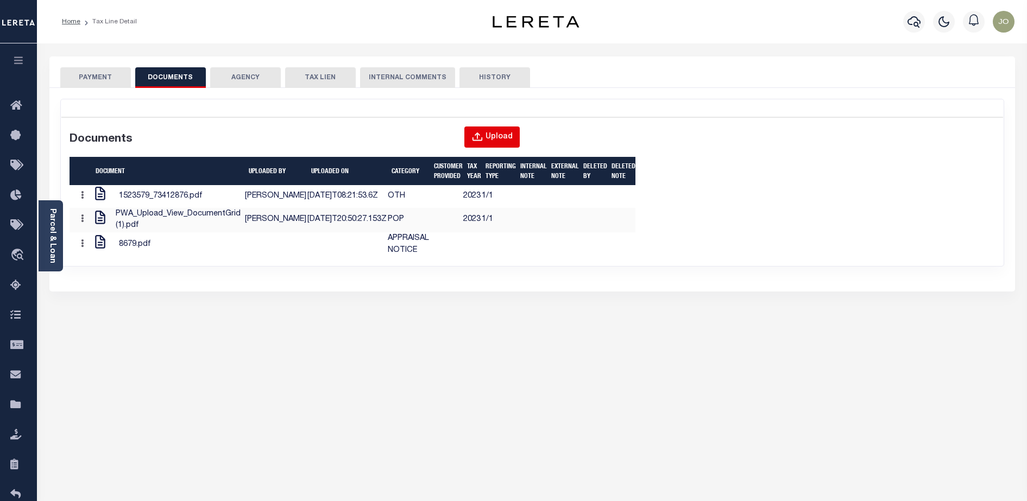
click at [509, 134] on div "Upload" at bounding box center [499, 137] width 27 height 12
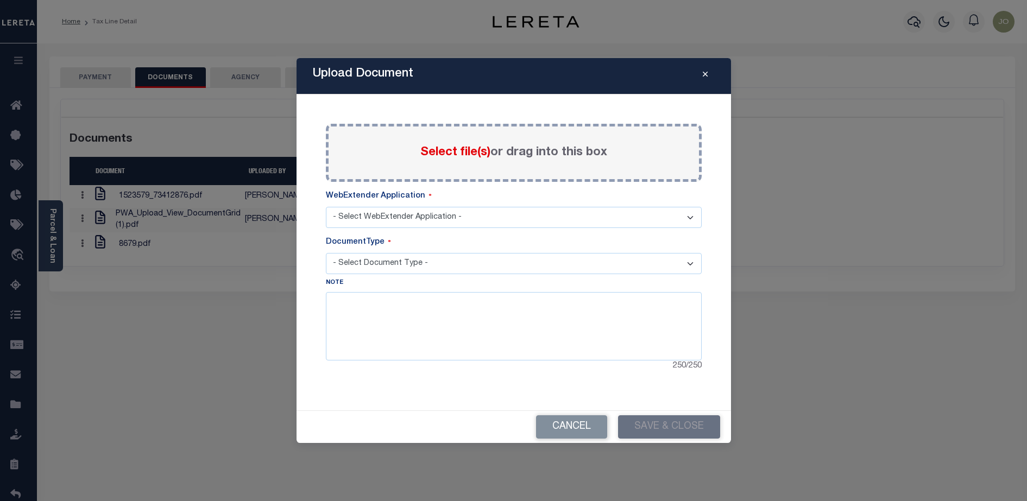
select select "33"
click at [516, 212] on select "- Select WebExtender Application - AGY_CORRESPONDENCE BORROWER_CORRESPONDENCE" at bounding box center [514, 217] width 376 height 21
click at [326, 207] on select "- Select WebExtender Application - AGY_CORRESPONDENCE BORROWER_CORRESPONDENCE" at bounding box center [514, 217] width 376 height 21
click at [454, 268] on select "- Select Document Type - AGENCY DISCREPANCIES CERTIFICATES OF SALE CURRENT BILL…" at bounding box center [514, 263] width 376 height 21
select select "MISC"
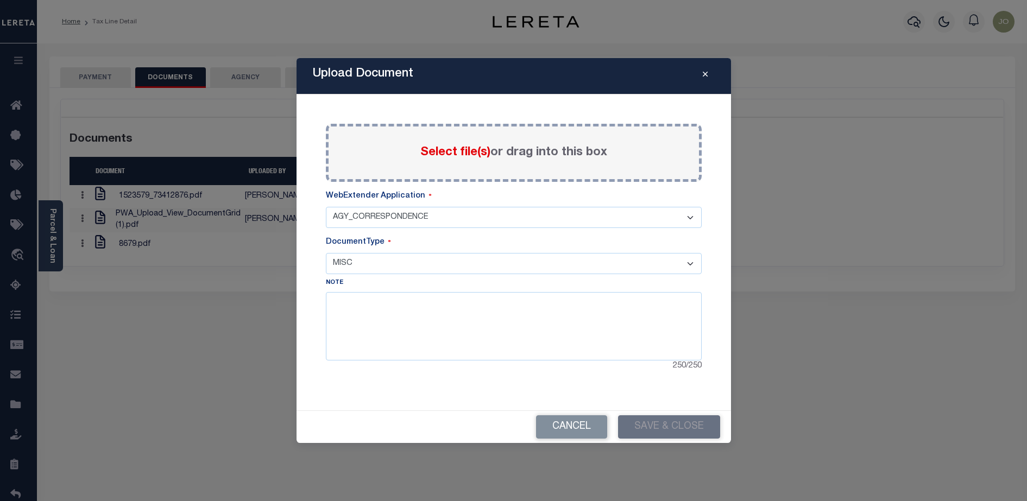
click at [326, 253] on select "- Select Document Type - AGENCY DISCREPANCIES CERTIFICATES OF SALE CURRENT BILL…" at bounding box center [514, 263] width 376 height 21
click at [445, 312] on textarea at bounding box center [514, 326] width 376 height 68
type textarea "jyiyk"
click at [453, 159] on span "Select file(s)" at bounding box center [455, 153] width 70 height 12
click at [0, 0] on input "Select file(s) or drag into this box" at bounding box center [0, 0] width 0 height 0
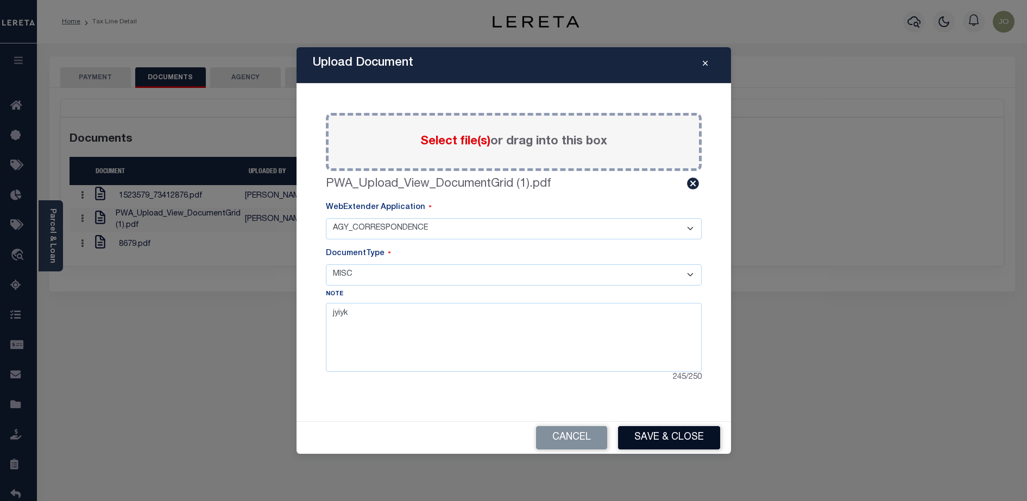
click at [666, 433] on button "Save & Close" at bounding box center [669, 437] width 102 height 23
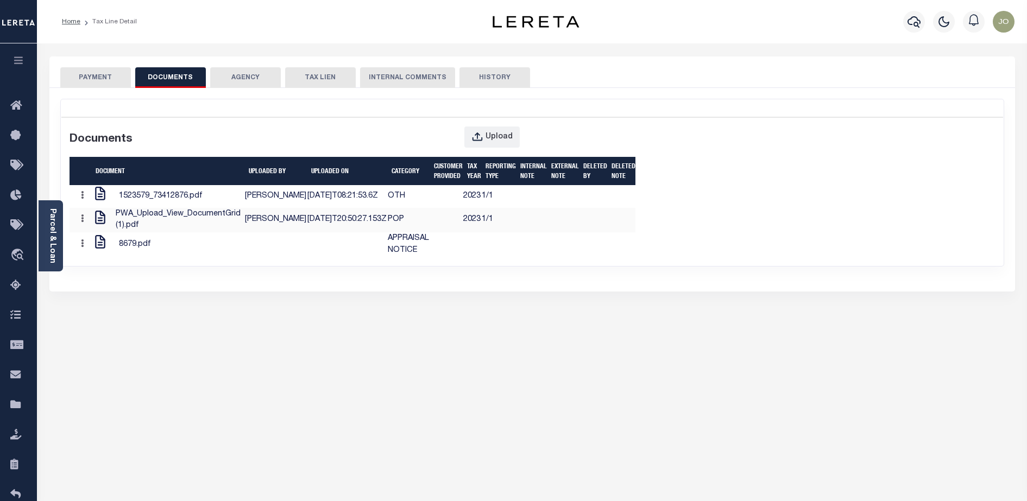
click at [588, 220] on div "Documents Upload Document UPLOADED BY UPLOADED ON Category CUSTOMER PROVIDED Ta…" at bounding box center [532, 187] width 942 height 141
click at [684, 195] on div "Documents Upload Document UPLOADED BY UPLOADED ON Category CUSTOMER PROVIDED Ta…" at bounding box center [532, 187] width 942 height 141
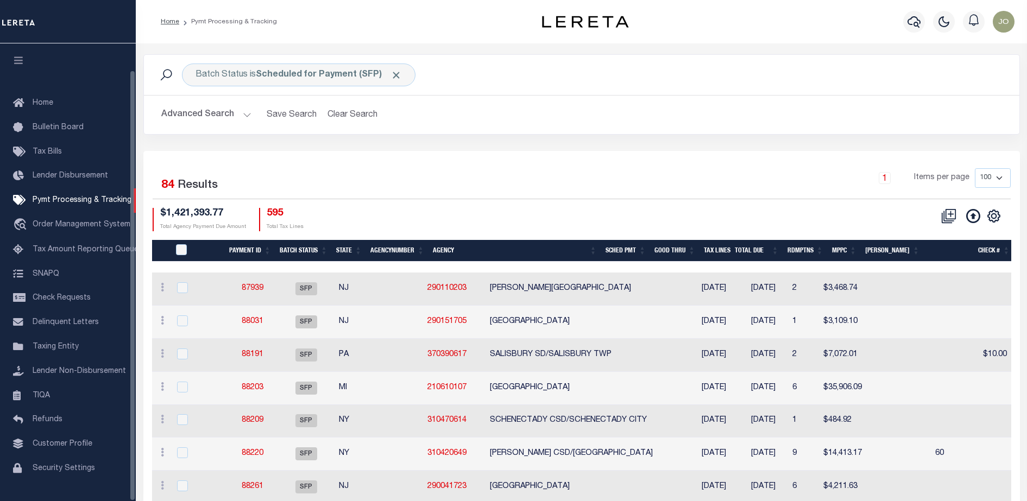
scroll to position [28, 0]
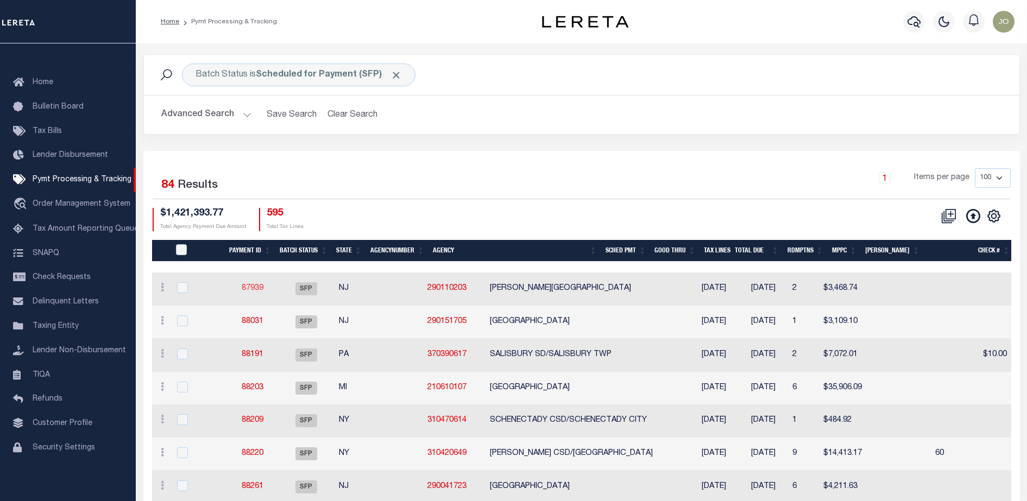
click at [259, 290] on link "87939" at bounding box center [253, 289] width 22 height 8
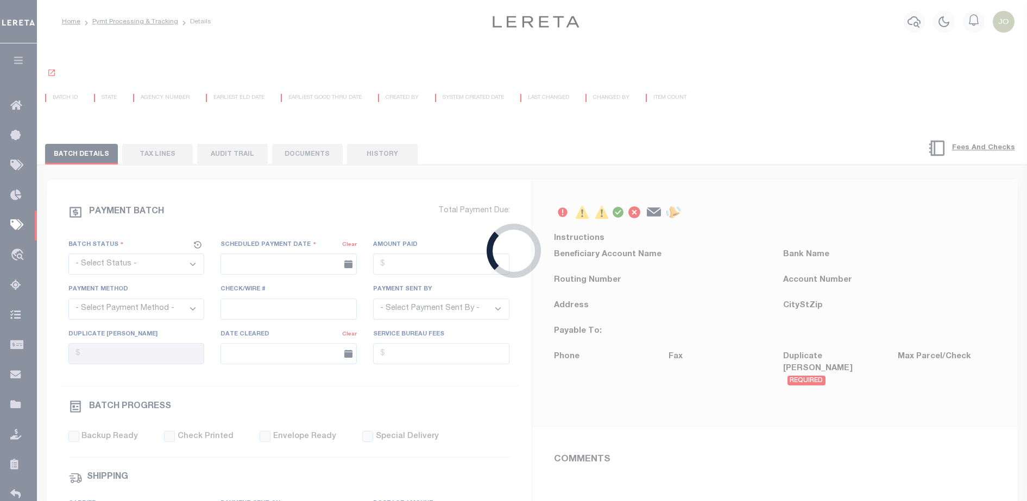
select select "SFP"
type input "[DATE]"
type input "36 - no wire option"
type input "[PERSON_NAME]"
radio input "true"
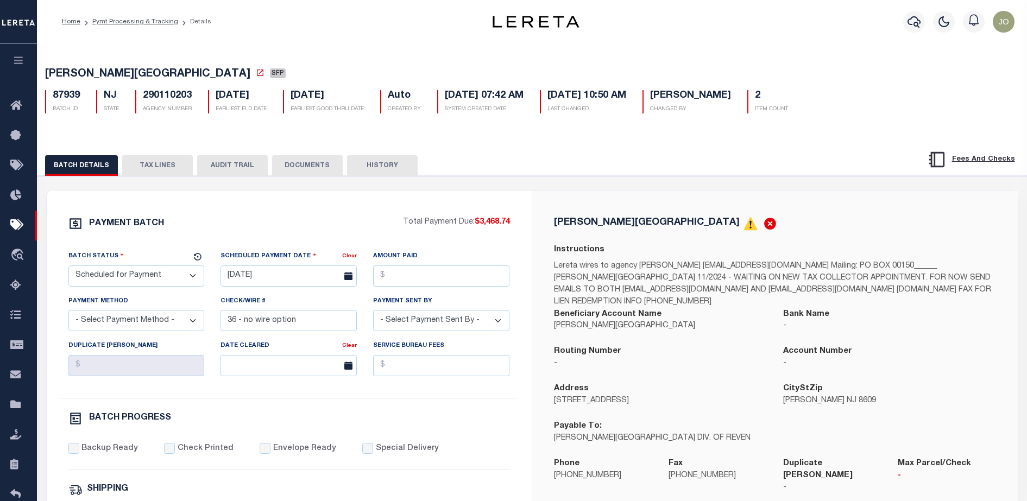
click at [308, 174] on button "DOCUMENTS" at bounding box center [307, 165] width 71 height 21
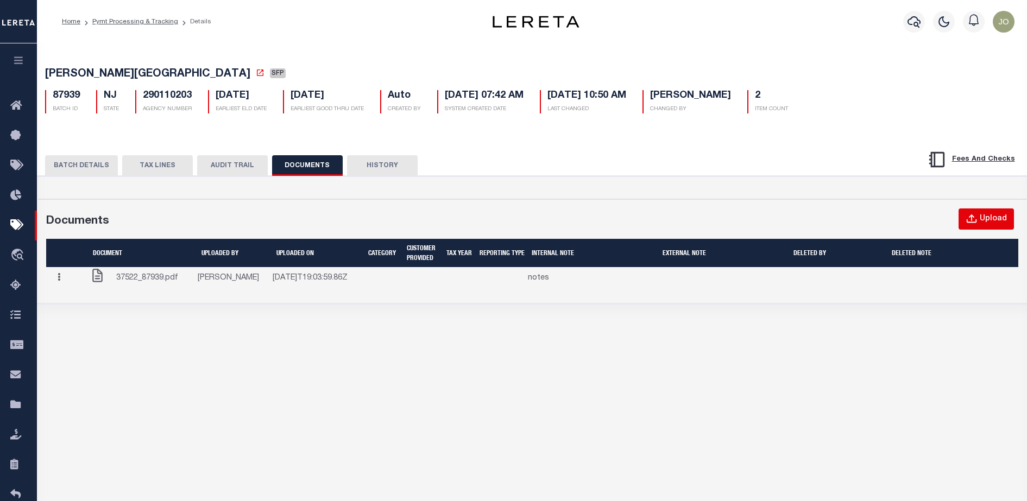
click at [992, 223] on div "Upload" at bounding box center [993, 219] width 27 height 12
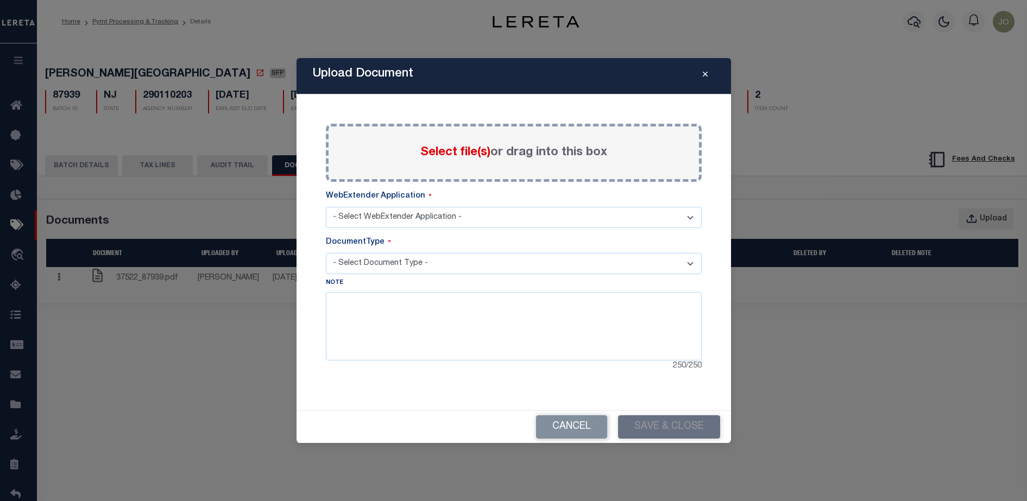
click at [457, 221] on select "- Select WebExtender Application - TDT_PMT_BKUP" at bounding box center [514, 217] width 376 height 21
select select "42"
click at [326, 207] on select "- Select WebExtender Application - TDT_PMT_BKUP" at bounding box center [514, 217] width 376 height 21
click at [448, 257] on select "- Select Document Type -" at bounding box center [514, 263] width 376 height 21
select select "TDT PAYMENT BACKUP"
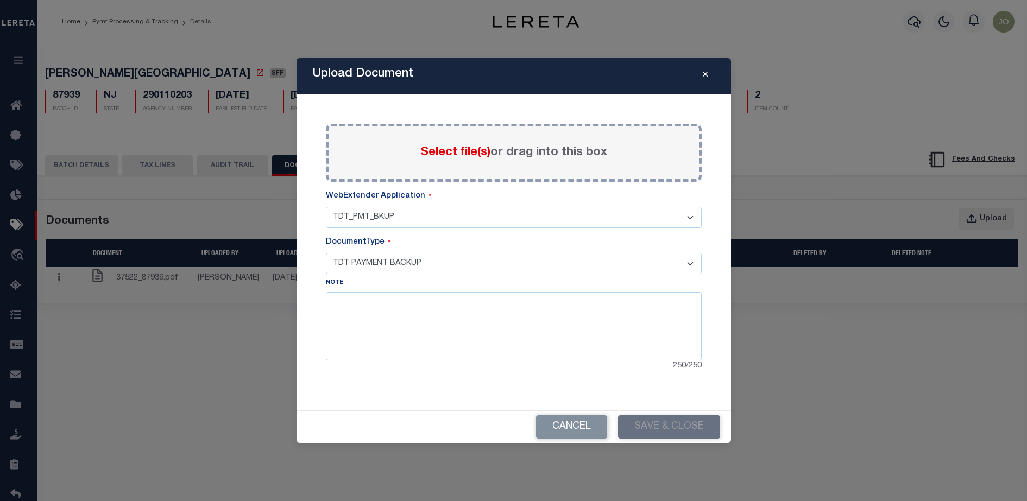
click at [326, 253] on select "- Select Document Type - TDT PAYMENT BACKUP" at bounding box center [514, 263] width 376 height 21
click at [411, 213] on select "- Select WebExtender Application - TDT_PMT_BKUP" at bounding box center [514, 217] width 376 height 21
click at [406, 263] on select "- Select Document Type - TDT PAYMENT BACKUP" at bounding box center [514, 263] width 376 height 21
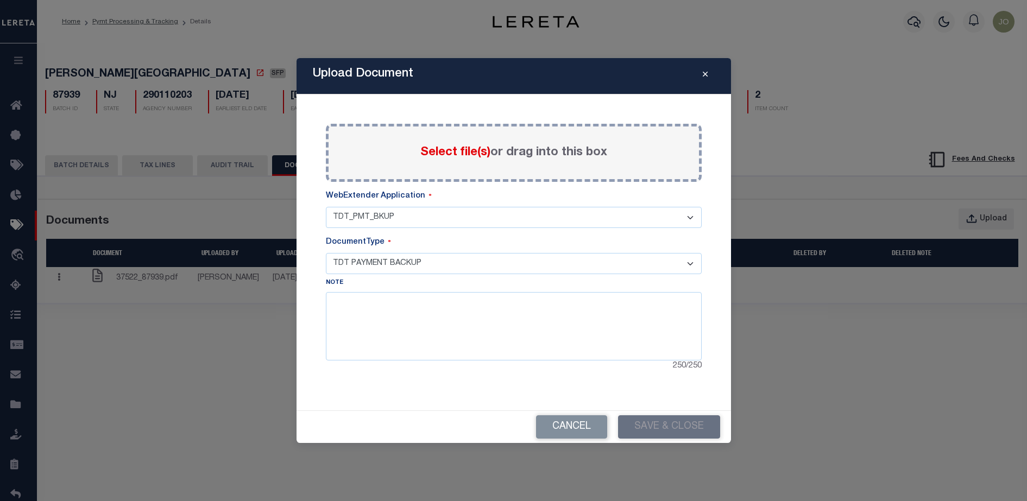
click at [708, 77] on button "Close" at bounding box center [705, 76] width 19 height 13
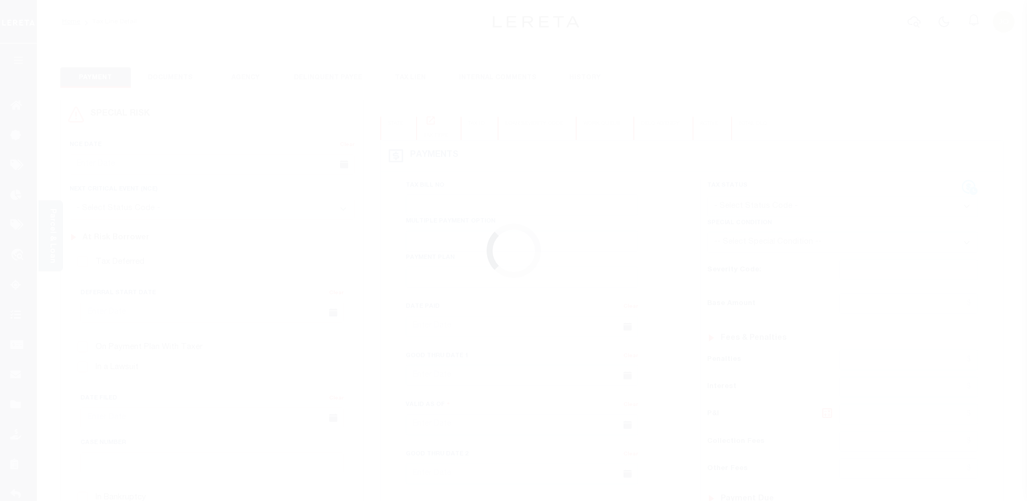
type input "[DATE]"
type input "$45.94"
type input "$50.08"
type input "$0"
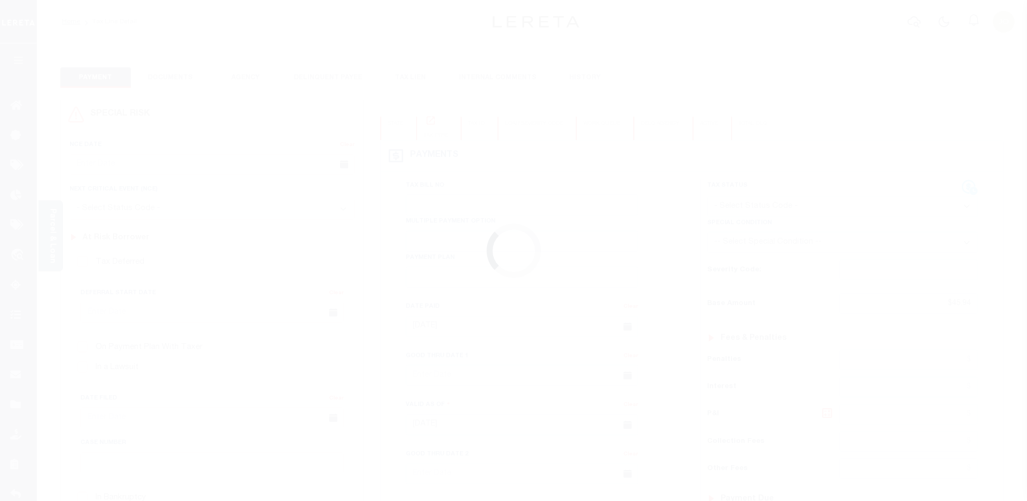
select select "PIF"
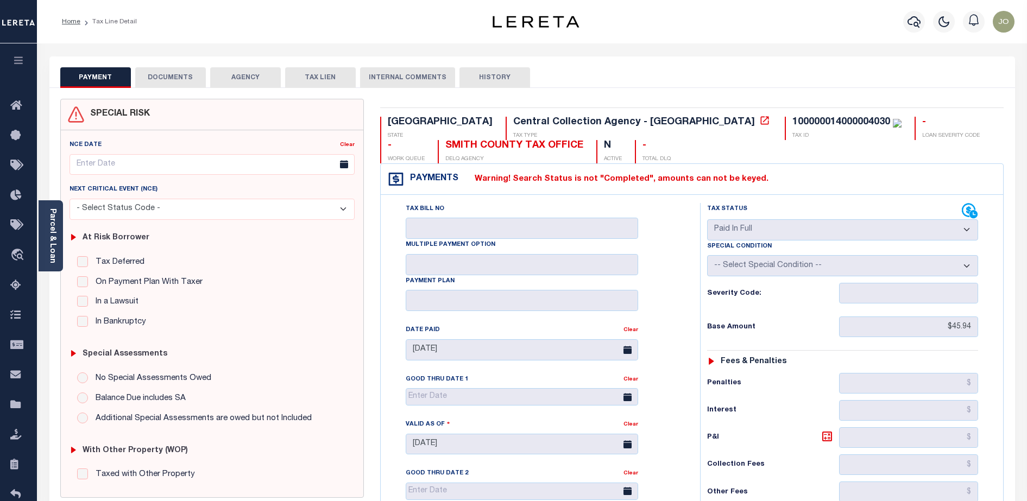
click at [179, 73] on button "DOCUMENTS" at bounding box center [170, 77] width 71 height 21
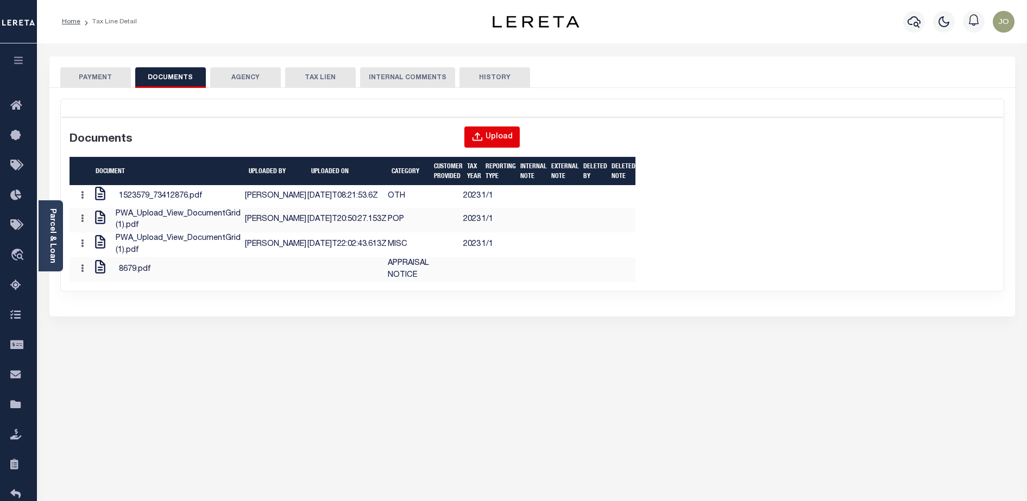
click at [483, 143] on icon "button" at bounding box center [477, 137] width 12 height 12
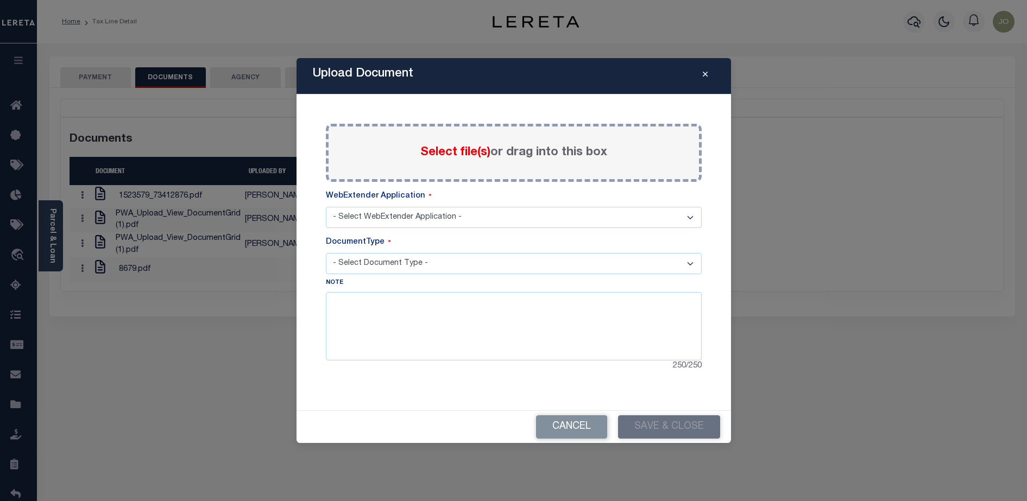
click at [425, 254] on select "- Select Document Type -" at bounding box center [514, 263] width 376 height 21
click at [421, 210] on select "- Select WebExtender Application - AGY_CORRESPONDENCE BORROWER_CORRESPONDENCE" at bounding box center [514, 217] width 376 height 21
select select "33"
click at [326, 207] on select "- Select WebExtender Application - AGY_CORRESPONDENCE BORROWER_CORRESPONDENCE" at bounding box center [514, 217] width 376 height 21
click at [421, 273] on select "- Select Document Type - AGENCY DISCREPANCIES CERTIFICATES OF SALE CURRENT BILL…" at bounding box center [514, 263] width 376 height 21
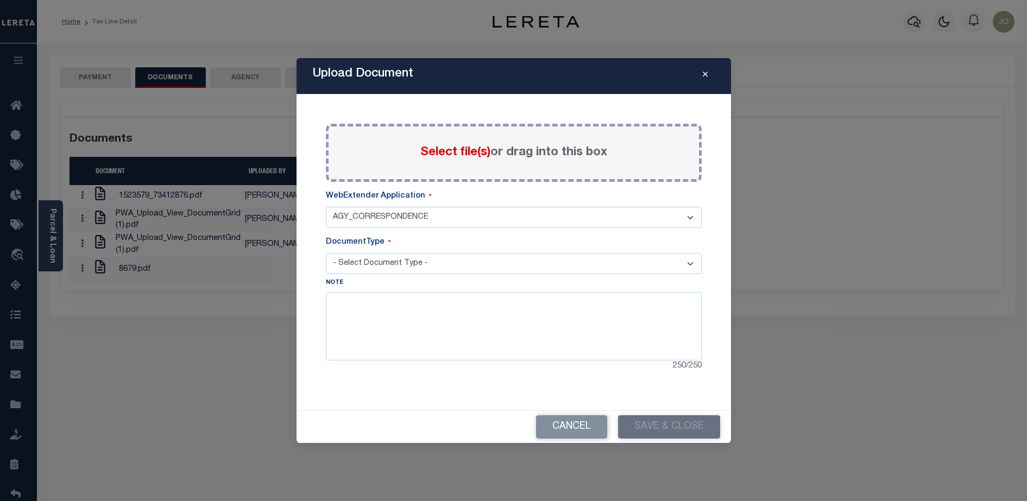
click at [452, 223] on select "- Select WebExtender Application - AGY_CORRESPONDENCE BORROWER_CORRESPONDENCE" at bounding box center [514, 217] width 376 height 21
click at [442, 222] on select "- Select WebExtender Application - AGY_CORRESPONDENCE BORROWER_CORRESPONDENCE" at bounding box center [514, 217] width 376 height 21
click at [326, 207] on select "- Select WebExtender Application - AGY_CORRESPONDENCE BORROWER_CORRESPONDENCE" at bounding box center [514, 217] width 376 height 21
click at [430, 258] on select "- Select Document Type - AGENCY DISCREPANCIES CERTIFICATES OF SALE CURRENT BILL…" at bounding box center [514, 263] width 376 height 21
select select "PAID RECEIPT"
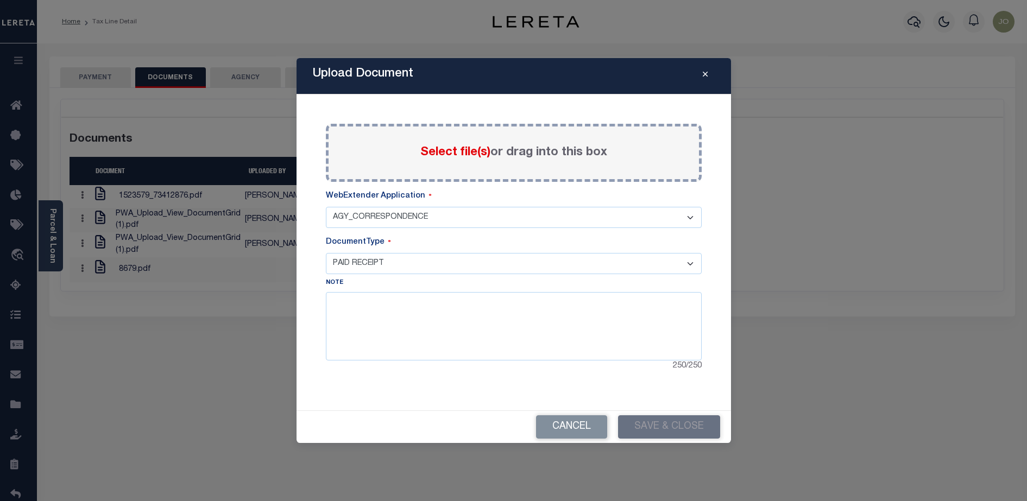
click at [326, 253] on select "- Select Document Type - AGENCY DISCREPANCIES CERTIFICATES OF SALE CURRENT BILL…" at bounding box center [514, 263] width 376 height 21
click at [463, 157] on span "Select file(s)" at bounding box center [455, 153] width 70 height 12
click at [0, 0] on input "Select file(s) or drag into this box" at bounding box center [0, 0] width 0 height 0
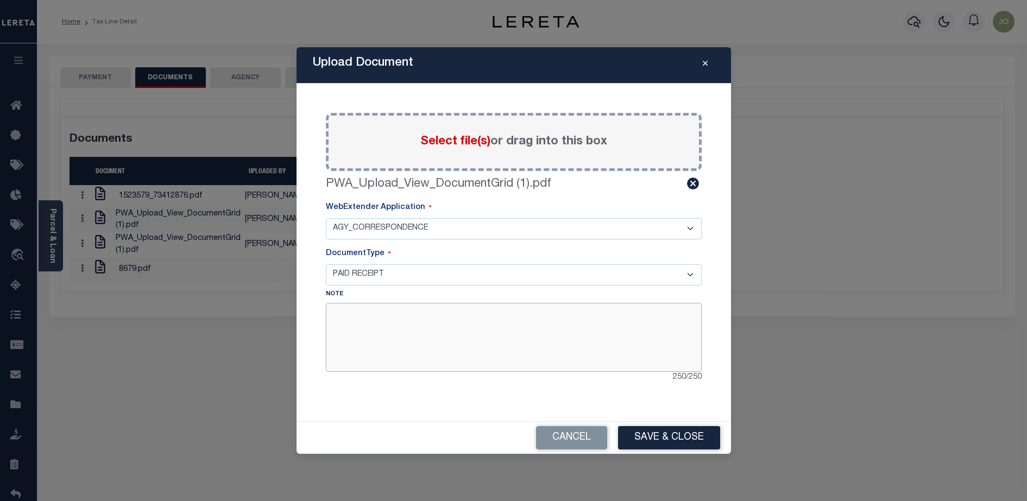
click at [484, 320] on textarea at bounding box center [514, 337] width 376 height 68
type textarea "sfsfsf"
click at [662, 427] on button "Save & Close" at bounding box center [669, 437] width 102 height 23
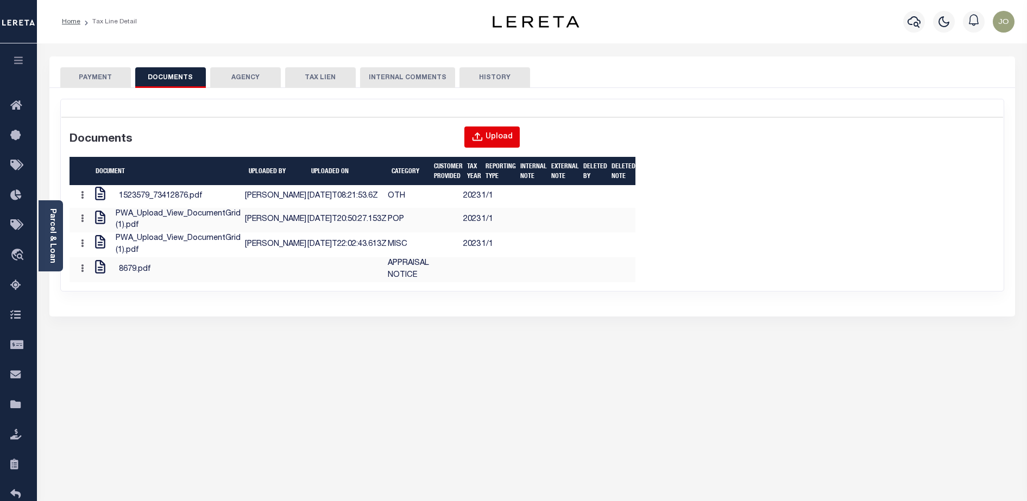
click at [508, 136] on div "Upload" at bounding box center [499, 137] width 27 height 12
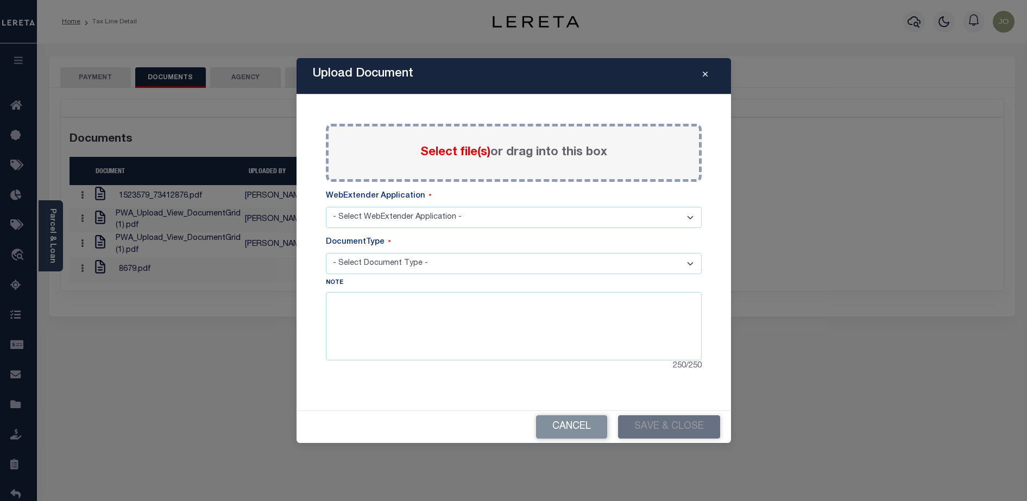
select select "33"
click at [423, 267] on select "- Select Document Type - AGENCY DISCREPANCIES CERTIFICATES OF SALE CURRENT BILL…" at bounding box center [514, 263] width 376 height 21
select select "AGENCY DISCREPANCIES"
click at [326, 253] on select "- Select Document Type - AGENCY DISCREPANCIES CERTIFICATES OF SALE CURRENT BILL…" at bounding box center [514, 263] width 376 height 21
click at [442, 158] on span "Select file(s)" at bounding box center [455, 153] width 70 height 12
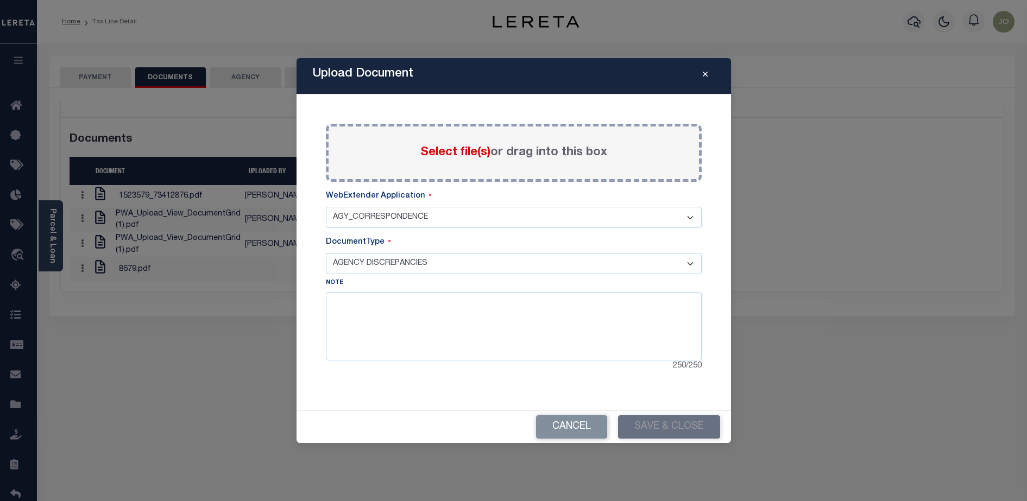
click at [0, 0] on input "Select file(s) or drag into this box" at bounding box center [0, 0] width 0 height 0
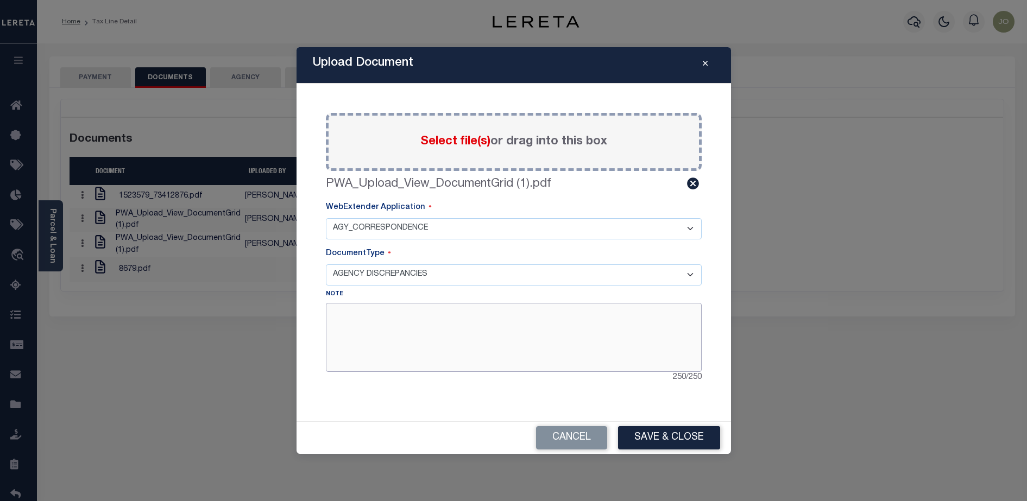
click at [465, 331] on textarea at bounding box center [514, 337] width 376 height 68
type textarea "agency disc"
click at [656, 438] on button "Save & Close" at bounding box center [669, 437] width 102 height 23
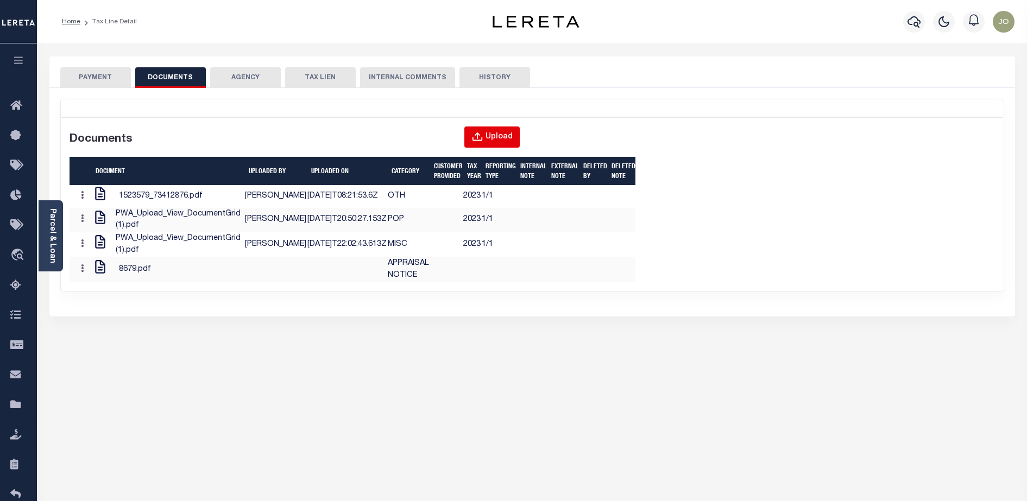
click at [489, 132] on div "Upload" at bounding box center [499, 137] width 27 height 12
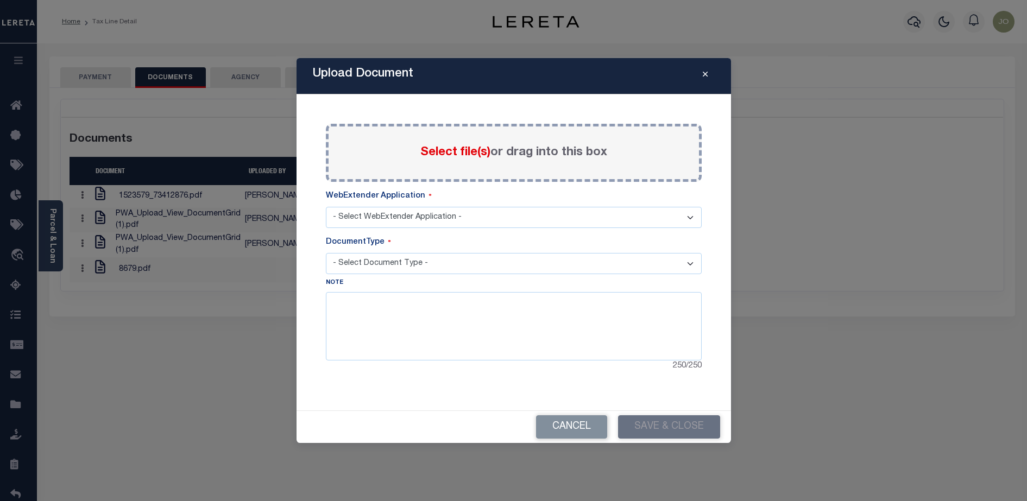
select select "33"
select select "AGENCY DISCREPANCIES"
click at [437, 275] on div "Paste copied image or file into this box Select file(s) or drag into this box W…" at bounding box center [514, 248] width 376 height 249
click at [431, 266] on select "- Select Document Type - AGENCY DISCREPANCIES CERTIFICATES OF SALE CURRENT BILL…" at bounding box center [514, 263] width 376 height 21
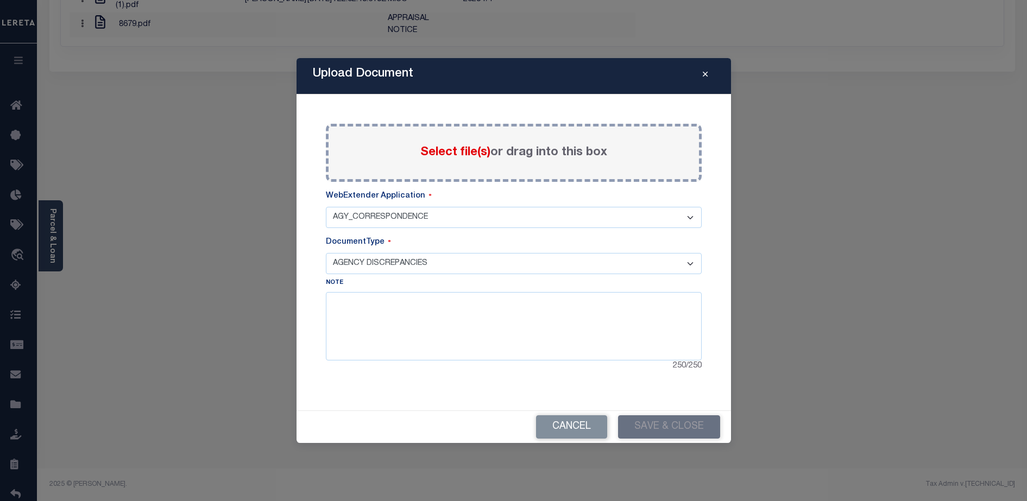
scroll to position [177, 0]
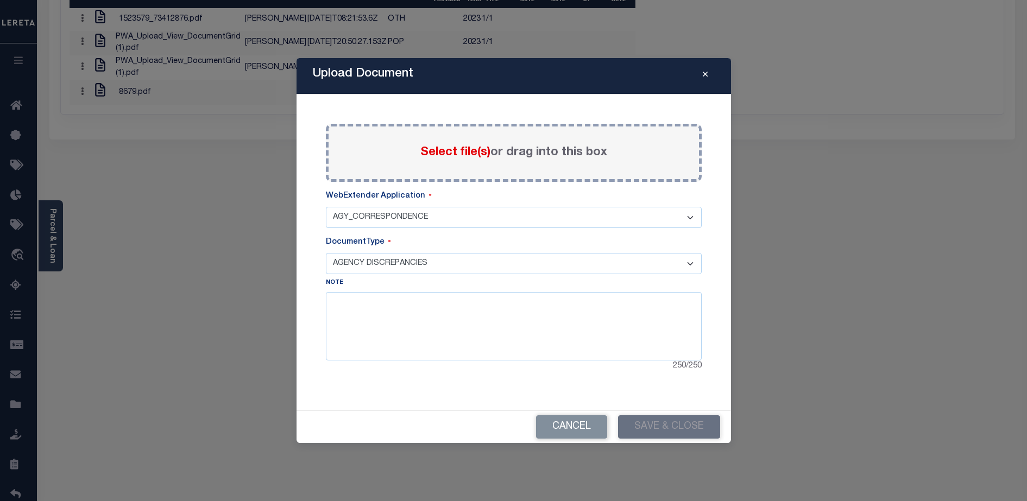
click at [407, 210] on select "- Select WebExtender Application - AGY_CORRESPONDENCE BORROWER_CORRESPONDENCE" at bounding box center [514, 217] width 376 height 21
select select "55"
click at [326, 207] on select "- Select WebExtender Application - AGY_CORRESPONDENCE BORROWER_CORRESPONDENCE" at bounding box center [514, 217] width 376 height 21
select select
click at [549, 254] on select "- Select Document Type - POP APPRAISAL NOTICE ATTORNEY NOTICE CURRENT BILLS DEL…" at bounding box center [514, 263] width 376 height 21
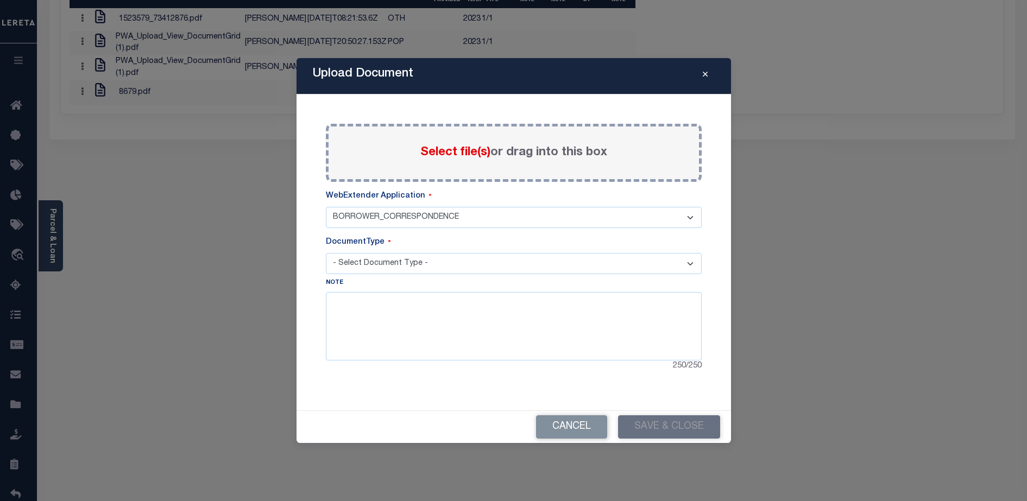
click at [351, 222] on select "- Select WebExtender Application - AGY_CORRESPONDENCE BORROWER_CORRESPONDENCE" at bounding box center [514, 217] width 376 height 21
select select "33"
click at [326, 207] on select "- Select WebExtender Application - AGY_CORRESPONDENCE BORROWER_CORRESPONDENCE" at bounding box center [514, 217] width 376 height 21
click at [461, 259] on select "- Select Document Type - AGENCY DISCREPANCIES CERTIFICATES OF SALE CURRENT BILL…" at bounding box center [514, 263] width 376 height 21
select select "MISC"
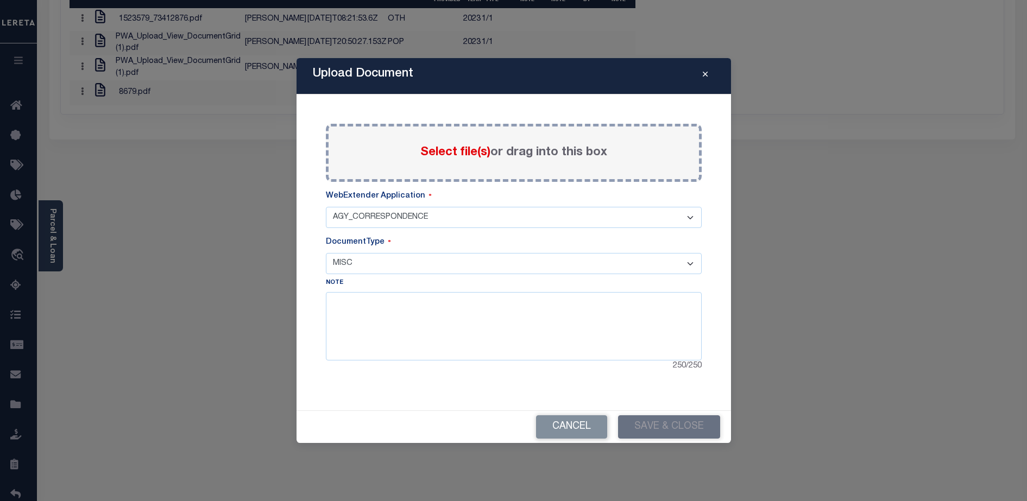
click at [326, 253] on select "- Select Document Type - AGENCY DISCREPANCIES CERTIFICATES OF SALE CURRENT BILL…" at bounding box center [514, 263] width 376 height 21
click at [519, 317] on textarea at bounding box center [514, 326] width 376 height 68
type textarea "wfafsfsfsdfsdfds"
click at [422, 153] on span "Select file(s)" at bounding box center [455, 153] width 70 height 12
click at [0, 0] on input "Select file(s) or drag into this box" at bounding box center [0, 0] width 0 height 0
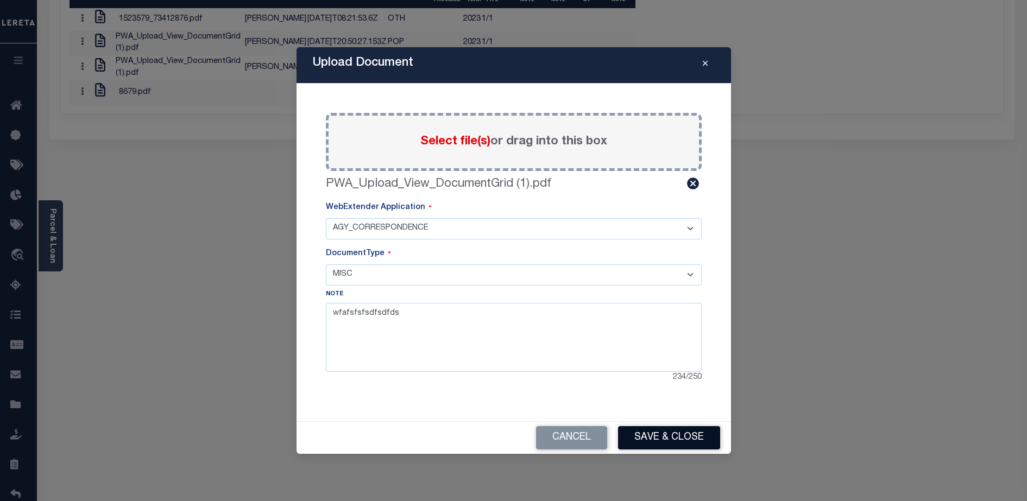
click at [676, 434] on button "Save & Close" at bounding box center [669, 437] width 102 height 23
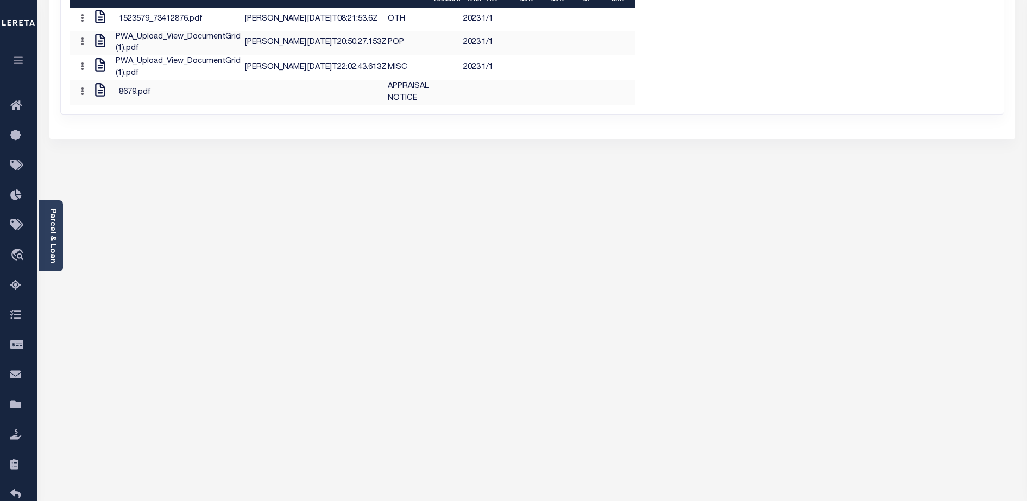
scroll to position [109, 0]
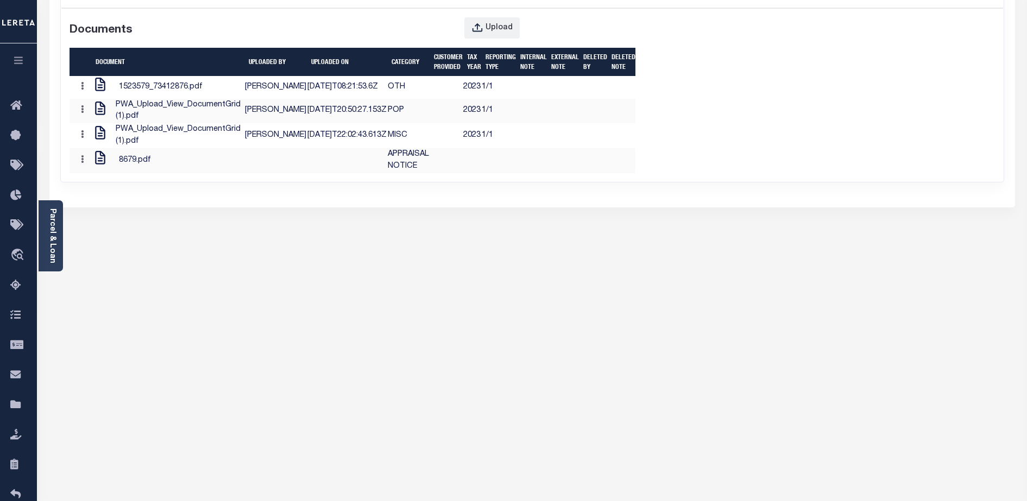
click at [676, 173] on div "Documents Upload Document UPLOADED BY UPLOADED ON Category CUSTOMER PROVIDED Ta…" at bounding box center [532, 91] width 942 height 166
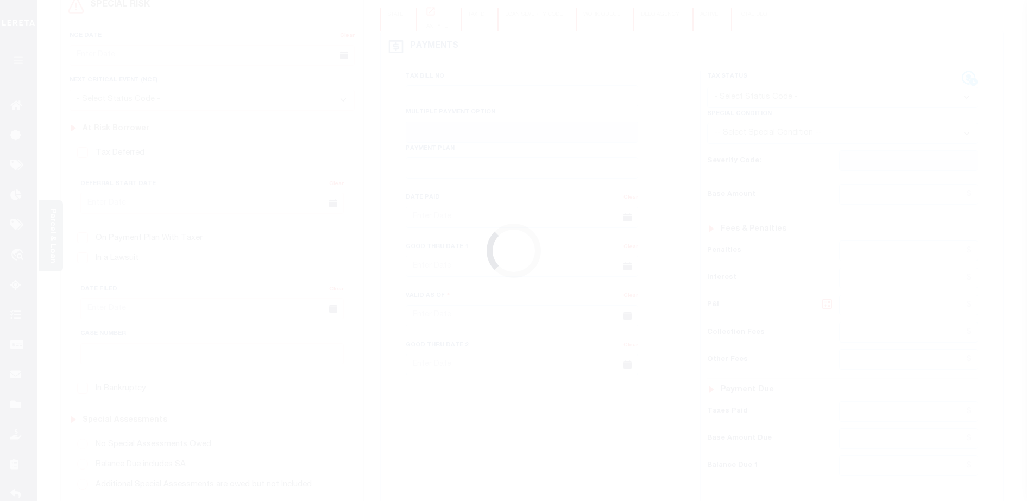
type input "[DATE]"
type input "$45.94"
type input "$50.08"
type input "$0"
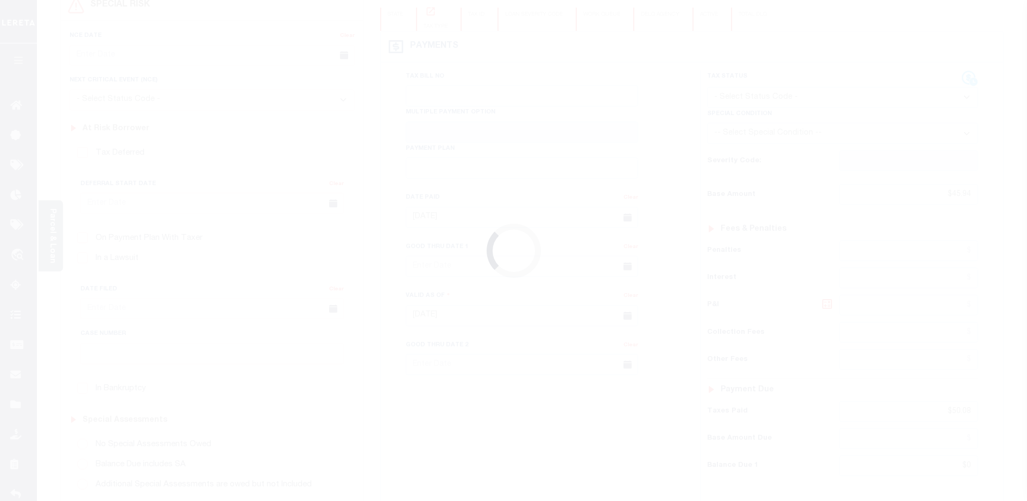
select select "PIF"
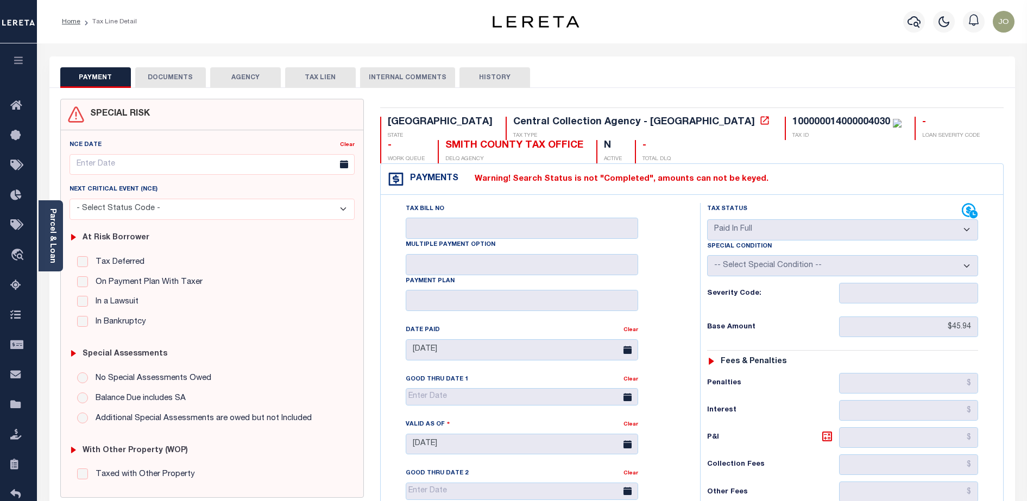
click at [185, 74] on button "DOCUMENTS" at bounding box center [170, 77] width 71 height 21
